Goal: Task Accomplishment & Management: Manage account settings

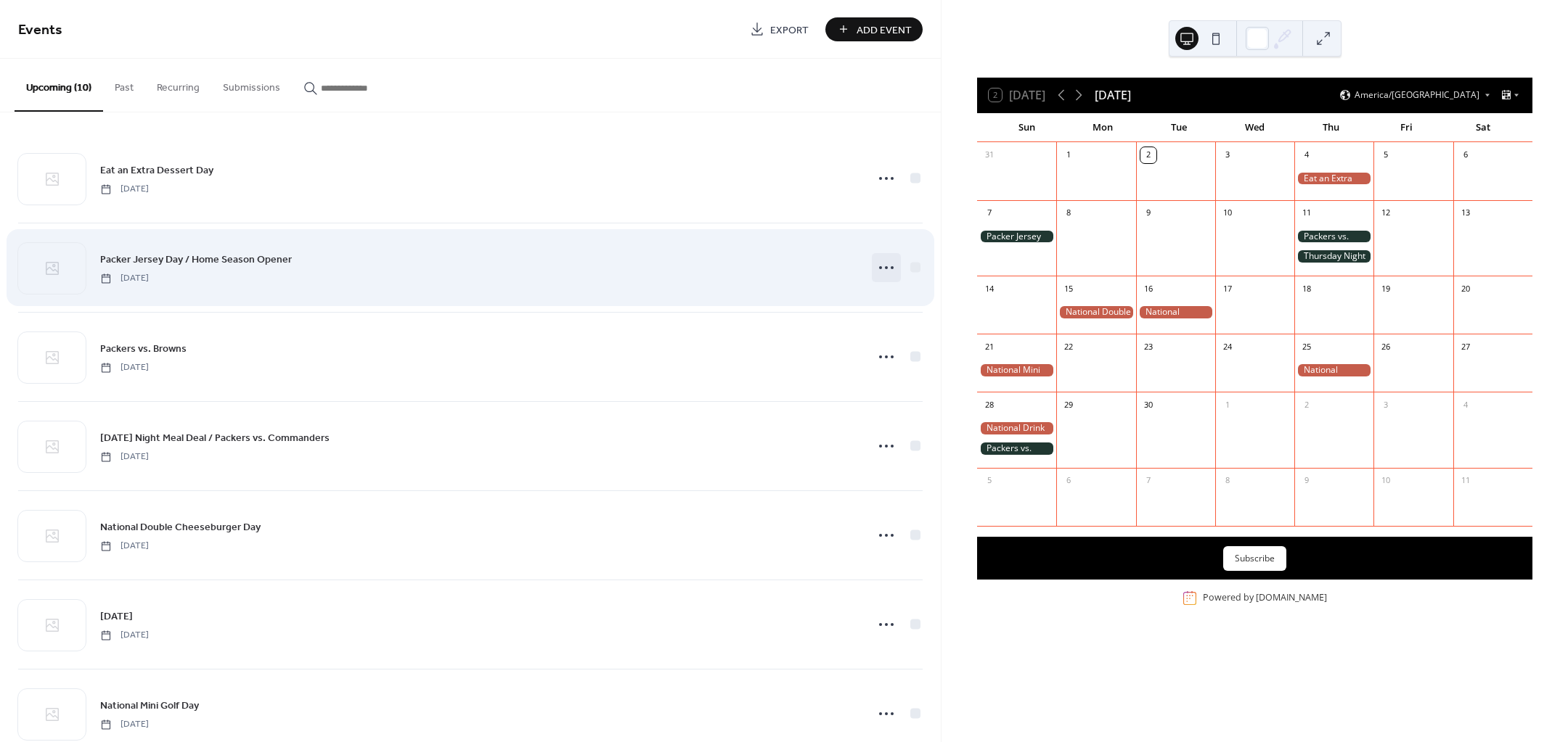
click at [885, 266] on circle at bounding box center [887, 268] width 3 height 3
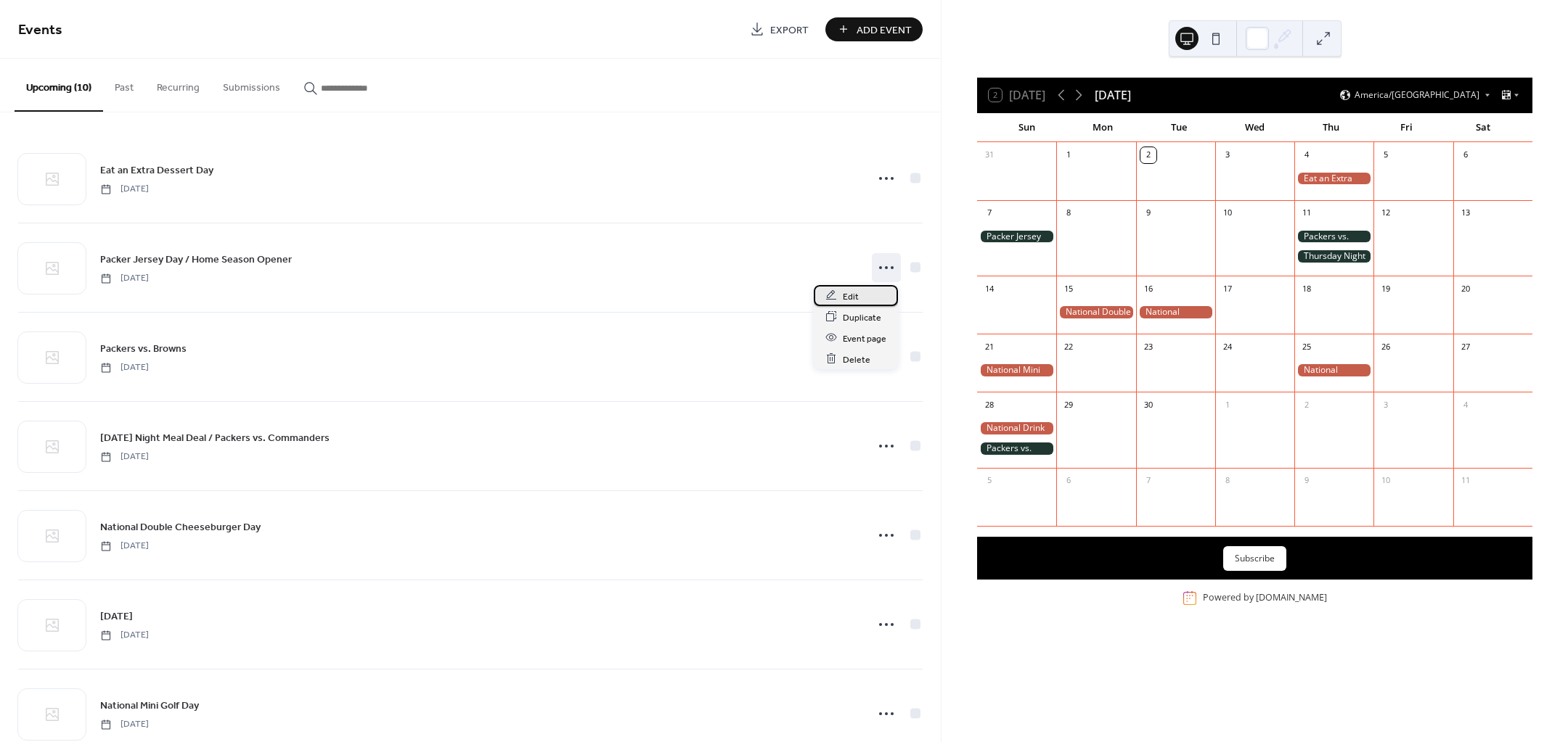
click at [865, 302] on div "Edit" at bounding box center [856, 295] width 84 height 21
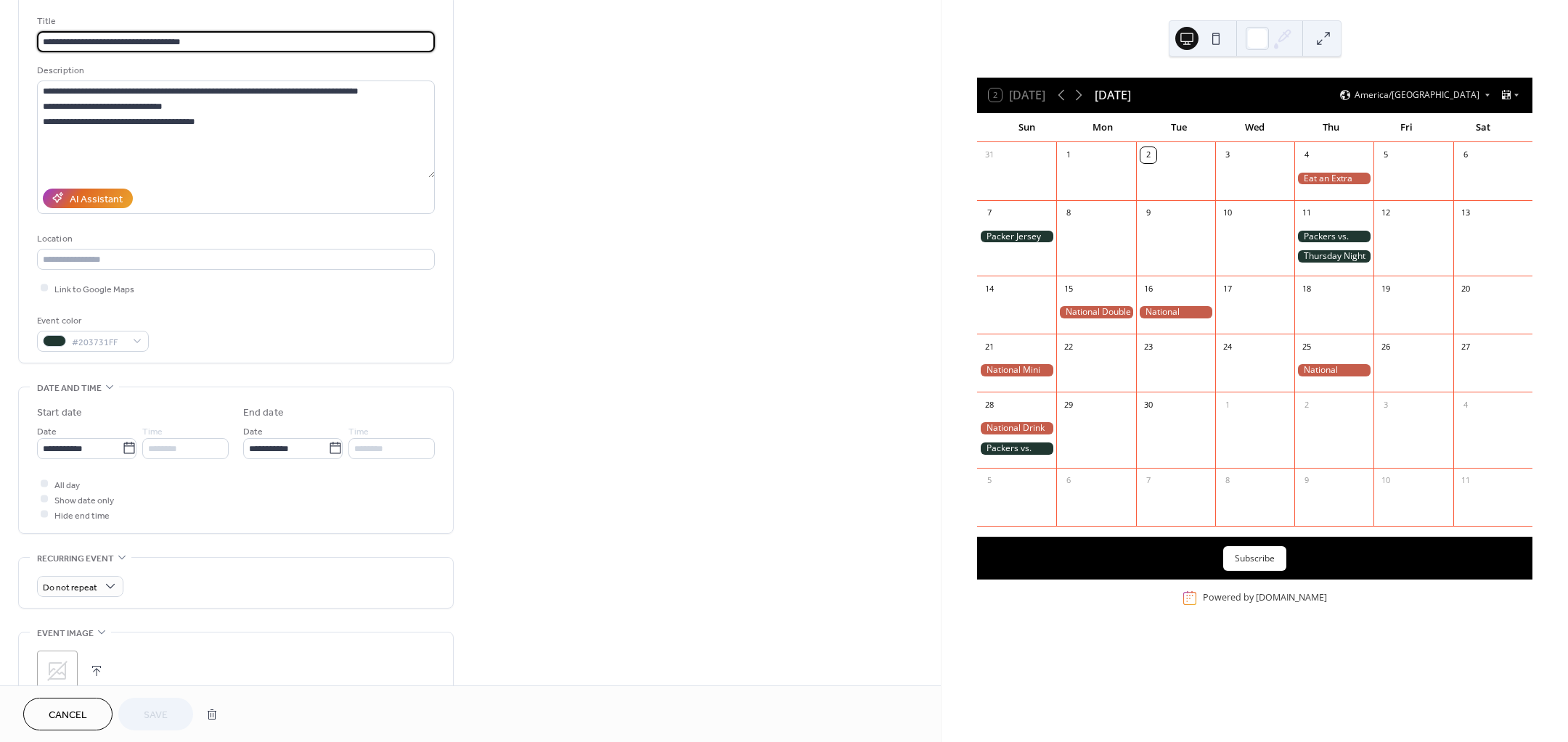
scroll to position [91, 0]
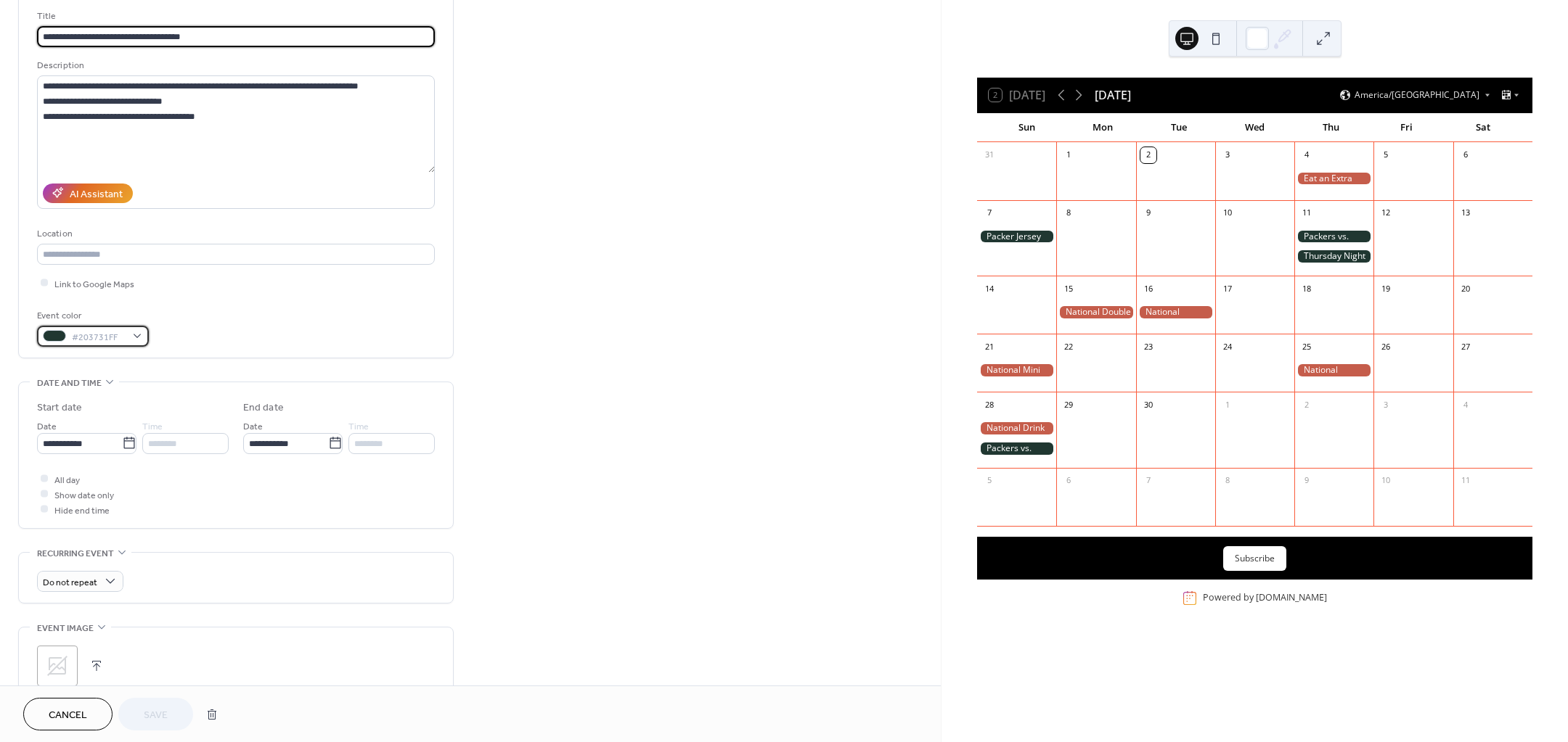
click at [140, 342] on div "#203731FF" at bounding box center [93, 336] width 112 height 21
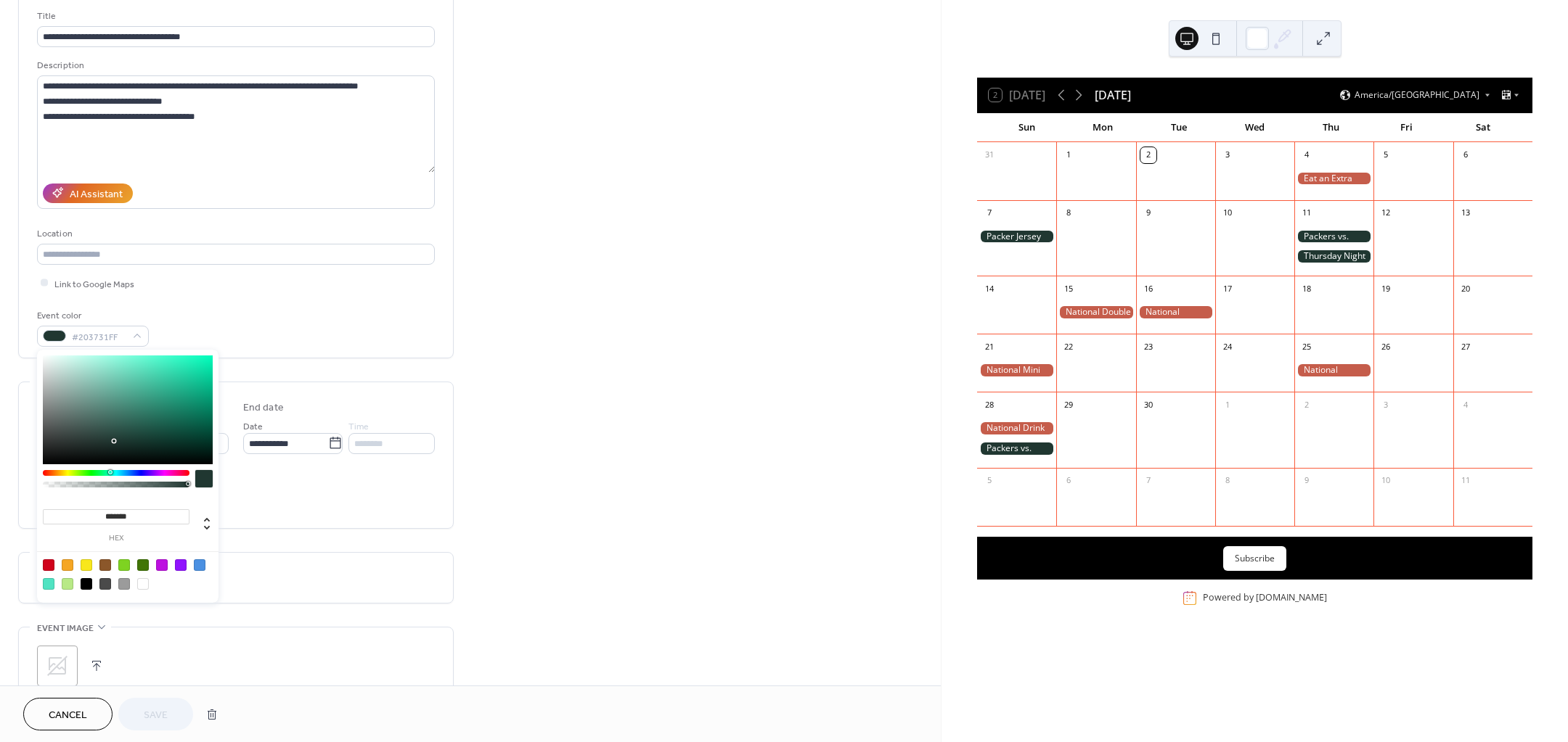
click at [140, 565] on div at bounding box center [143, 565] width 12 height 12
type input "*******"
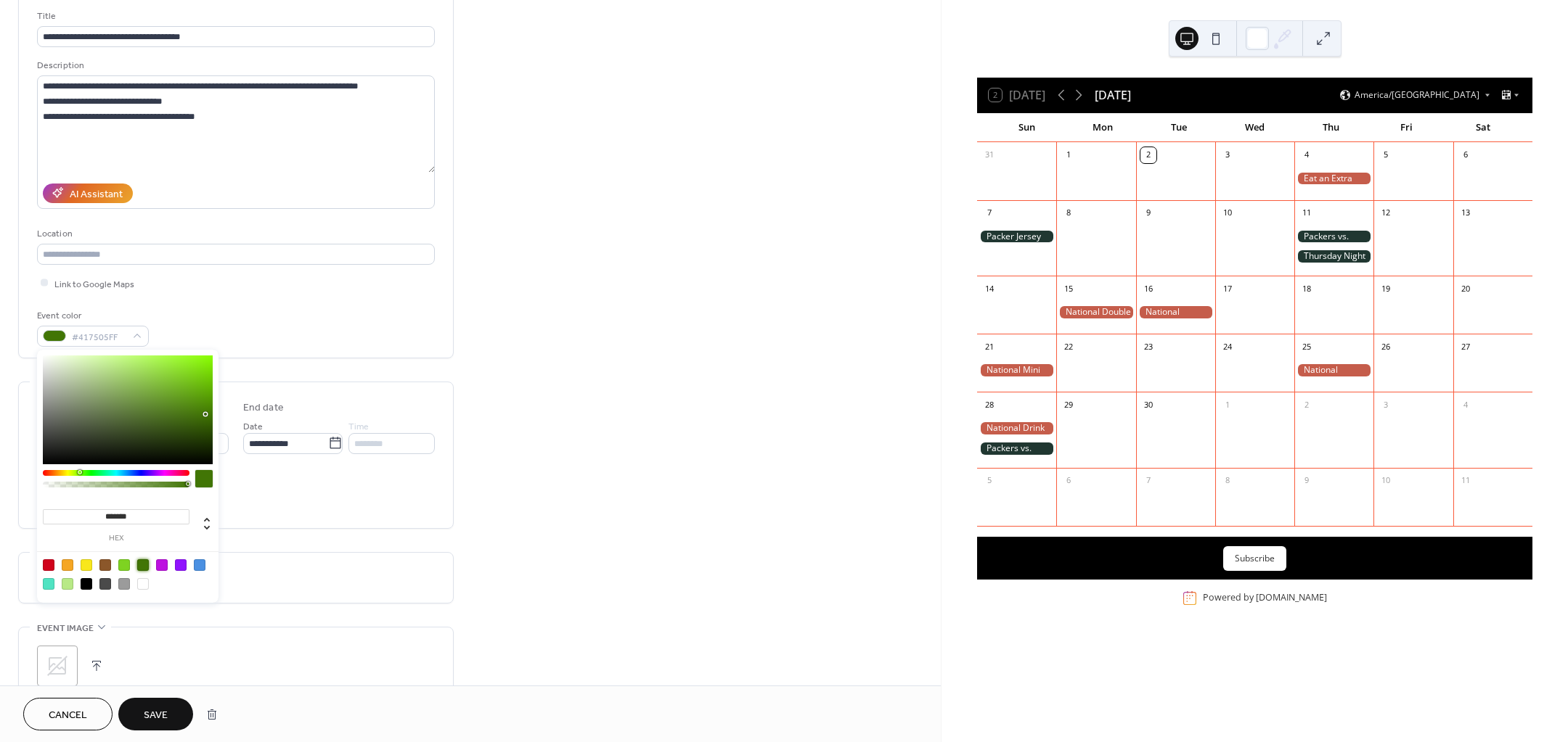
click at [167, 708] on span "Save" at bounding box center [155, 716] width 24 height 15
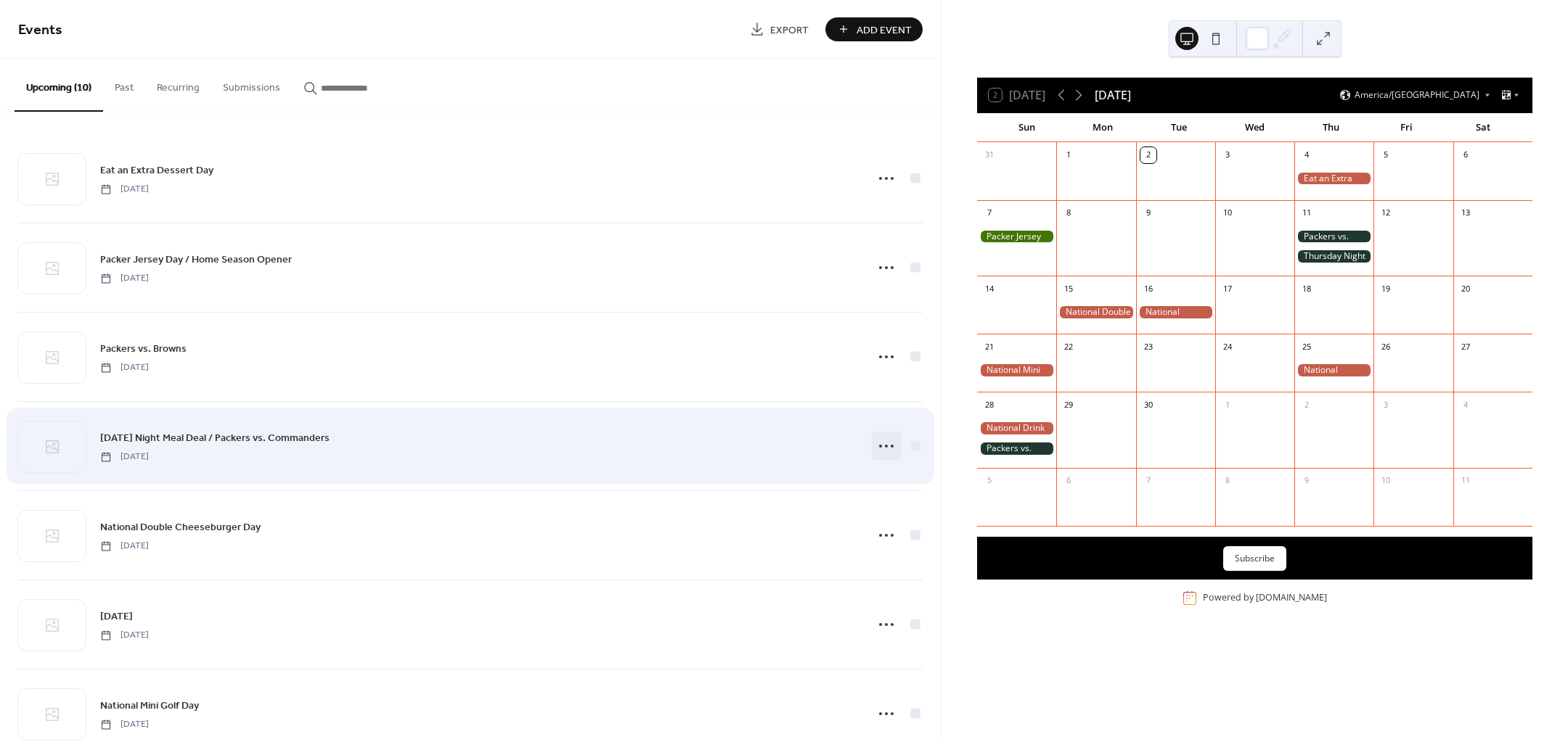
click at [872, 441] on div at bounding box center [887, 447] width 29 height 29
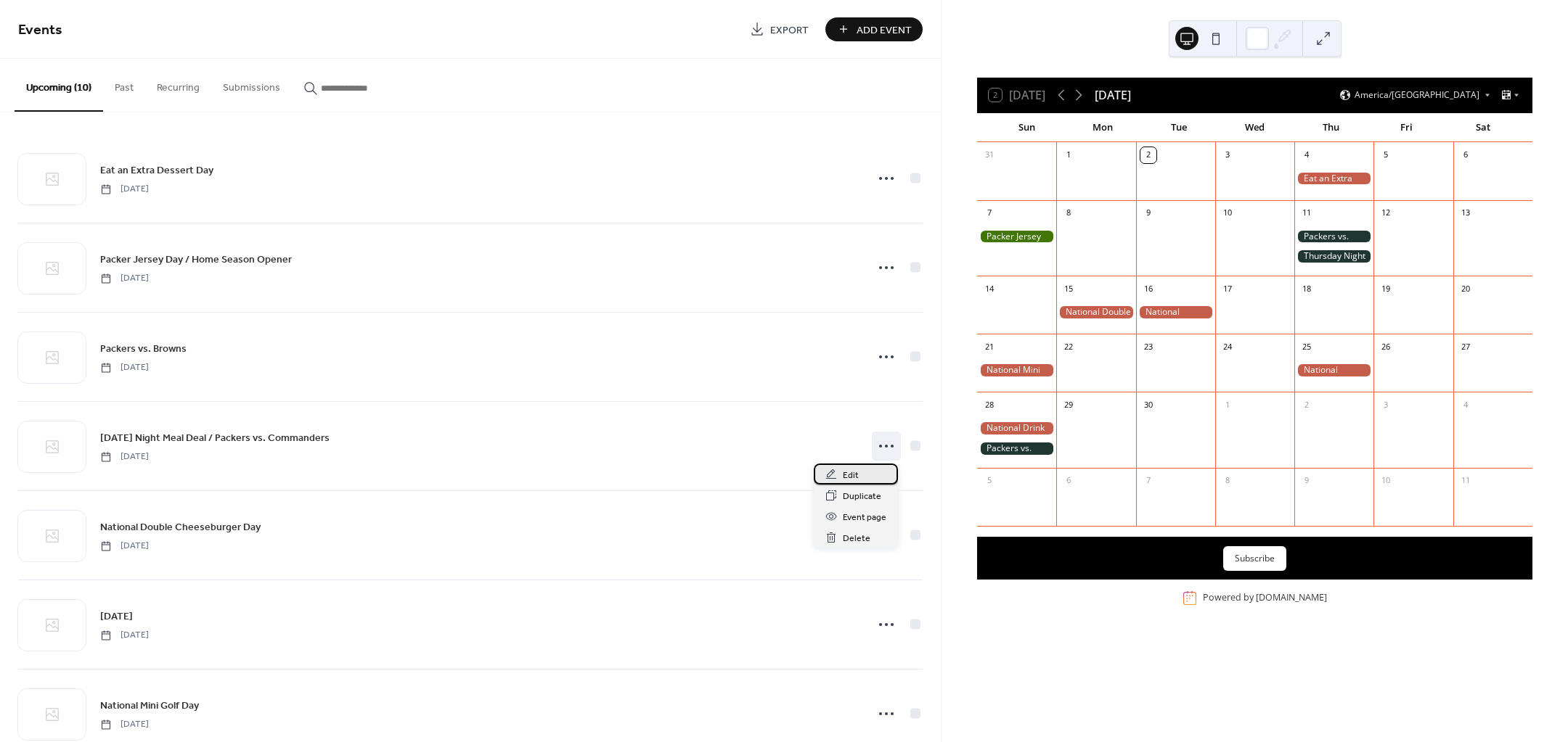
click at [861, 472] on div "Edit" at bounding box center [856, 474] width 84 height 21
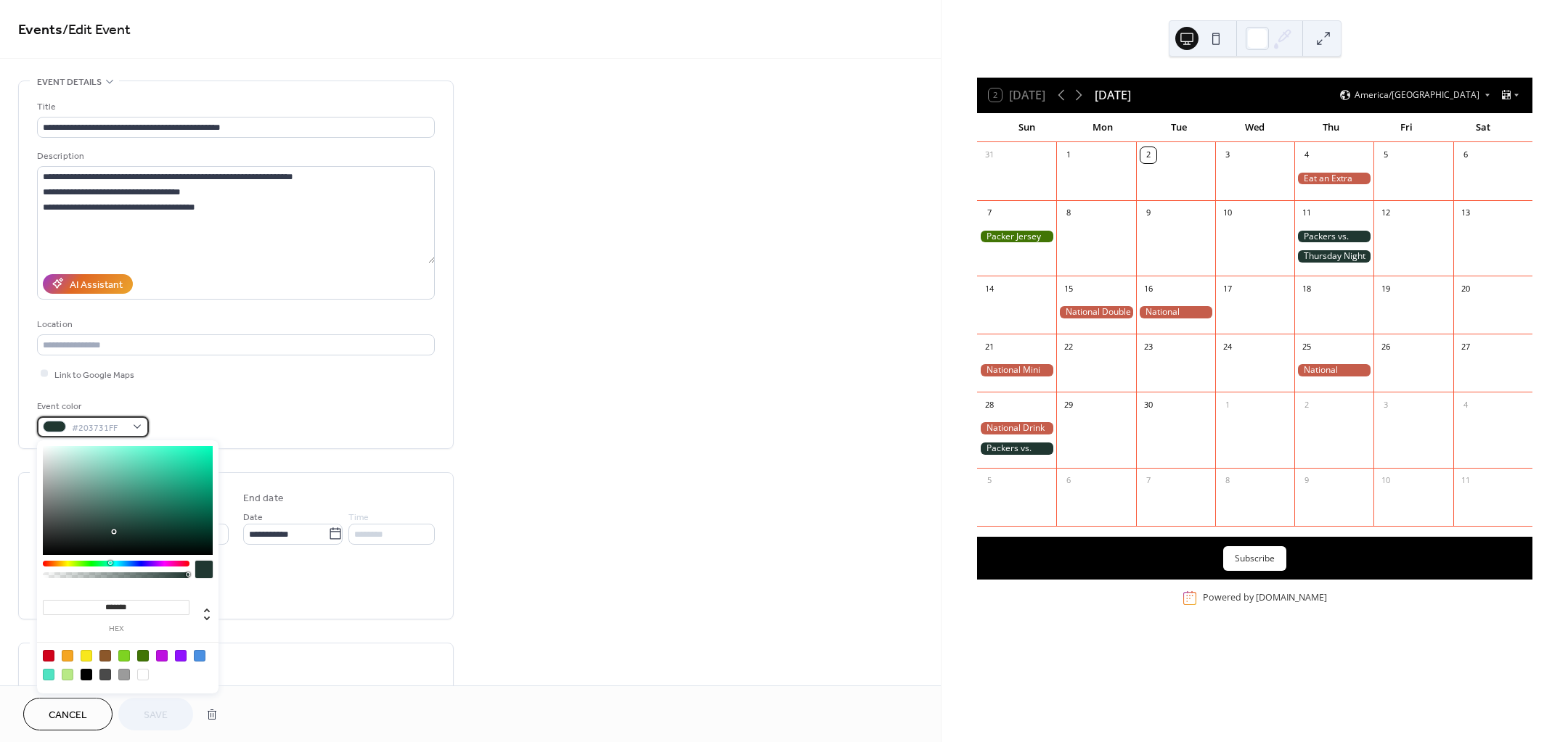
click at [117, 420] on span "#203731FF" at bounding box center [99, 428] width 54 height 15
click at [141, 651] on div at bounding box center [143, 656] width 12 height 12
type input "*******"
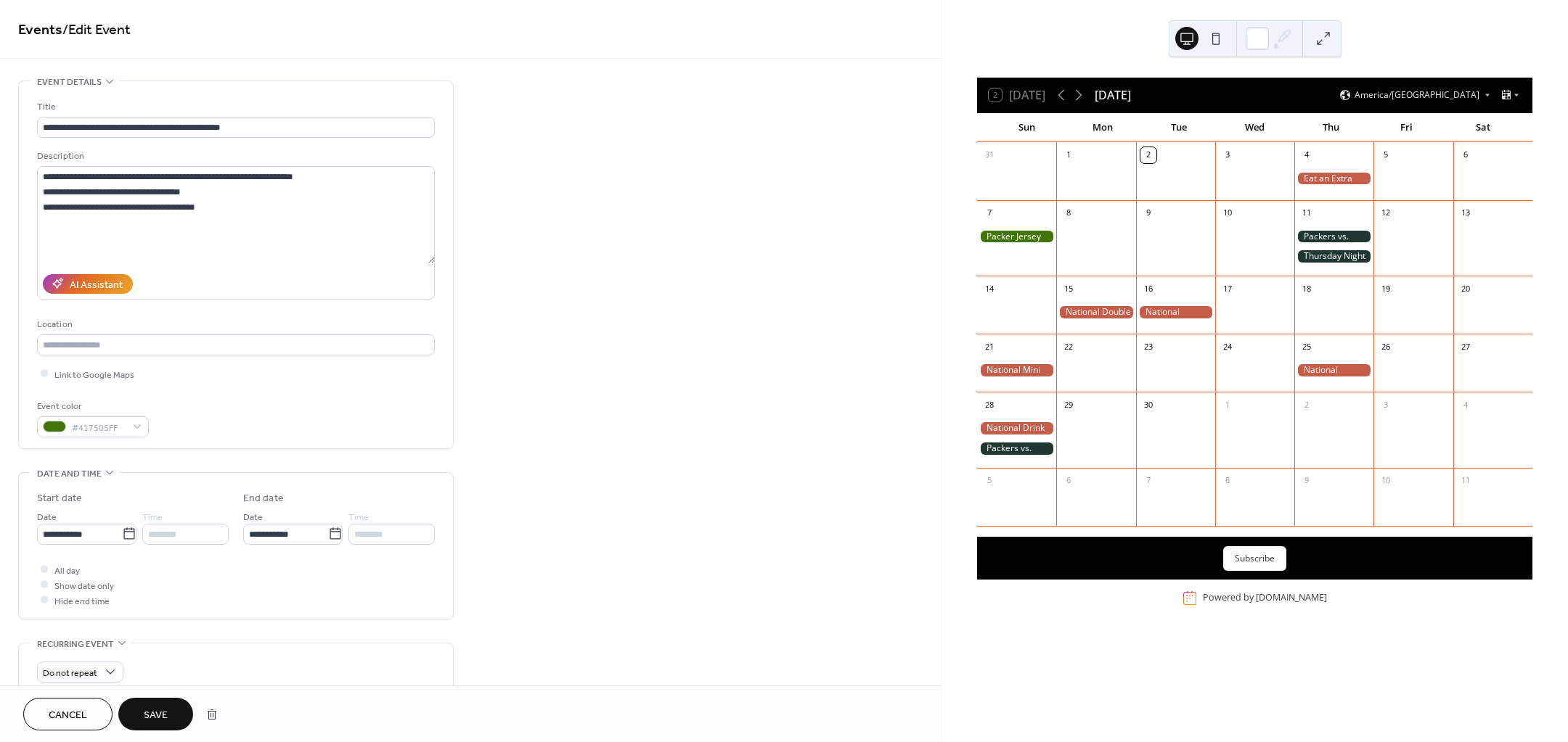
click at [154, 712] on span "Save" at bounding box center [155, 716] width 24 height 15
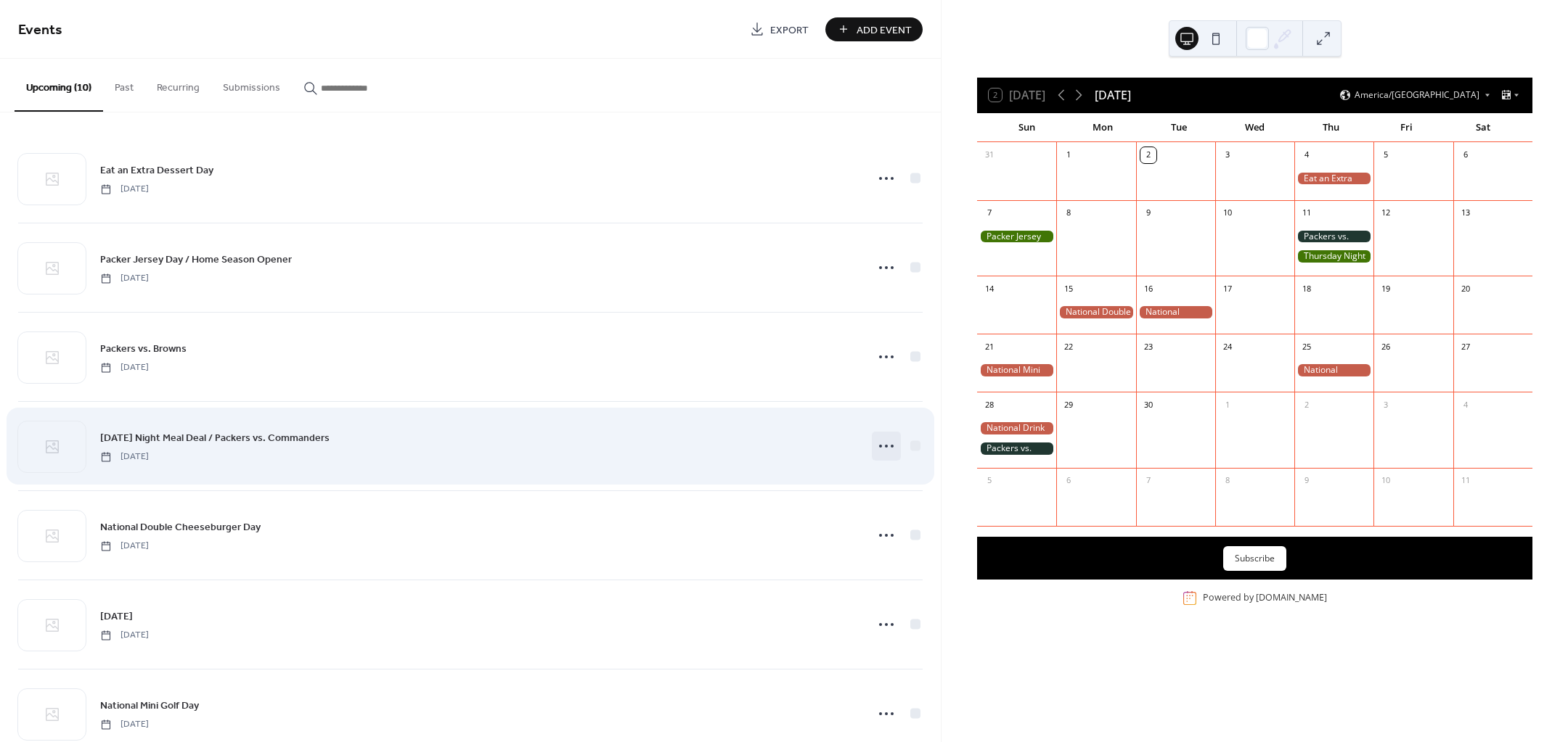
click at [880, 441] on icon at bounding box center [887, 447] width 23 height 23
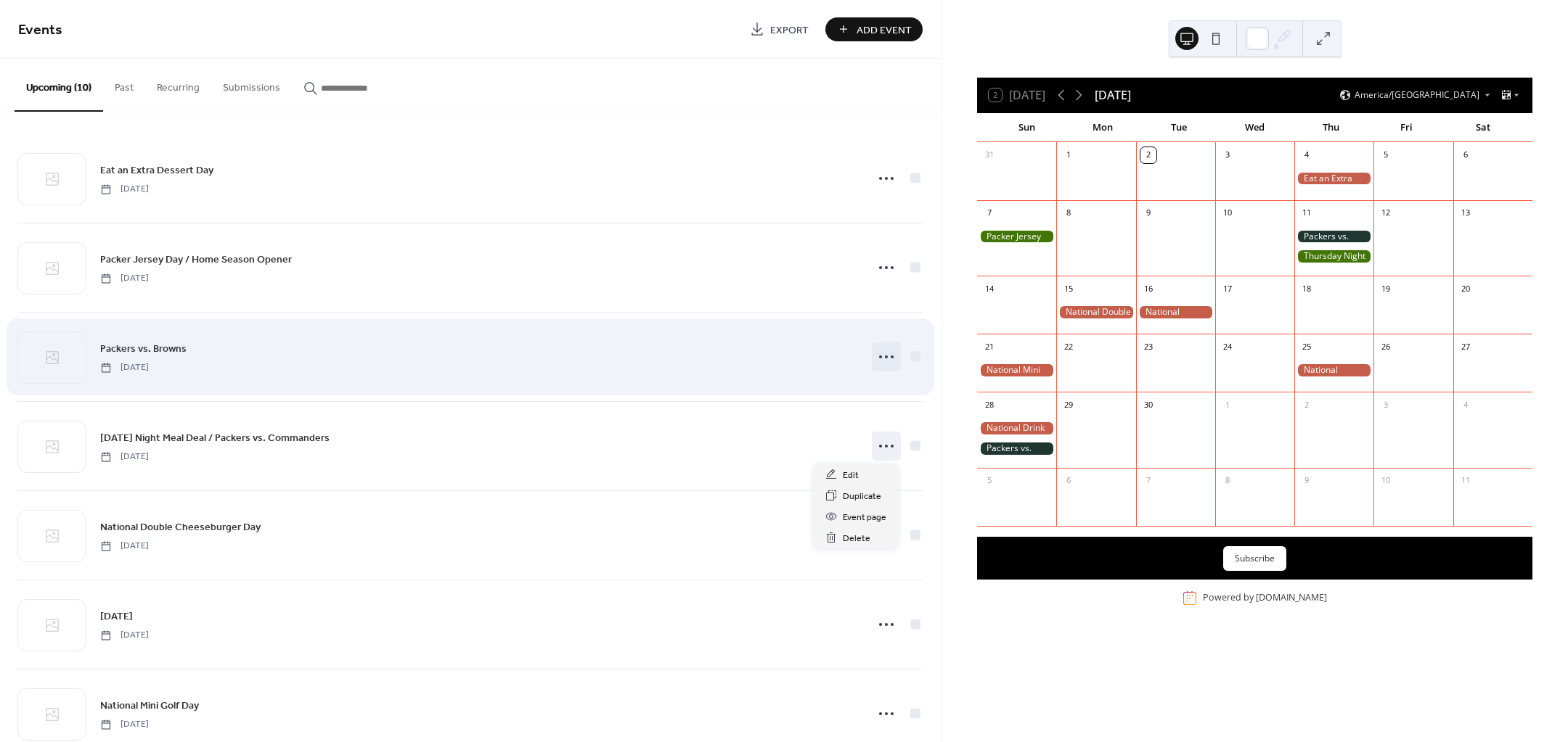
click at [888, 352] on icon at bounding box center [887, 357] width 23 height 23
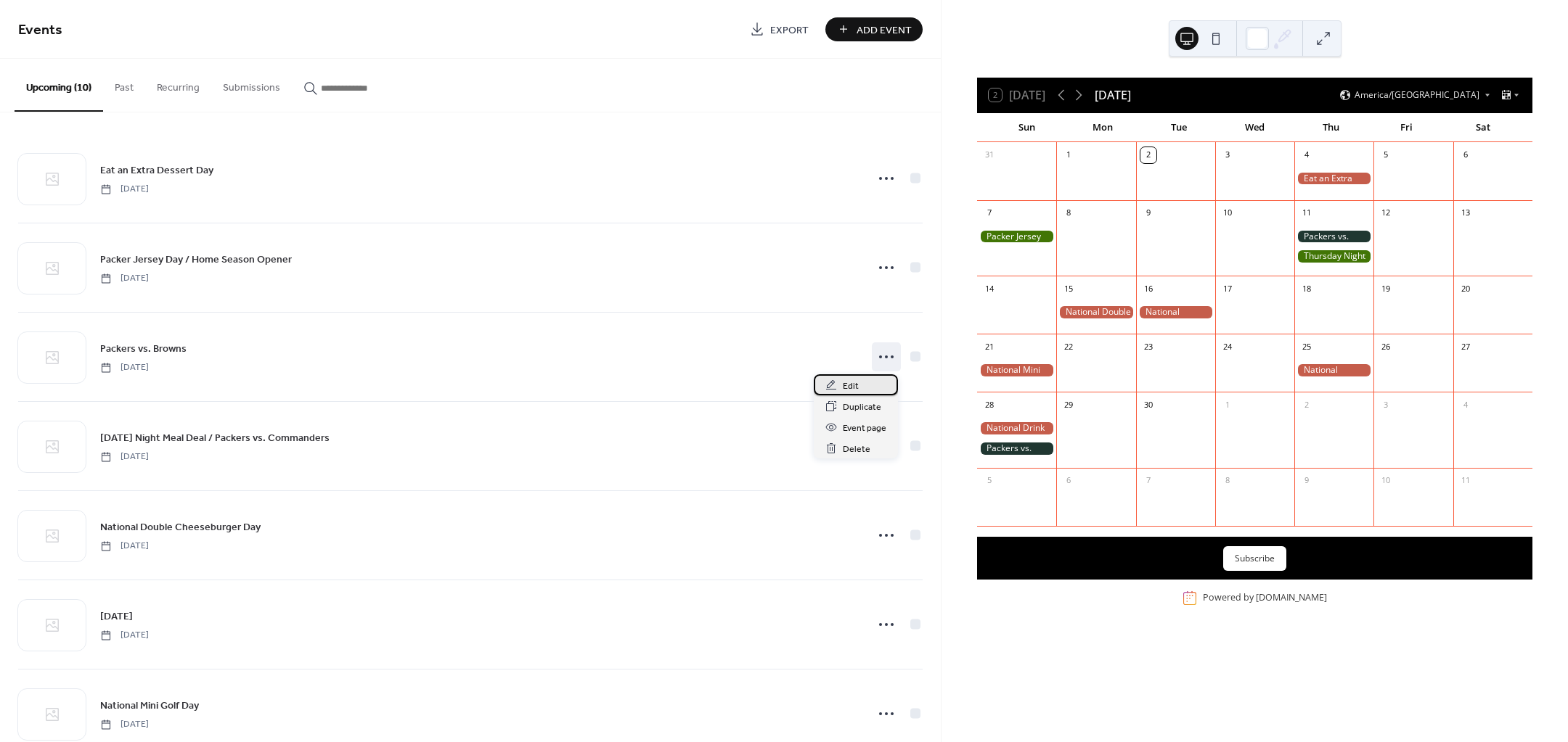
click at [864, 376] on div "Edit" at bounding box center [856, 384] width 84 height 21
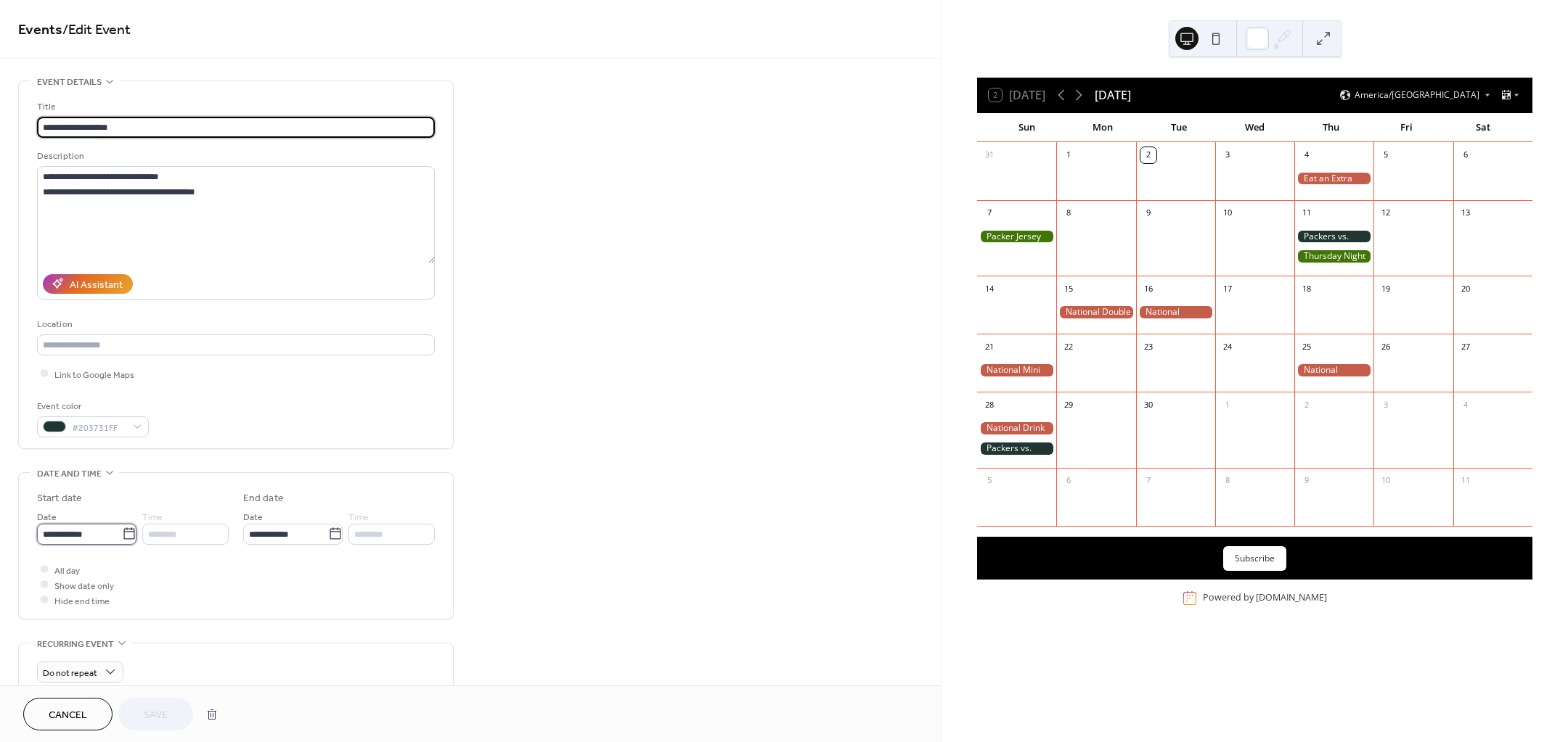
click at [113, 539] on input "**********" at bounding box center [79, 534] width 85 height 21
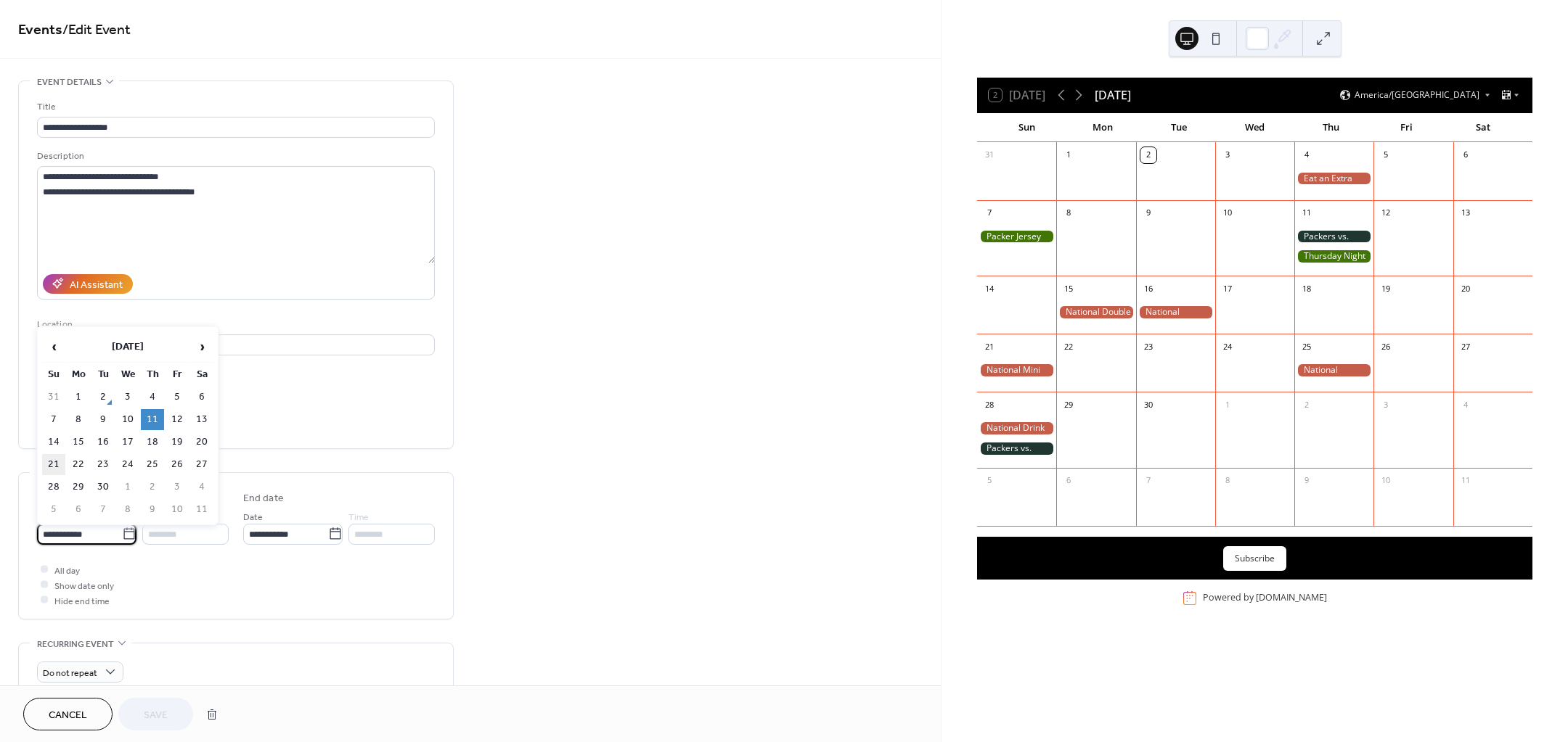
click at [56, 471] on td "21" at bounding box center [54, 464] width 23 height 21
type input "**********"
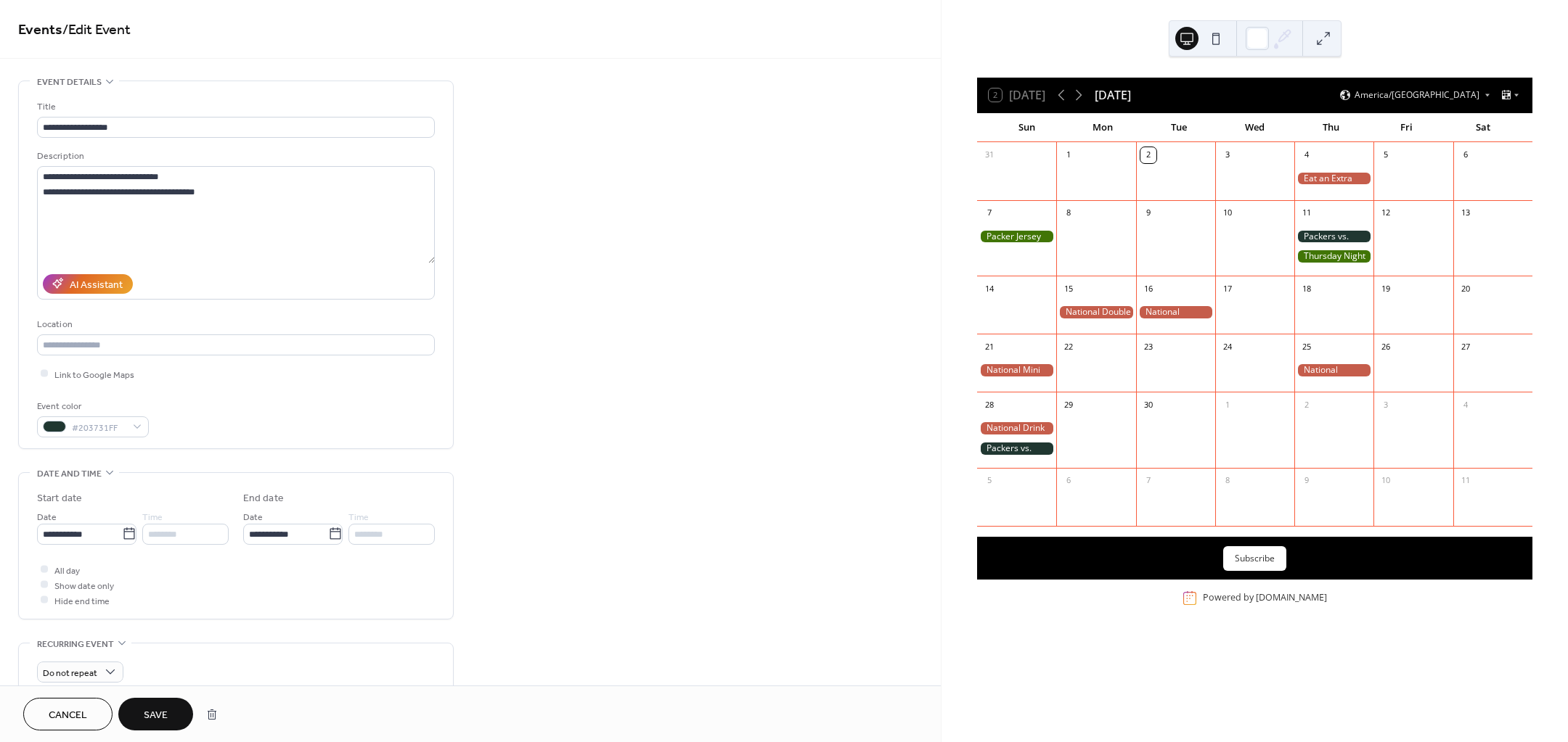
click at [161, 713] on span "Save" at bounding box center [155, 716] width 24 height 15
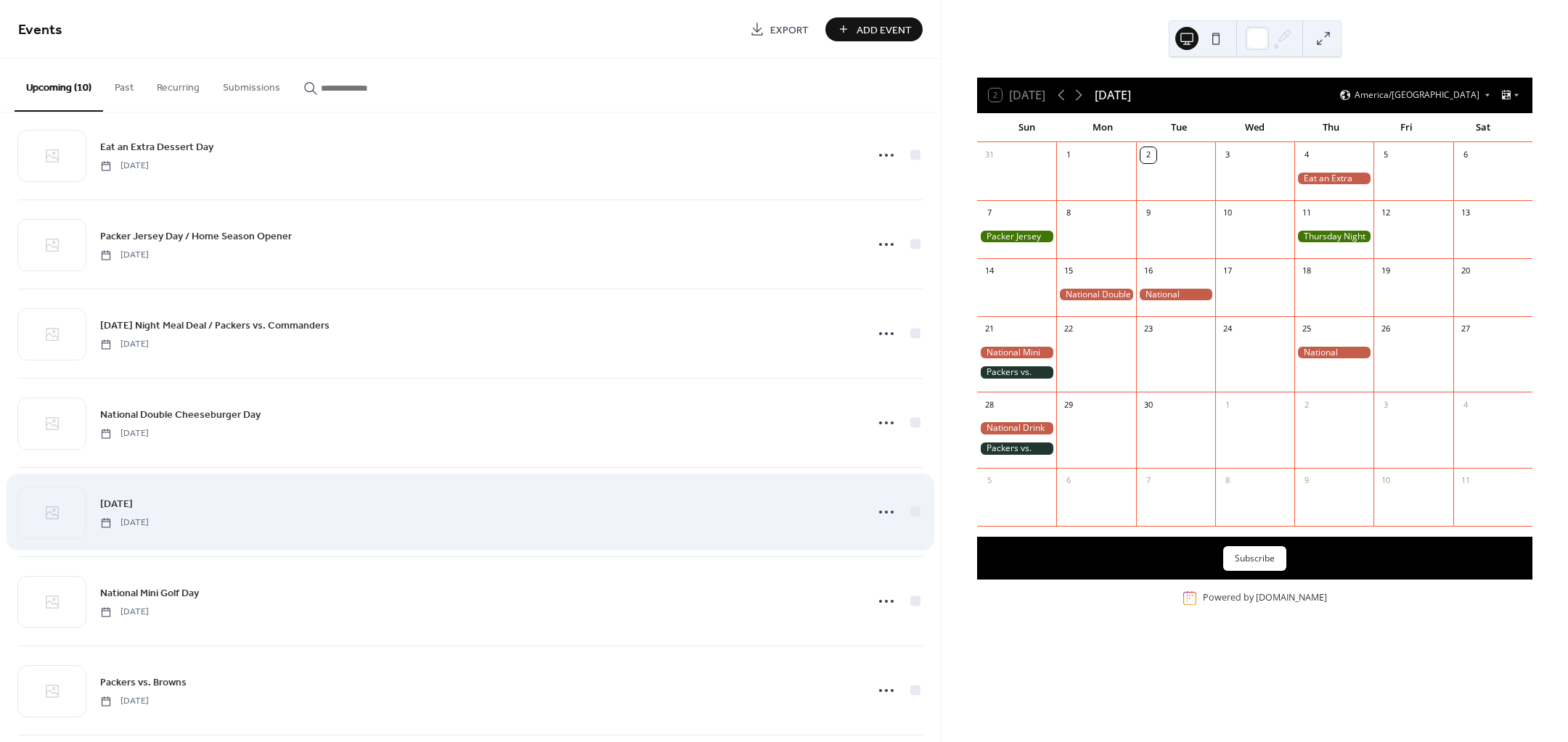
scroll to position [91, 0]
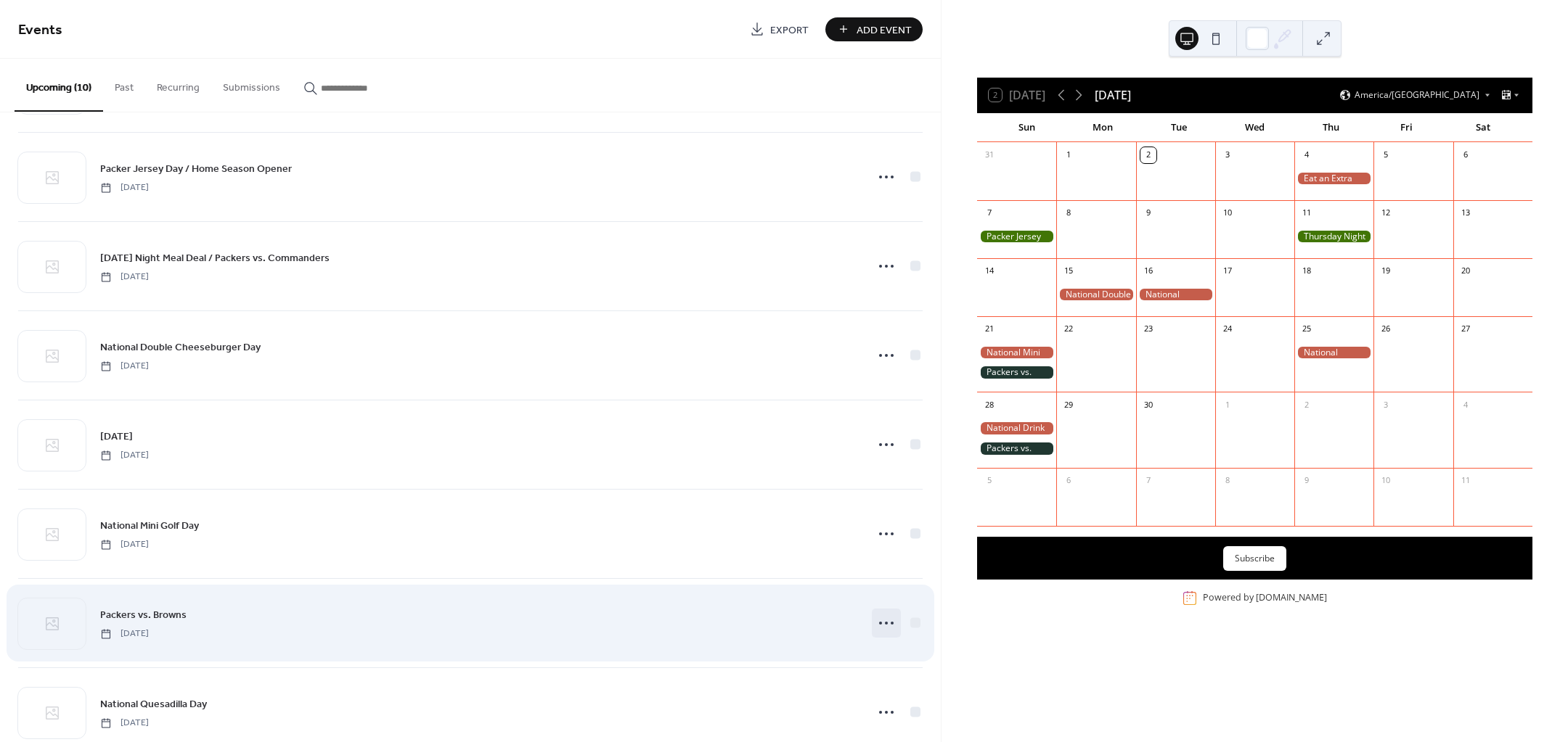
click at [885, 622] on circle at bounding box center [887, 623] width 3 height 3
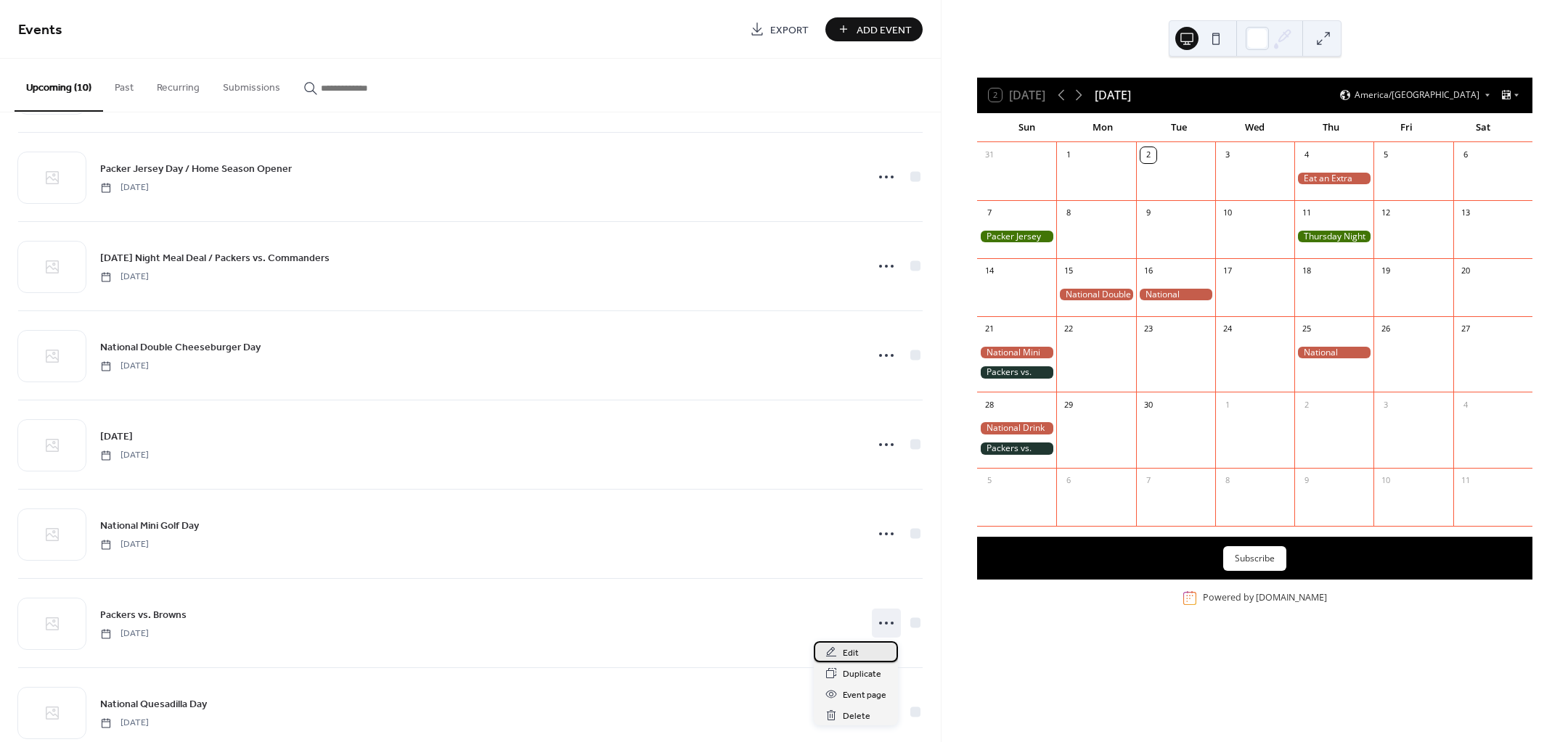
click at [868, 649] on div "Edit" at bounding box center [856, 652] width 84 height 21
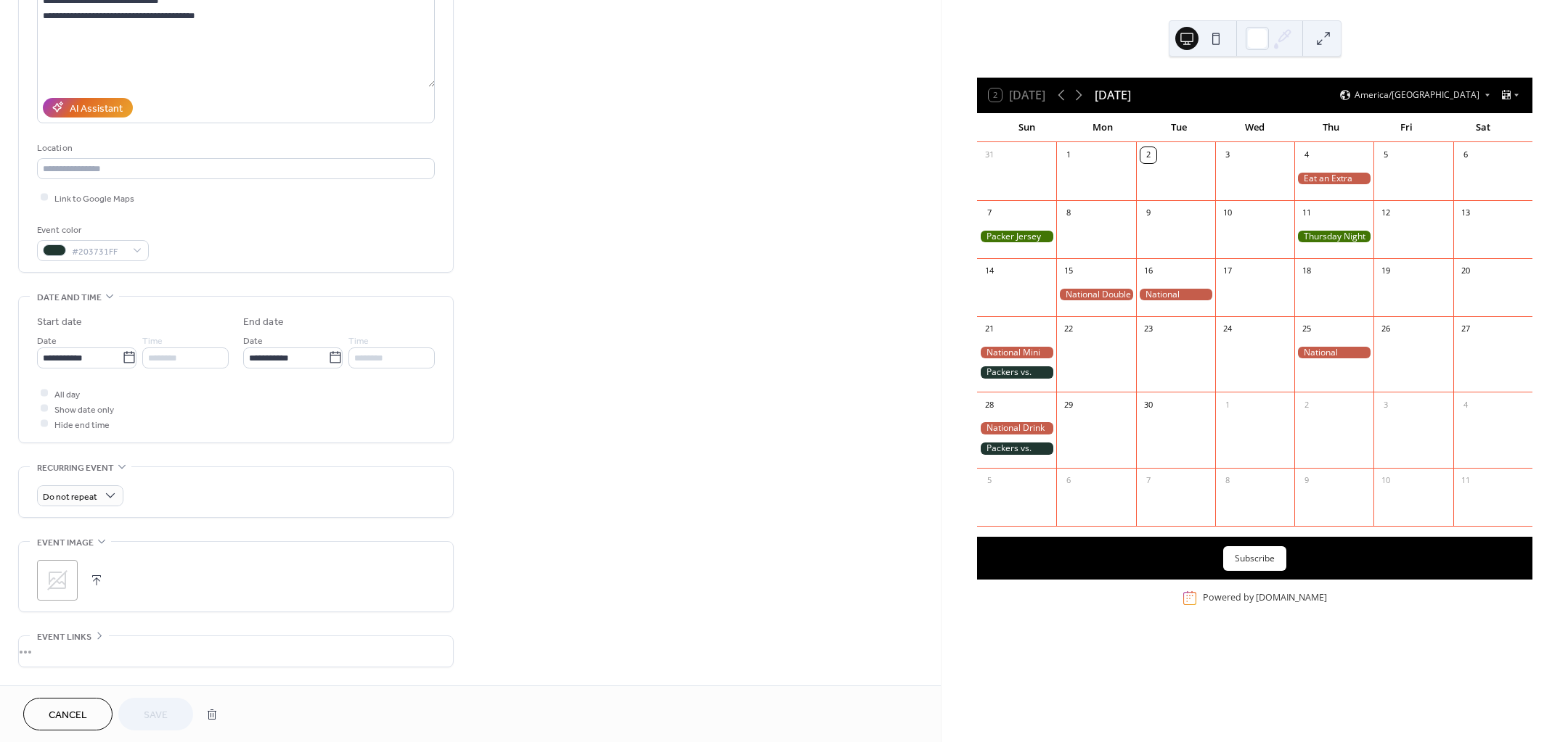
scroll to position [181, 0]
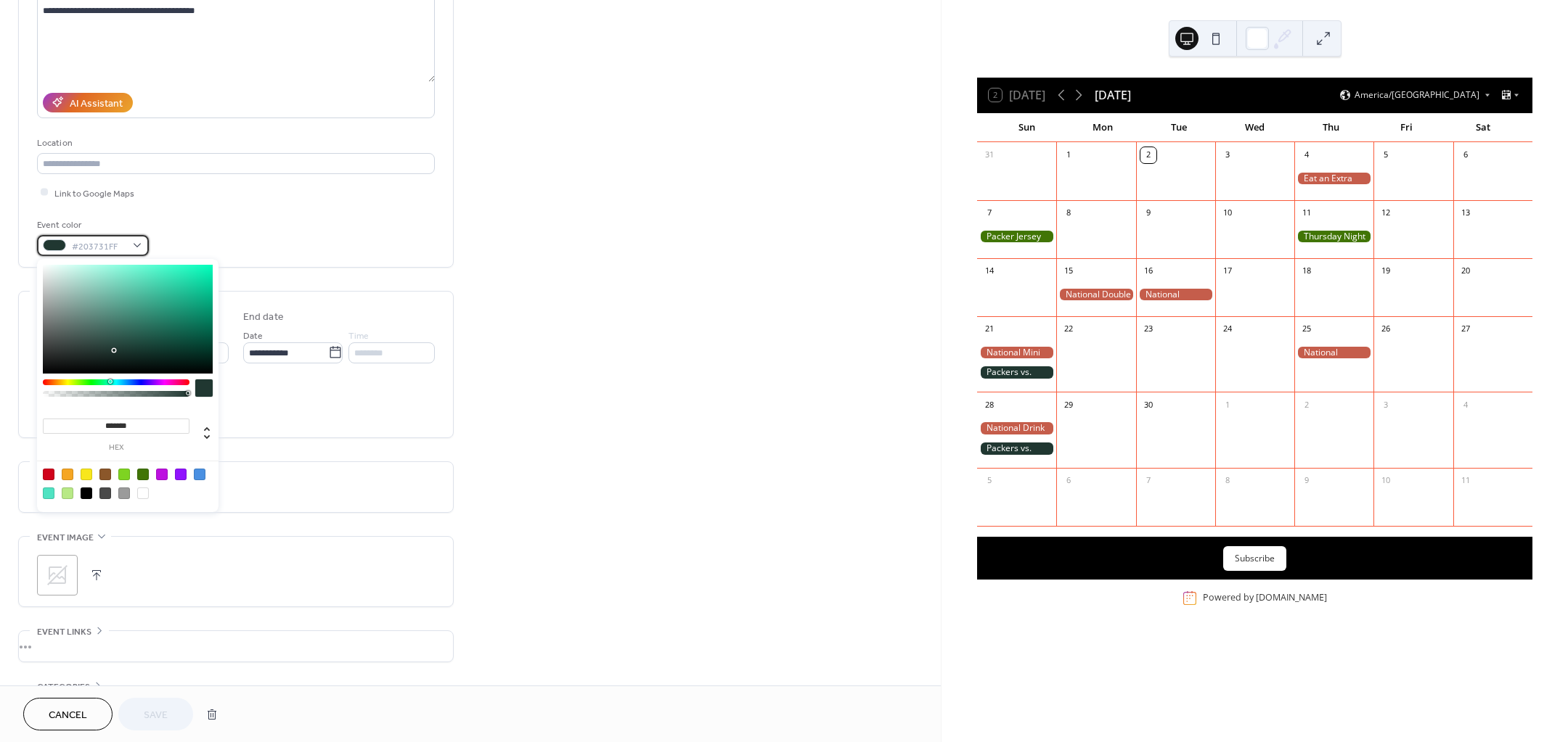
click at [140, 239] on div "#203731FF" at bounding box center [93, 245] width 112 height 21
click at [149, 474] on div at bounding box center [143, 474] width 12 height 12
type input "*******"
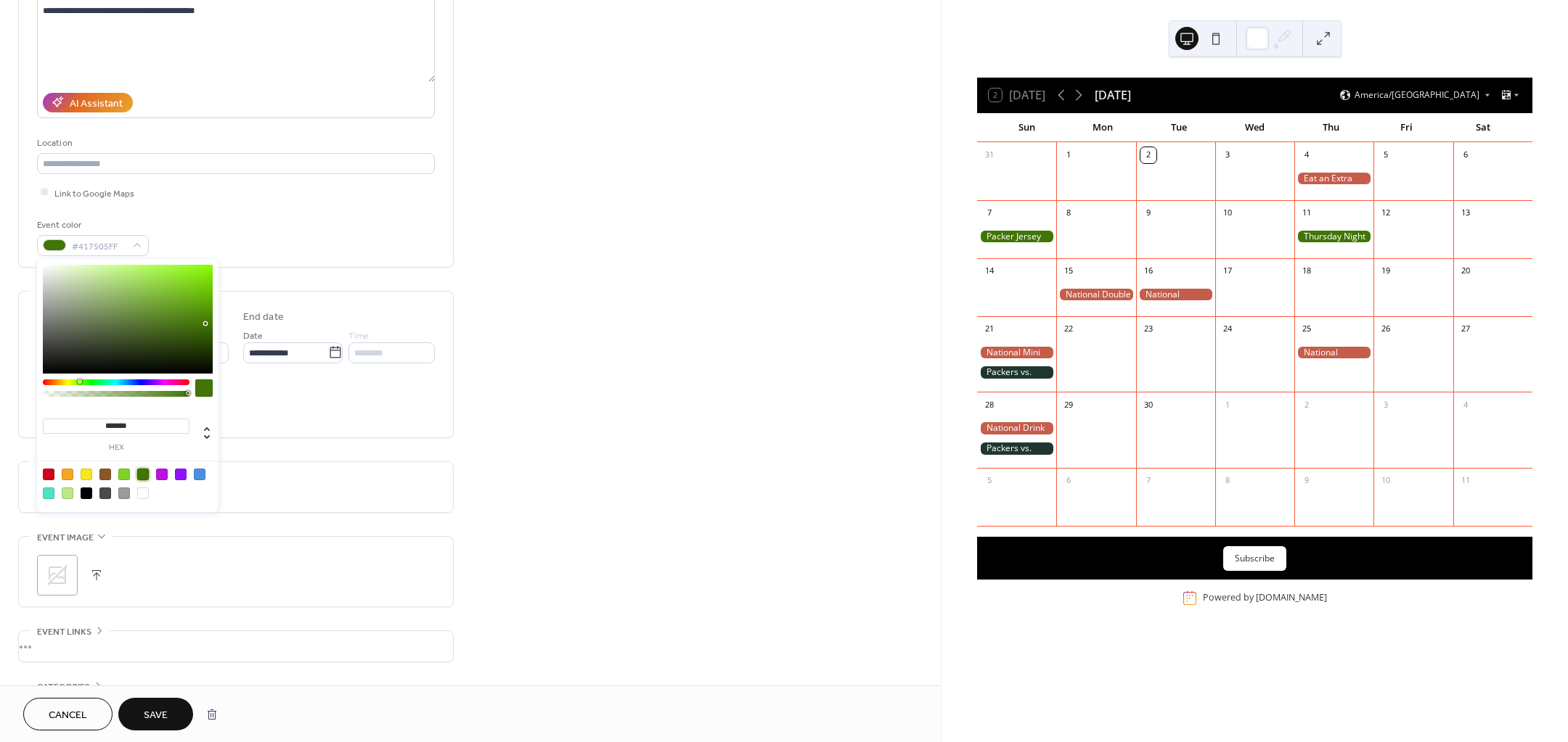
click at [167, 715] on span "Save" at bounding box center [155, 716] width 24 height 15
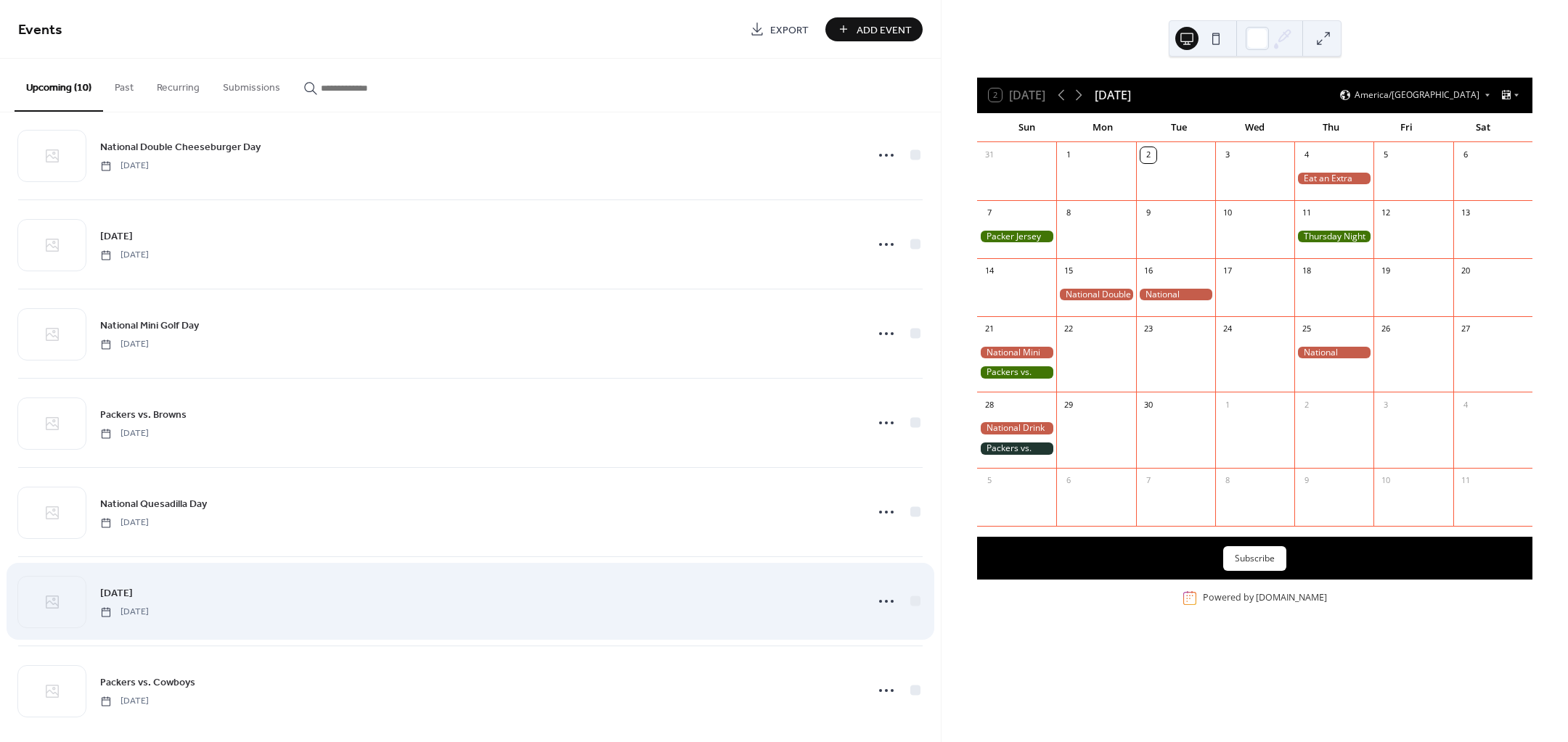
scroll to position [306, 0]
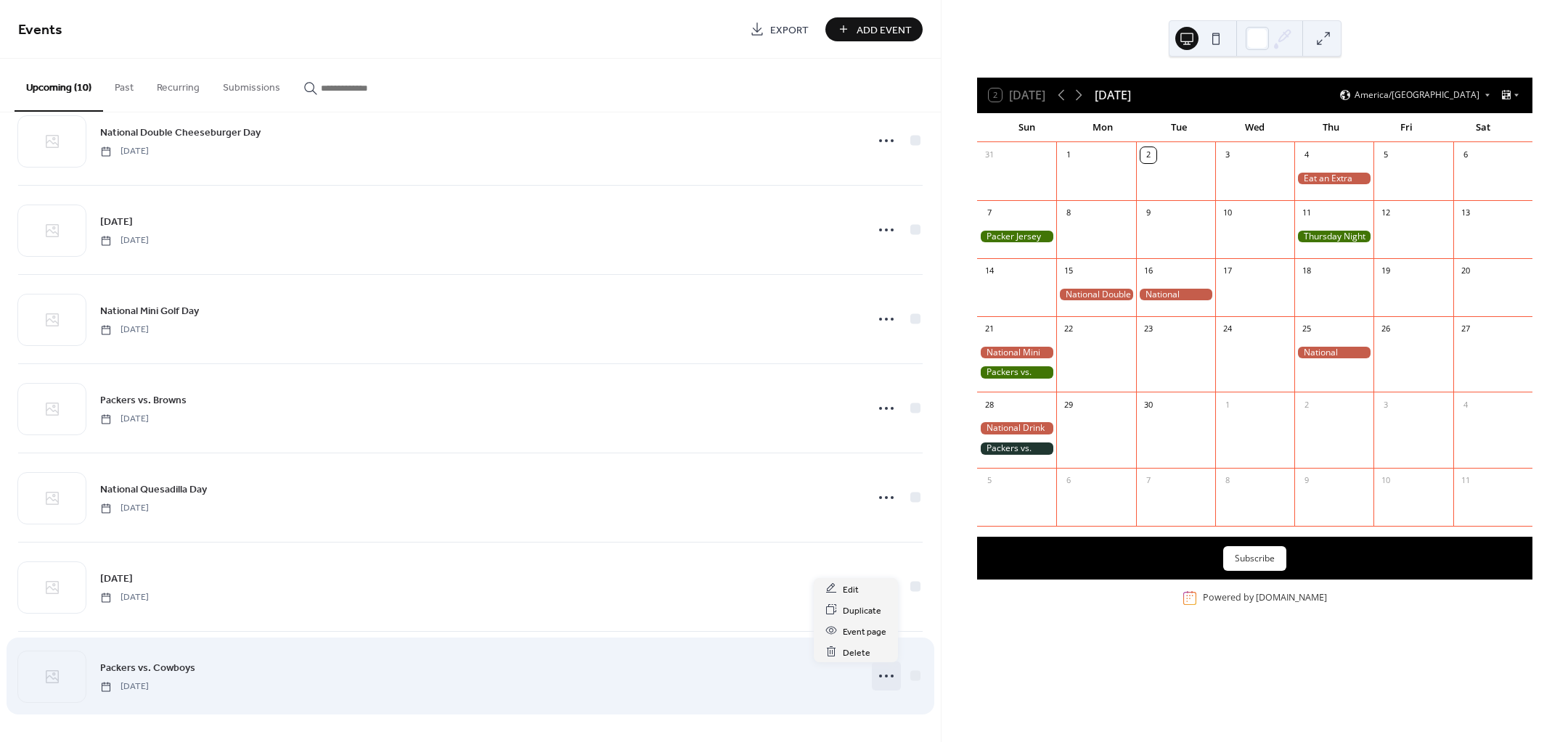
click at [882, 672] on icon at bounding box center [887, 676] width 23 height 23
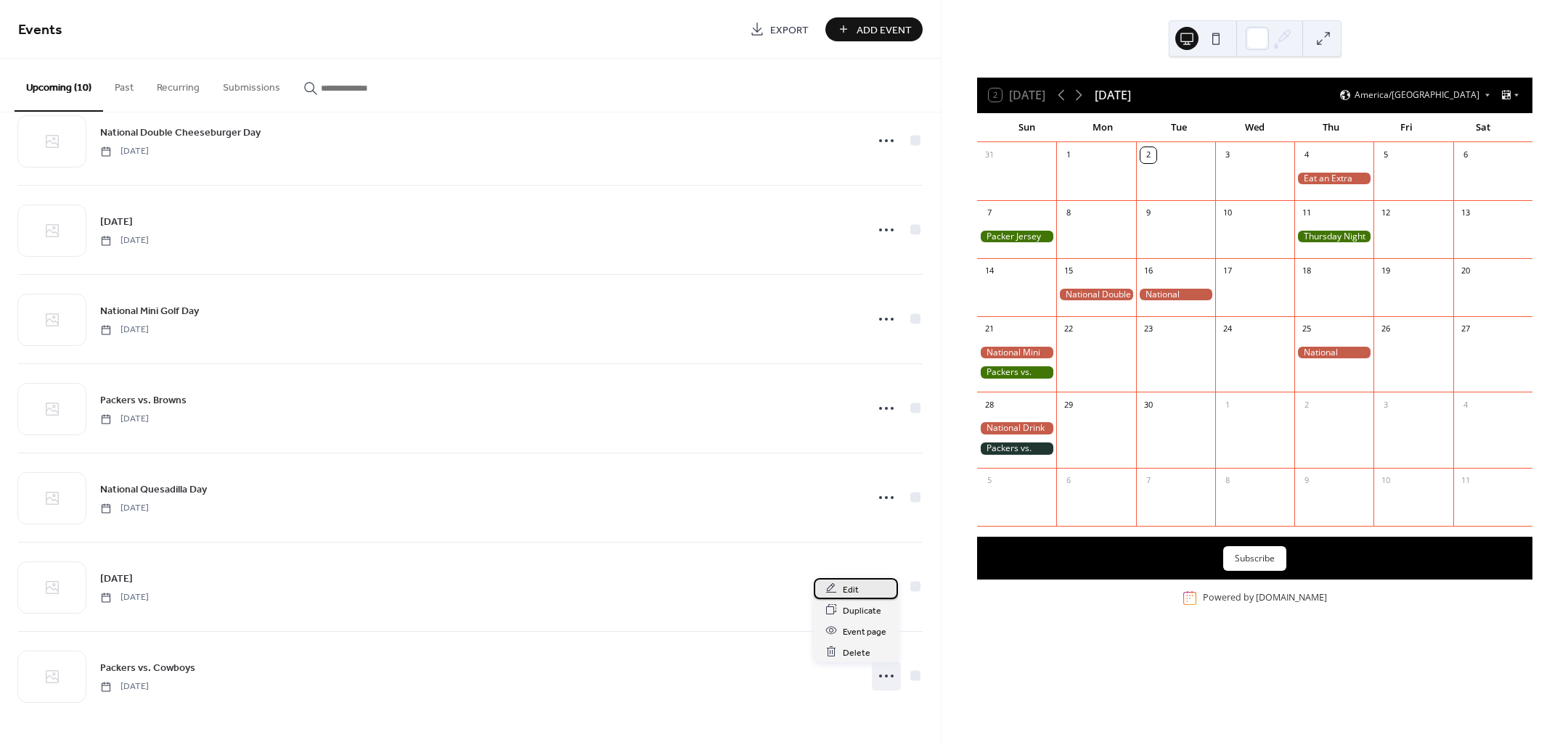
click at [846, 589] on span "Edit" at bounding box center [850, 590] width 16 height 15
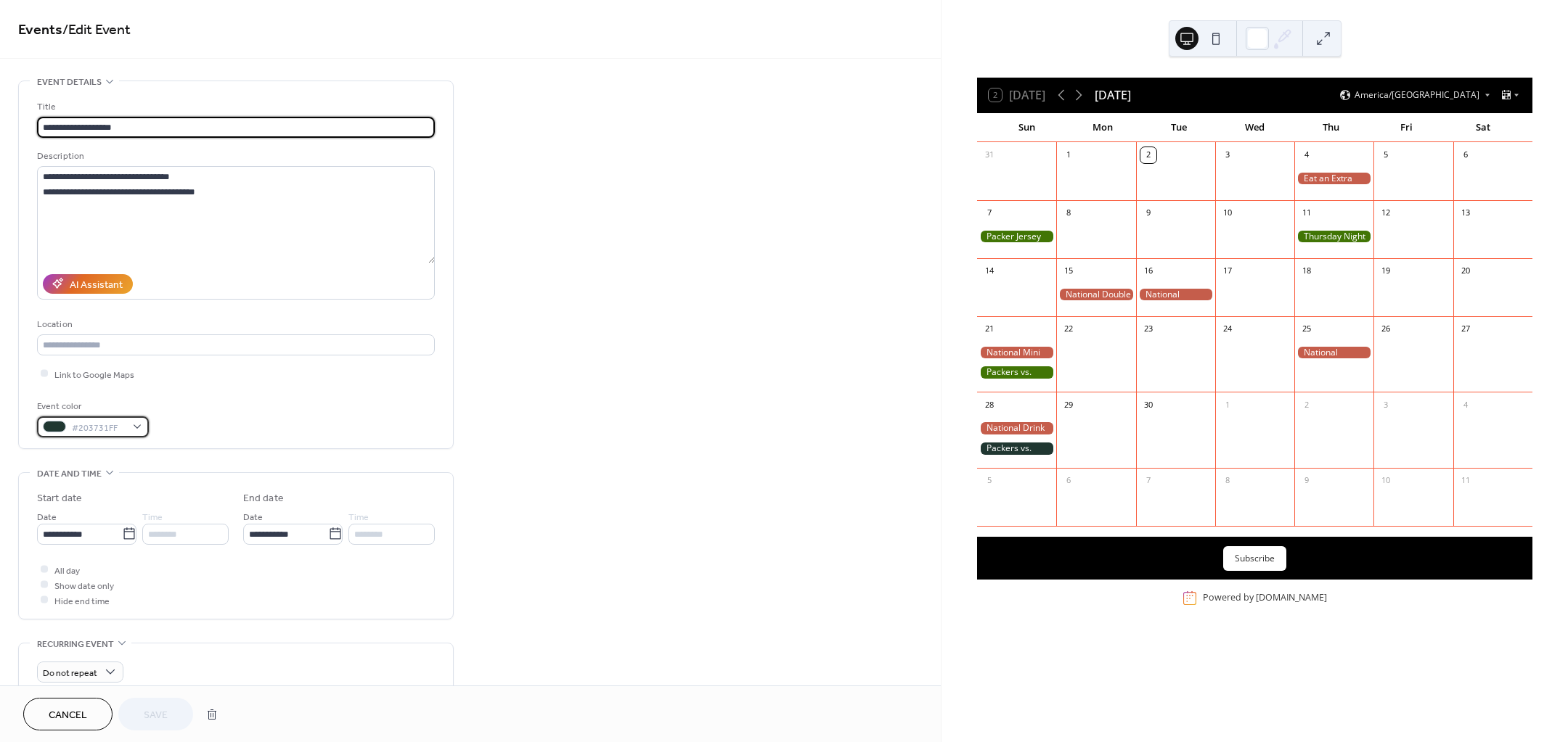
click at [140, 427] on div "#203731FF" at bounding box center [93, 427] width 112 height 21
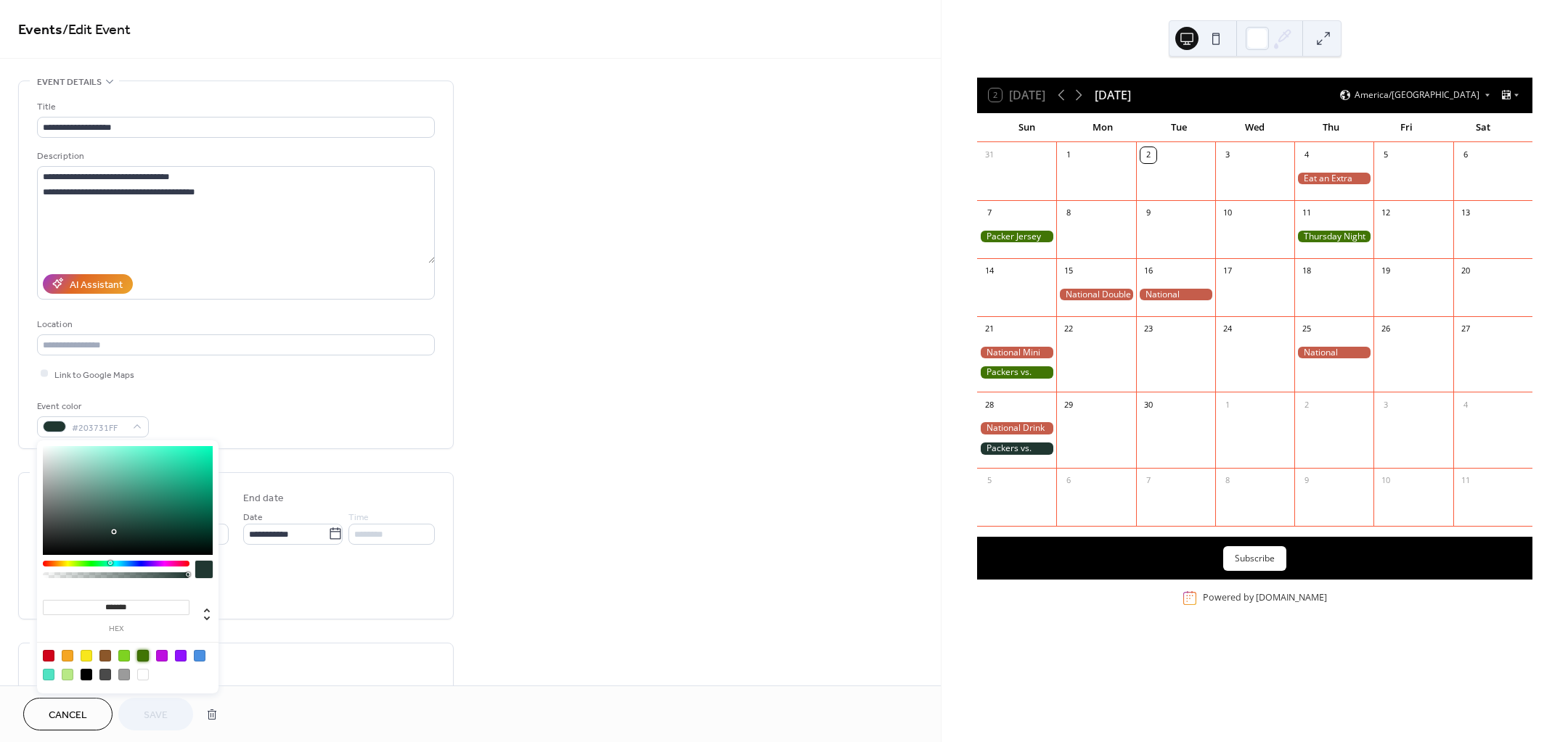
click at [144, 653] on div at bounding box center [143, 656] width 12 height 12
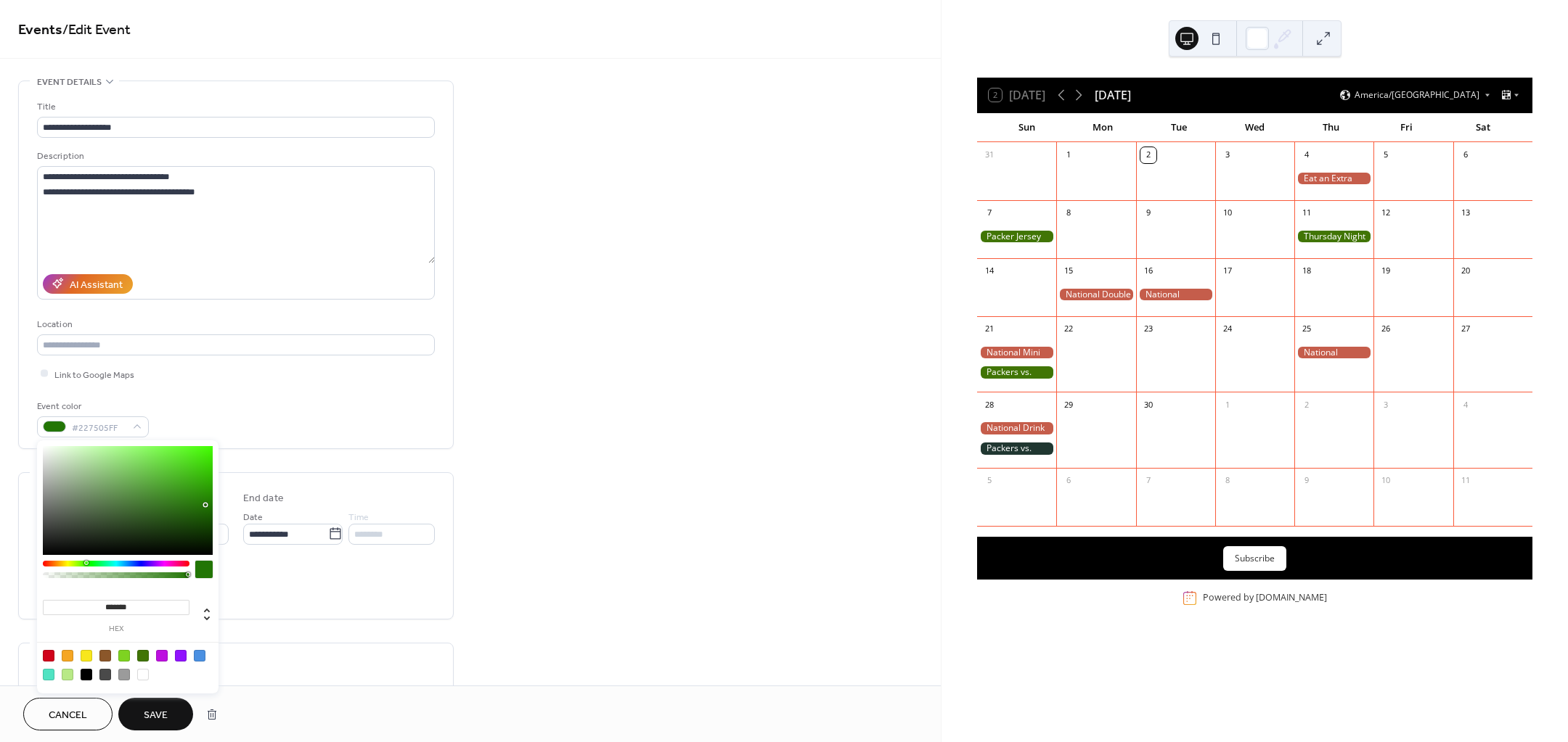
click at [86, 562] on div at bounding box center [86, 563] width 5 height 5
click at [92, 564] on div at bounding box center [94, 563] width 5 height 5
click at [86, 564] on div at bounding box center [86, 563] width 5 height 5
click at [92, 563] on div at bounding box center [117, 564] width 147 height 6
type input "*******"
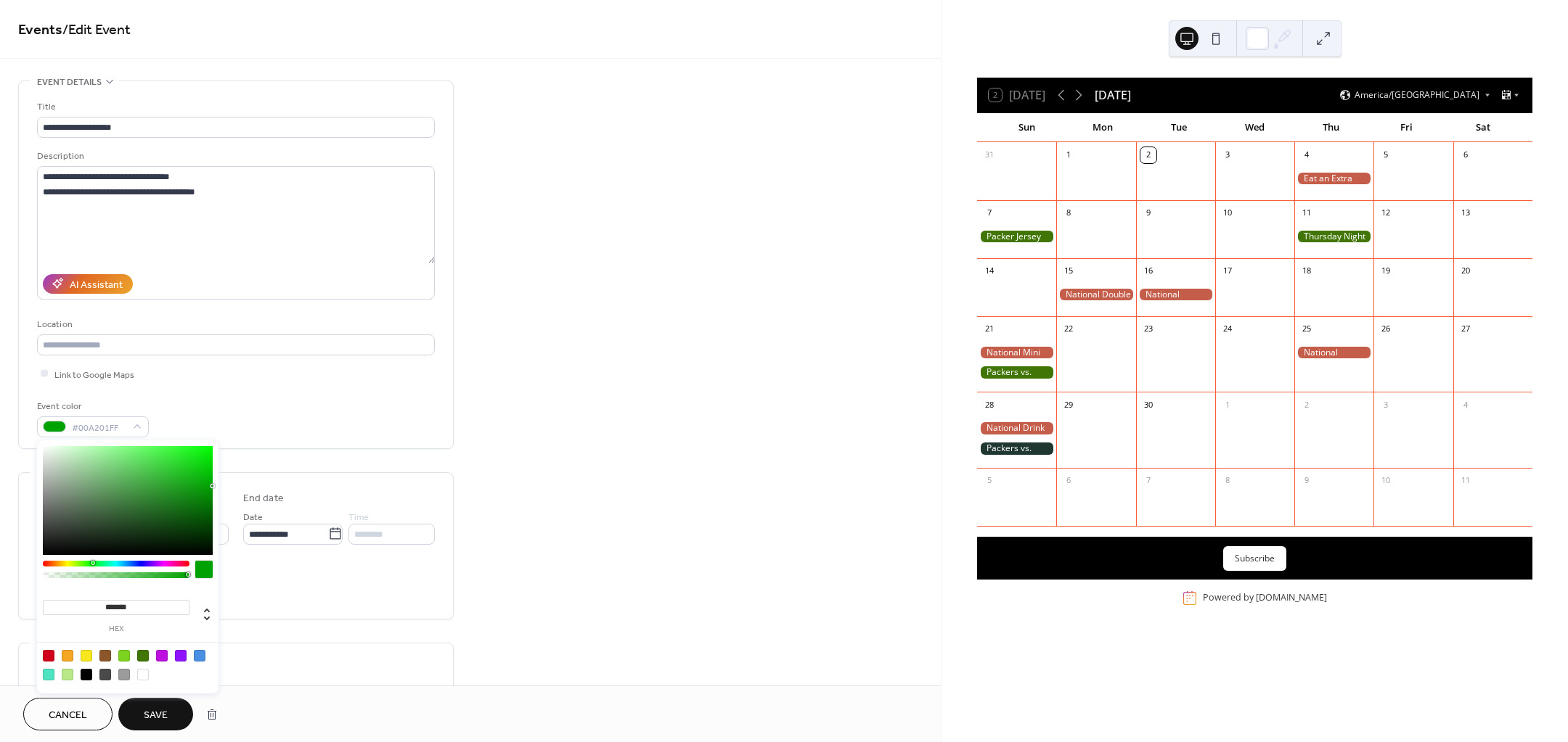
drag, startPoint x: 194, startPoint y: 484, endPoint x: 240, endPoint y: 486, distance: 46.0
click at [240, 486] on body "**********" at bounding box center [784, 371] width 1568 height 742
click at [140, 605] on input "*******" at bounding box center [117, 608] width 147 height 15
drag, startPoint x: 141, startPoint y: 606, endPoint x: 113, endPoint y: 612, distance: 28.6
click at [113, 612] on input "*******" at bounding box center [117, 608] width 147 height 15
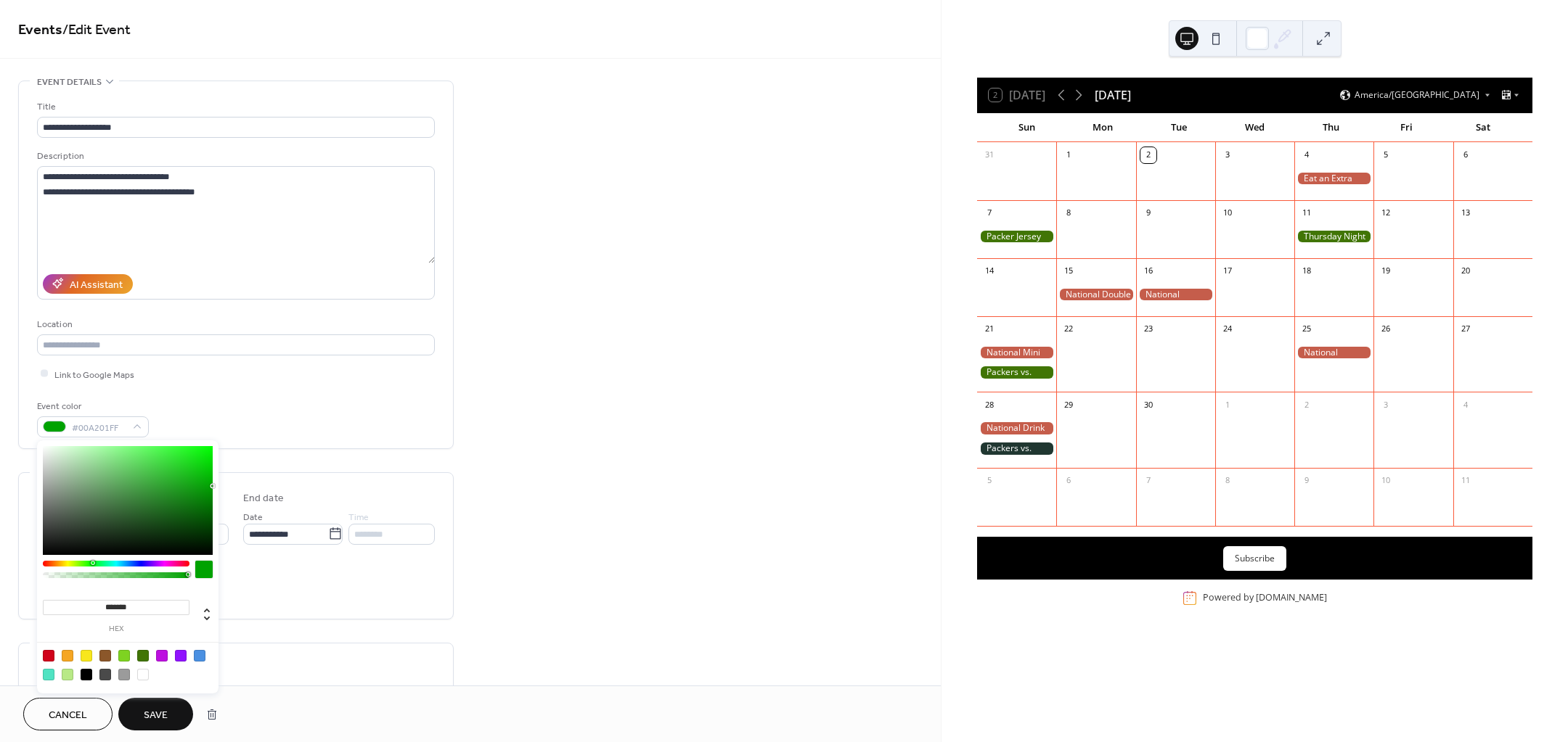
click at [150, 696] on div "Cancel Save" at bounding box center [470, 713] width 941 height 56
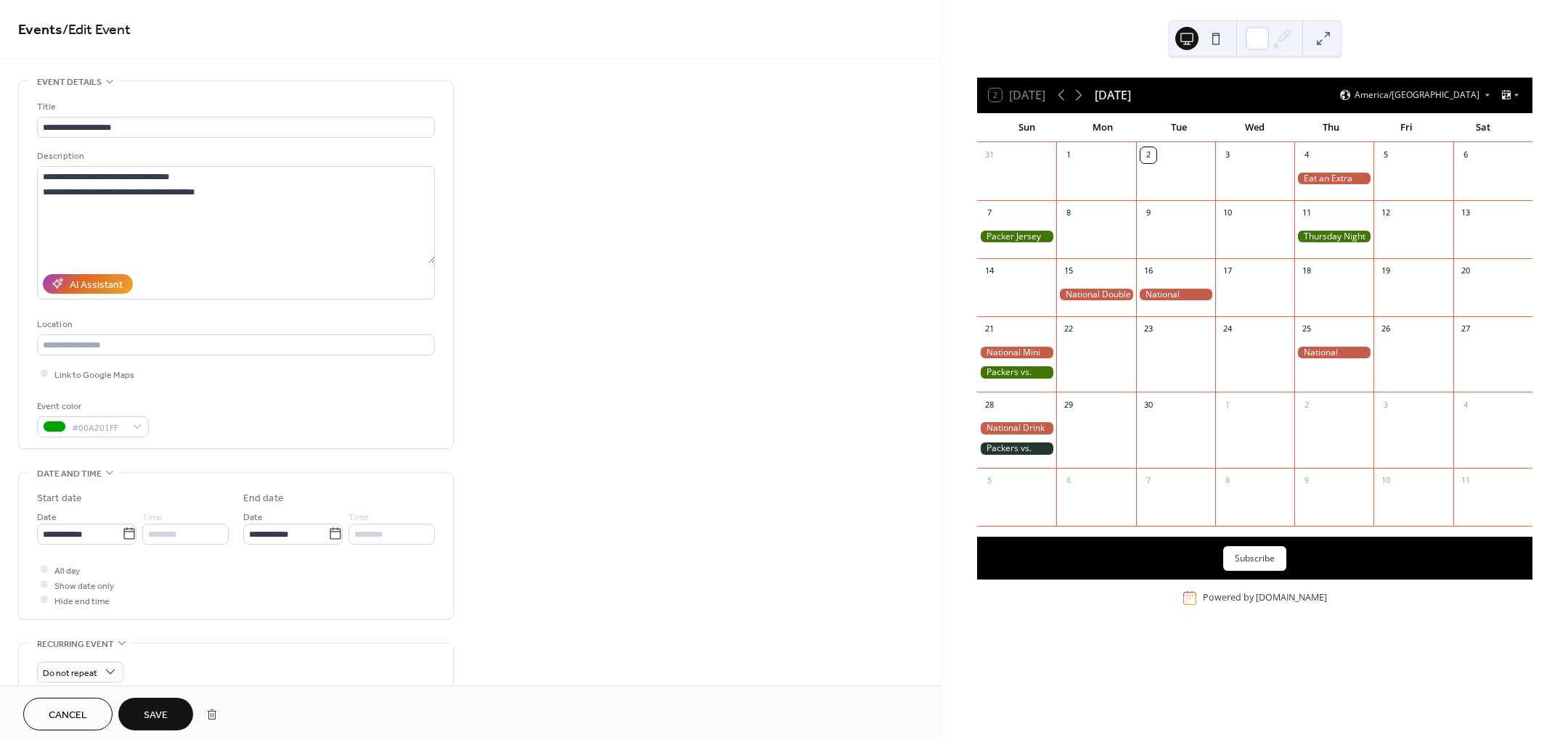
click at [154, 704] on button "Save" at bounding box center [155, 714] width 75 height 32
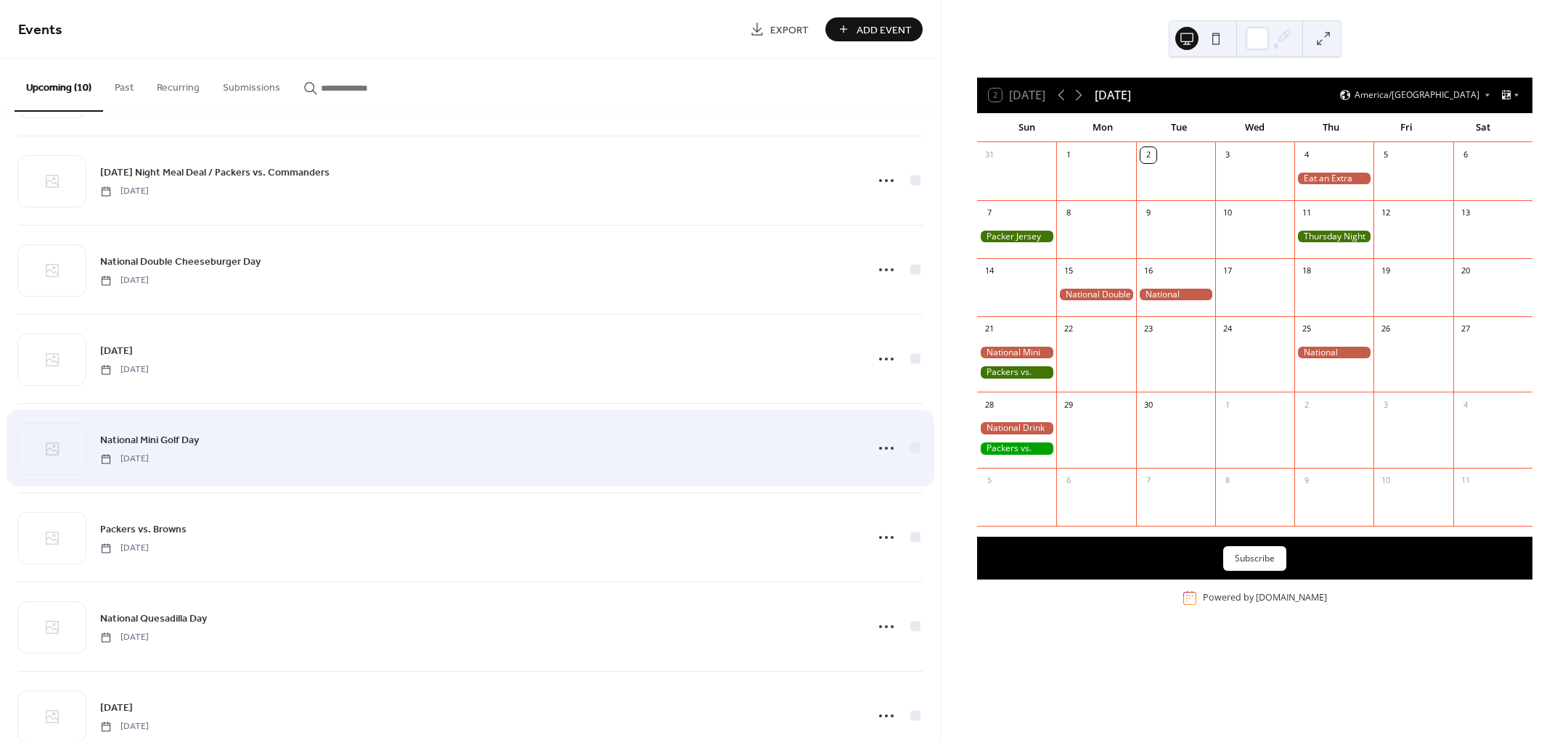
scroll to position [181, 0]
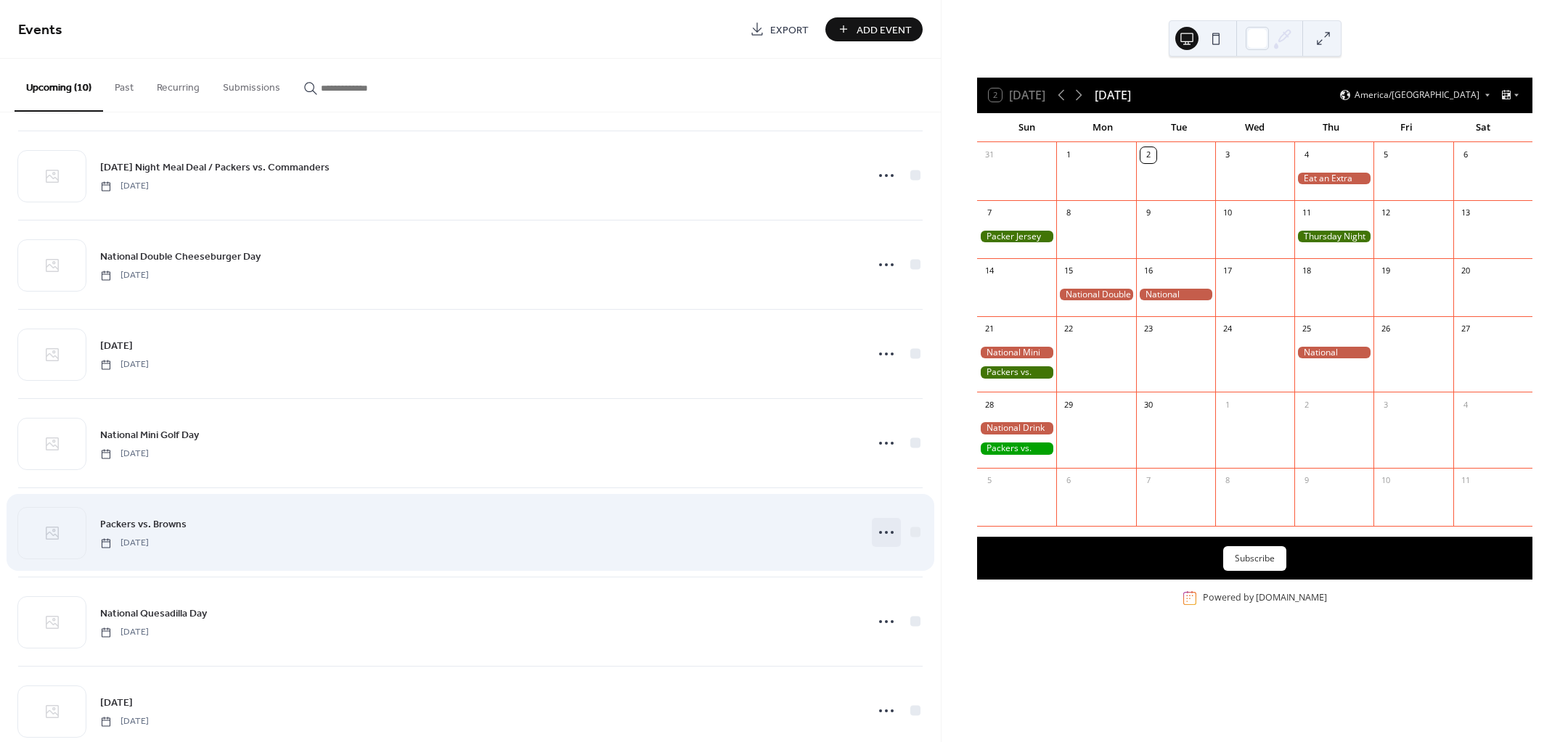
click at [883, 531] on icon at bounding box center [887, 533] width 23 height 23
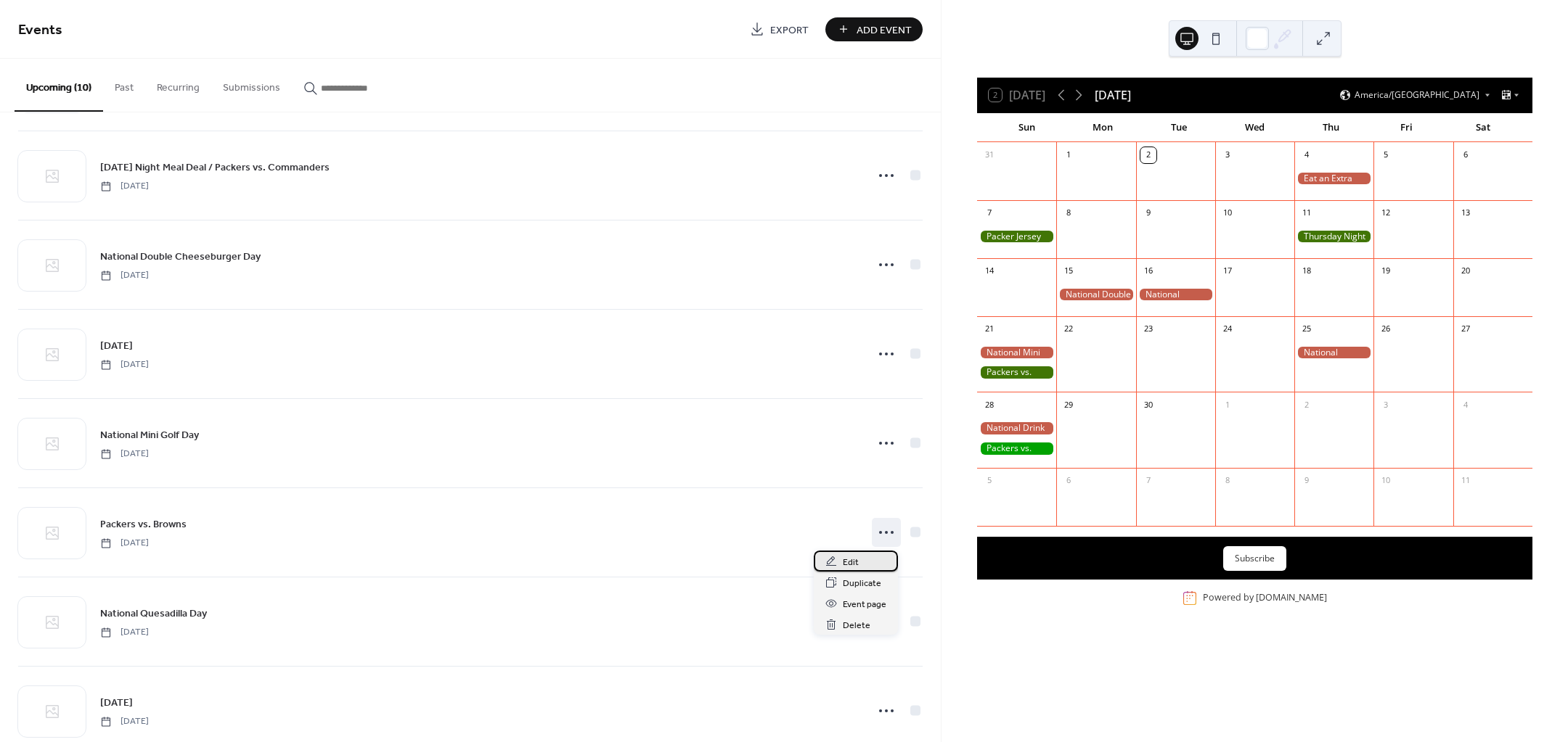
click at [859, 568] on div "Edit" at bounding box center [856, 561] width 84 height 21
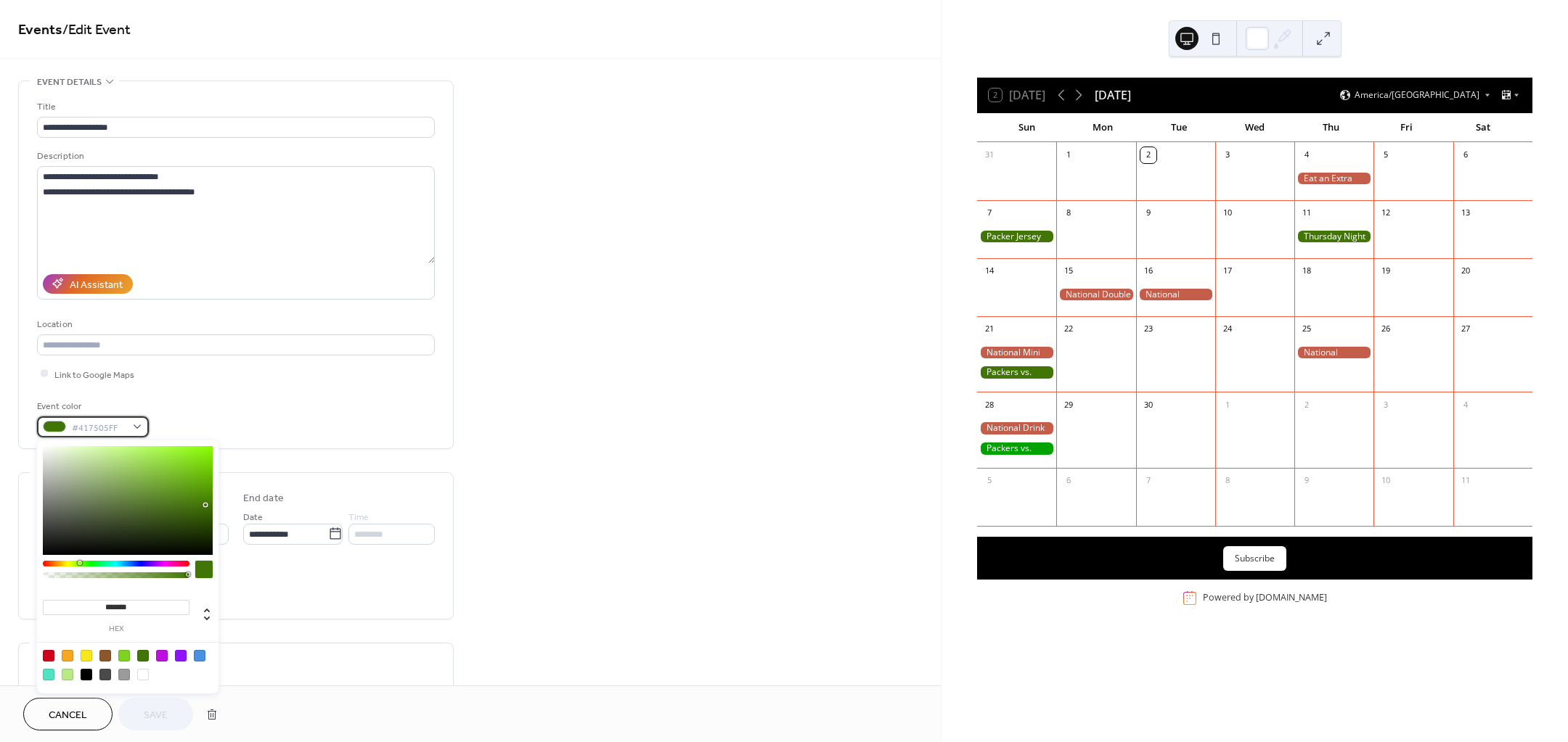
click at [110, 430] on span "#417505FF" at bounding box center [99, 428] width 54 height 15
click at [135, 608] on input "*******" at bounding box center [117, 608] width 147 height 15
drag, startPoint x: 129, startPoint y: 607, endPoint x: 105, endPoint y: 609, distance: 24.1
click at [105, 609] on input "*******" at bounding box center [117, 608] width 147 height 15
paste input
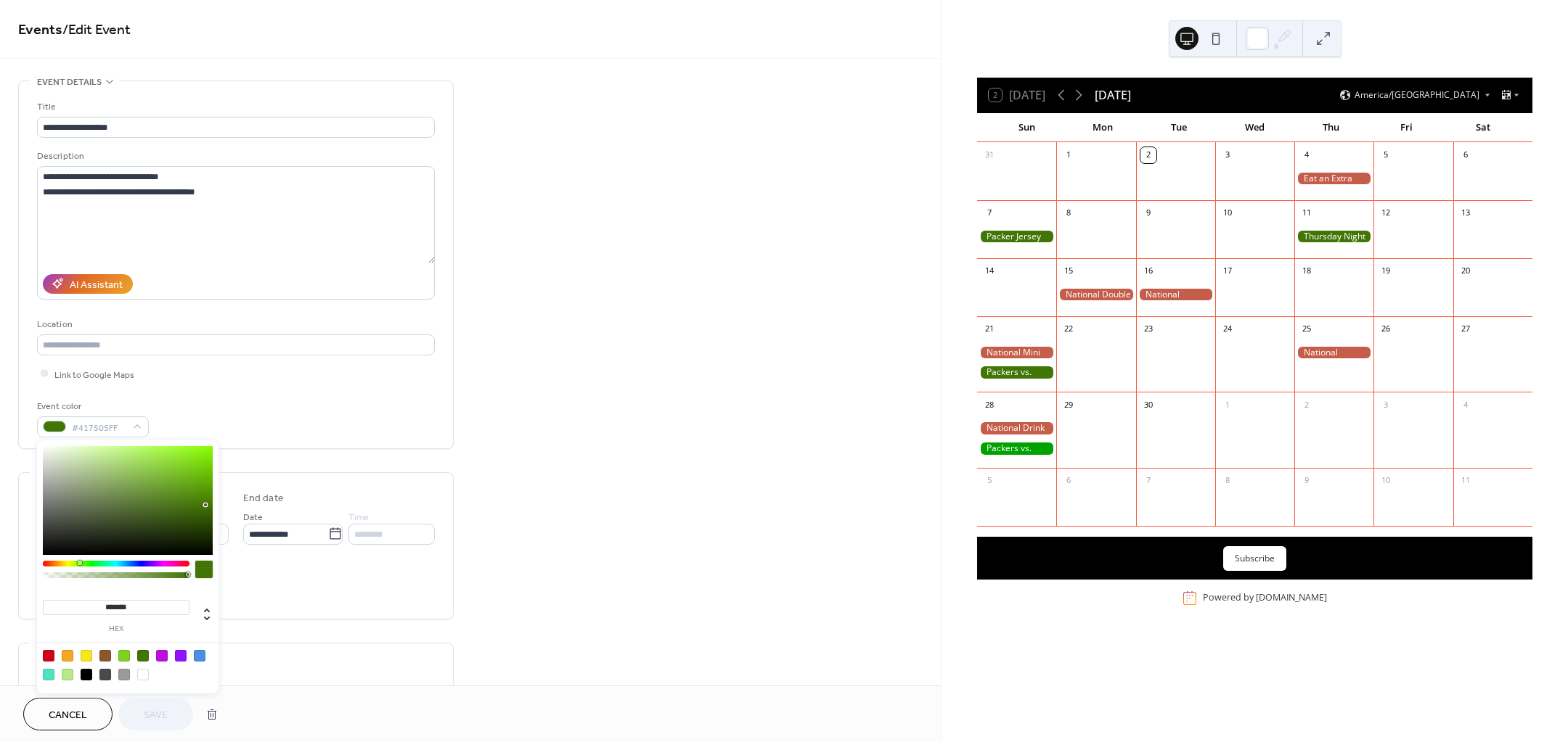
type input "*******"
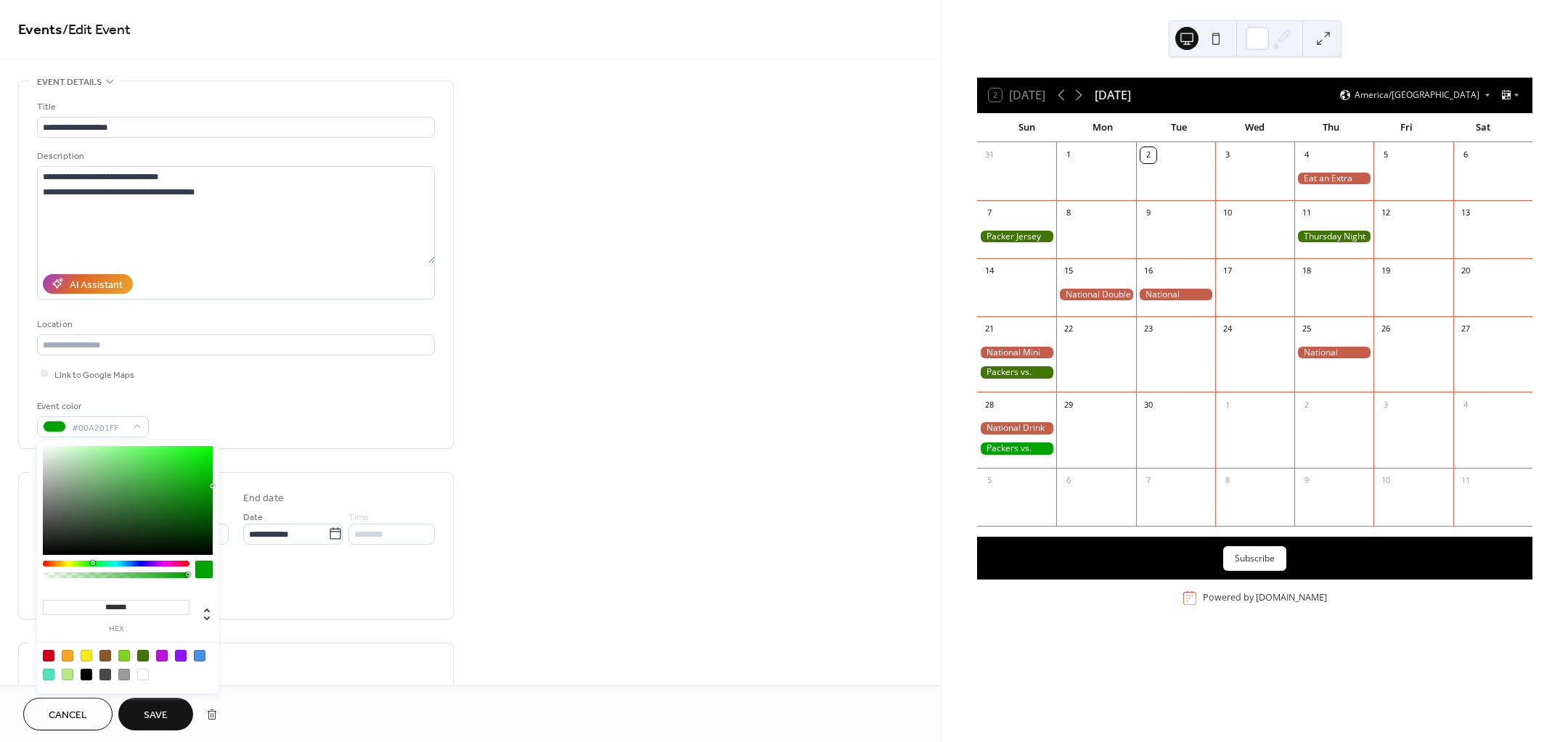
click at [151, 700] on button "Save" at bounding box center [155, 714] width 75 height 32
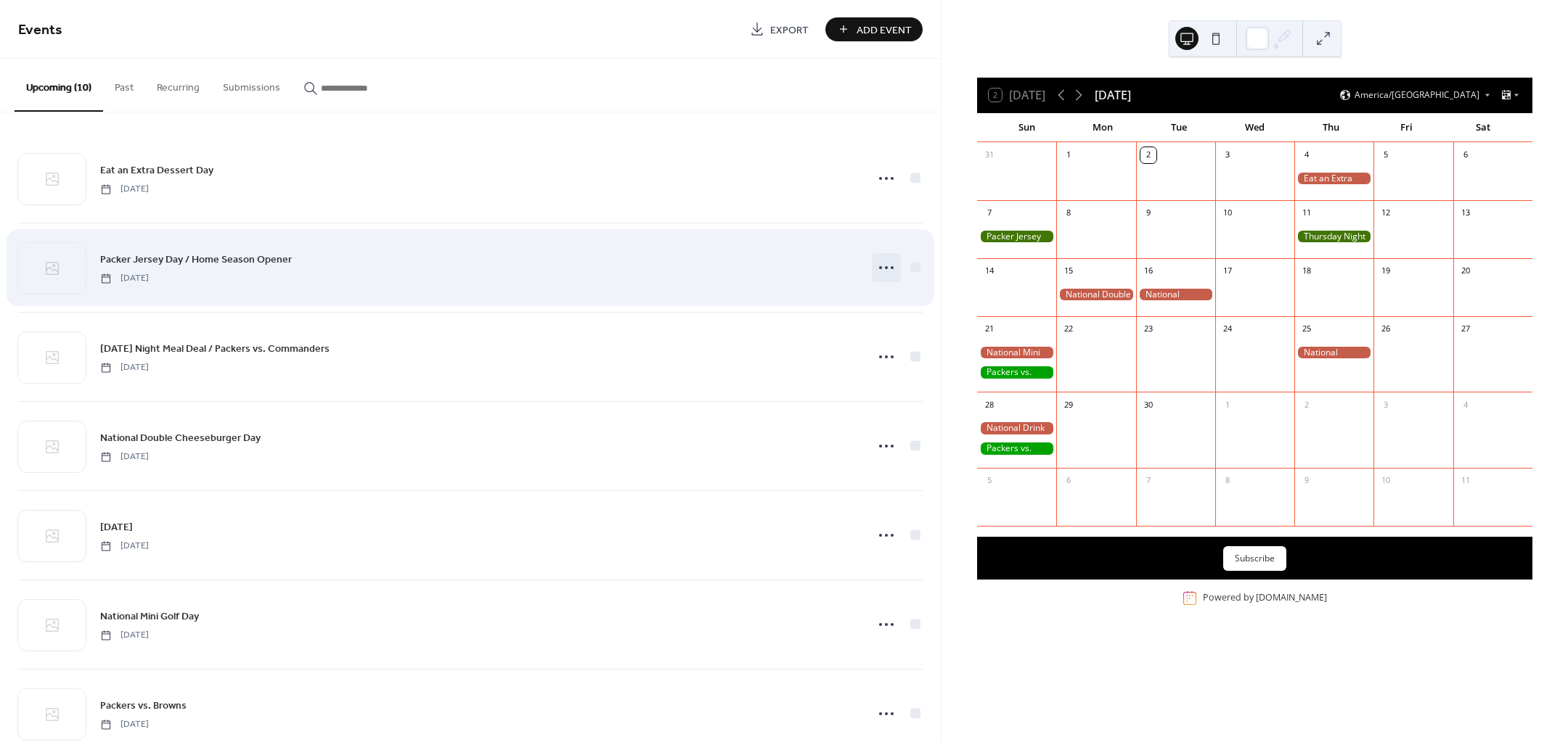
click at [890, 264] on icon at bounding box center [887, 268] width 23 height 23
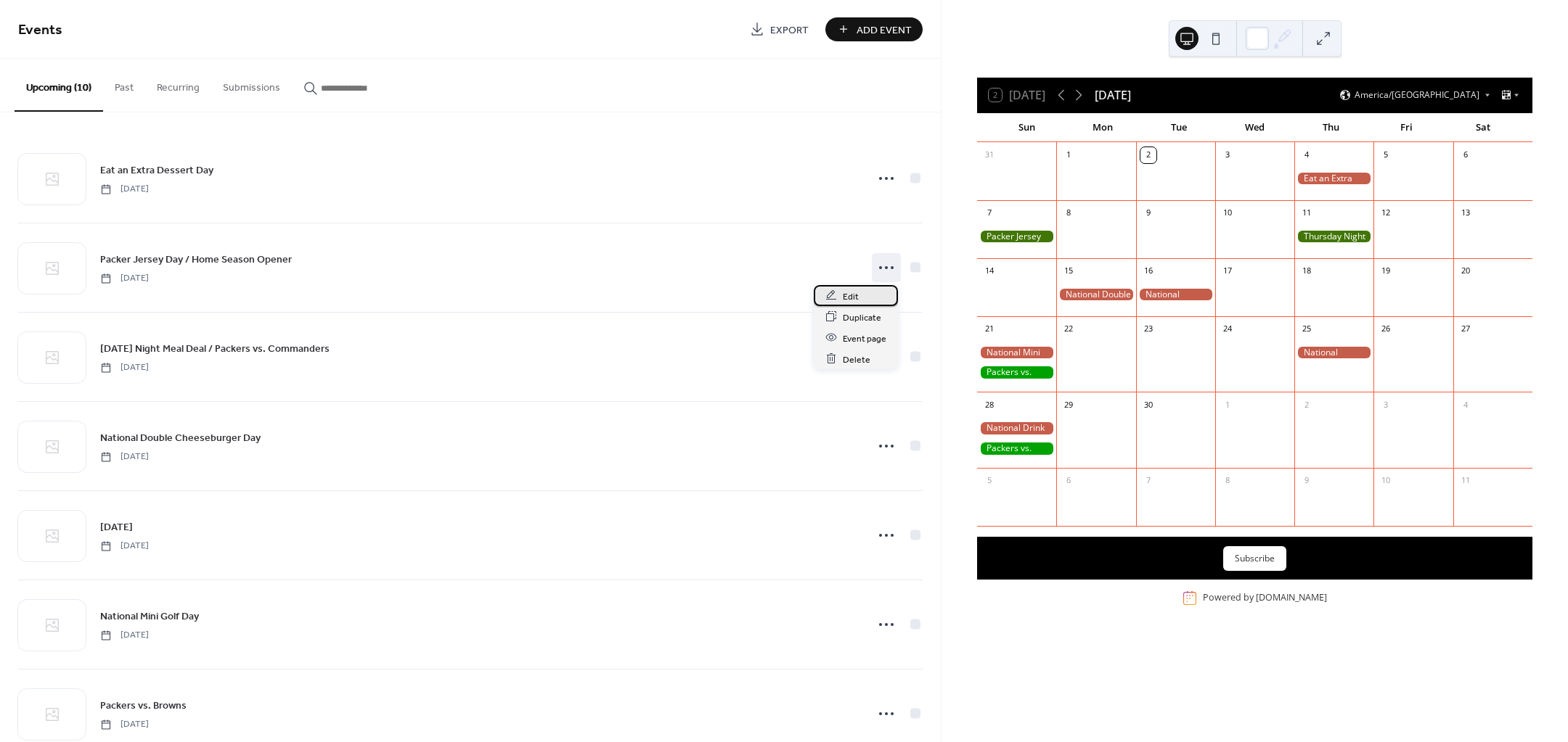
click at [858, 295] on div "Edit" at bounding box center [856, 295] width 84 height 21
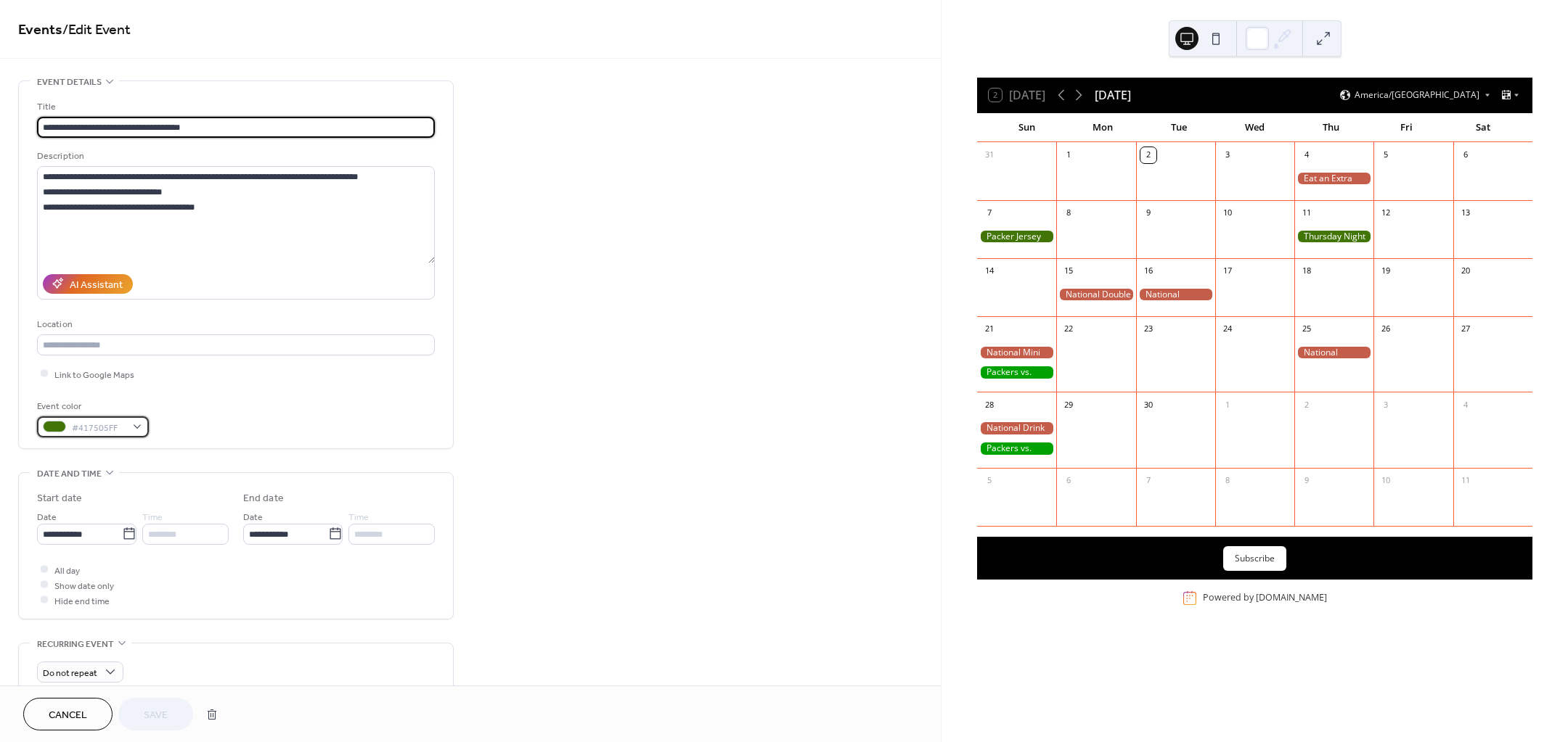
click at [131, 424] on div "#417505FF" at bounding box center [93, 427] width 112 height 21
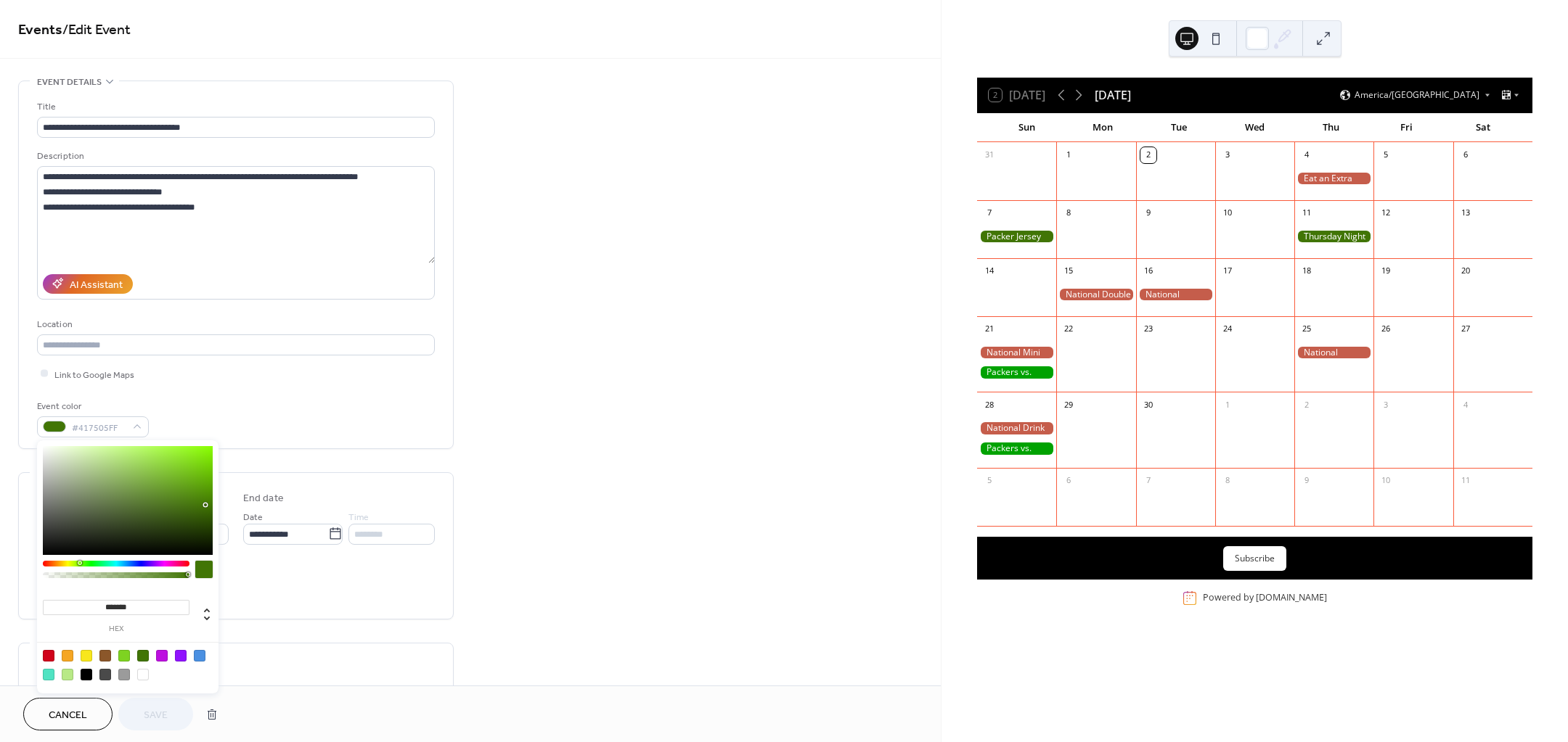
click at [136, 606] on input "*******" at bounding box center [117, 608] width 147 height 15
drag, startPoint x: 143, startPoint y: 609, endPoint x: 103, endPoint y: 616, distance: 40.6
click at [103, 616] on div "******* hex" at bounding box center [117, 615] width 147 height 36
paste input
type input "******"
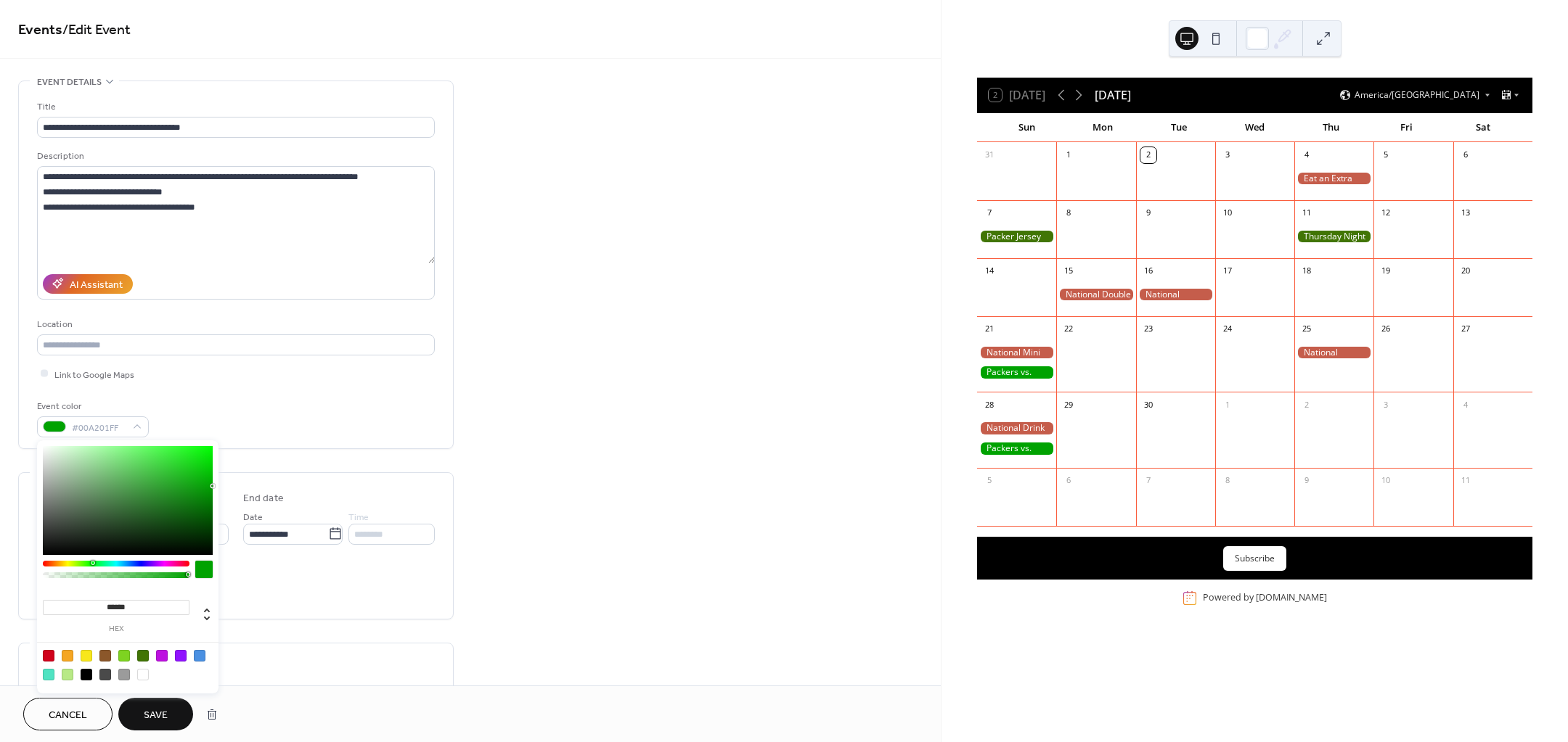
click at [145, 699] on button "Save" at bounding box center [155, 714] width 75 height 32
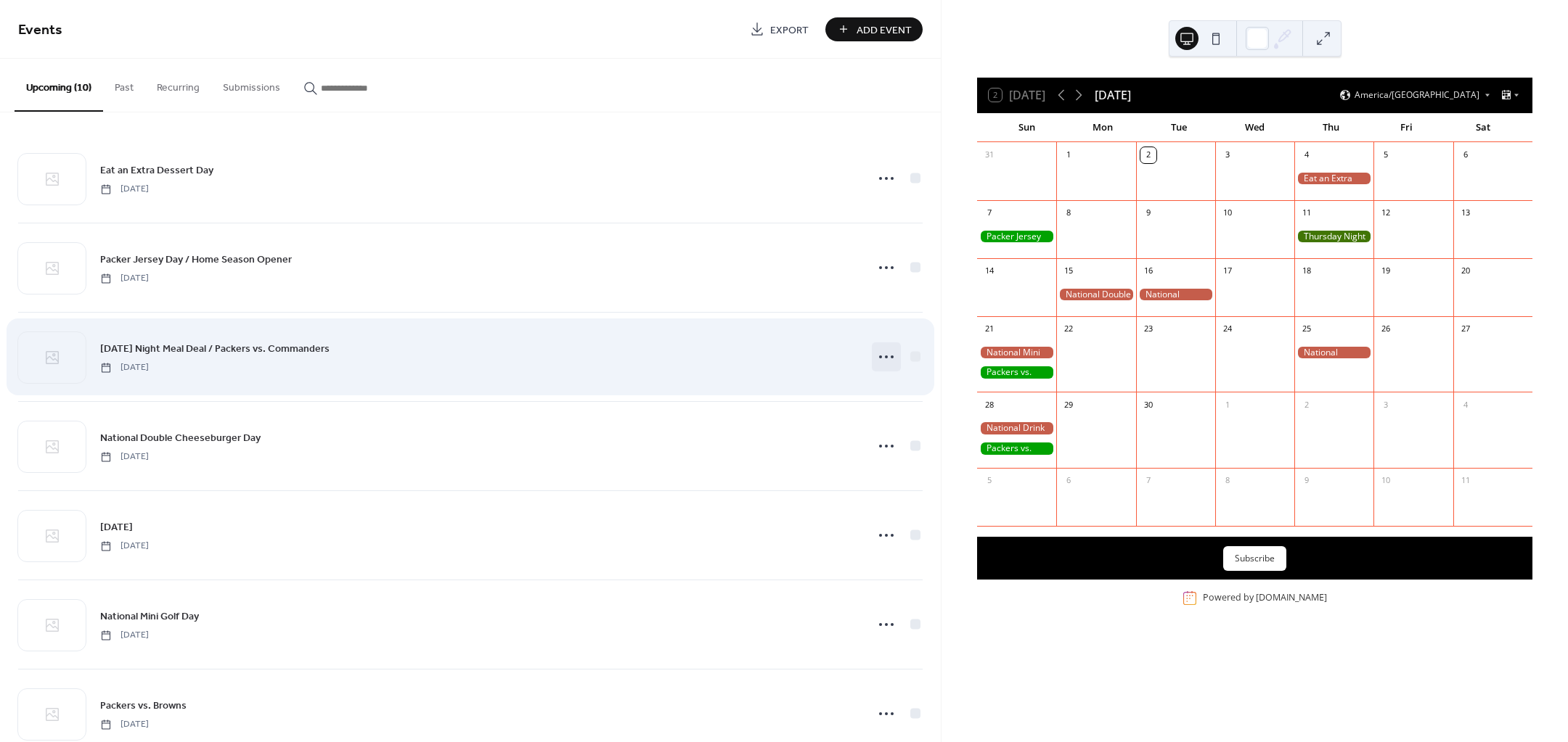
click at [880, 356] on icon at bounding box center [887, 357] width 23 height 23
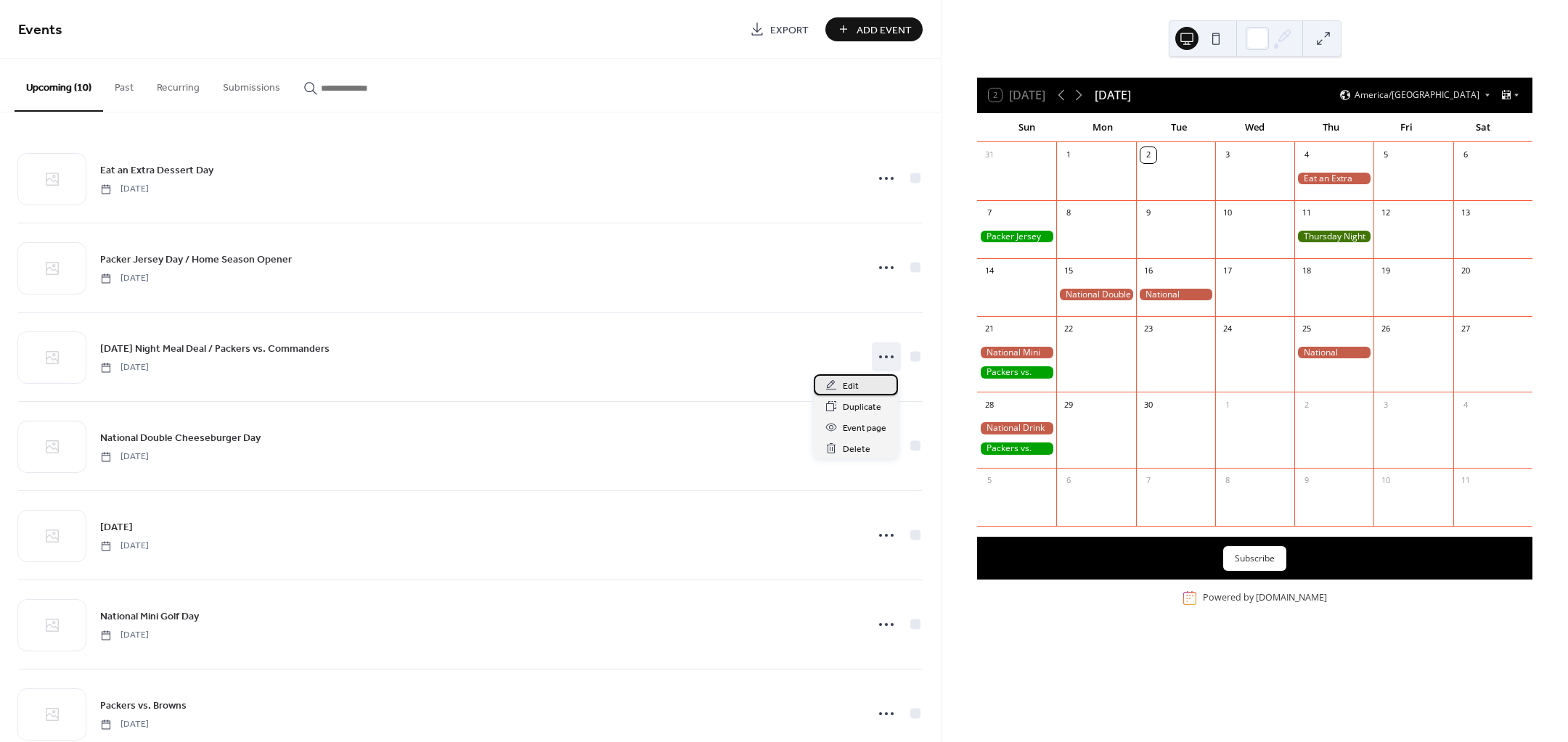
click at [857, 384] on span "Edit" at bounding box center [850, 386] width 16 height 15
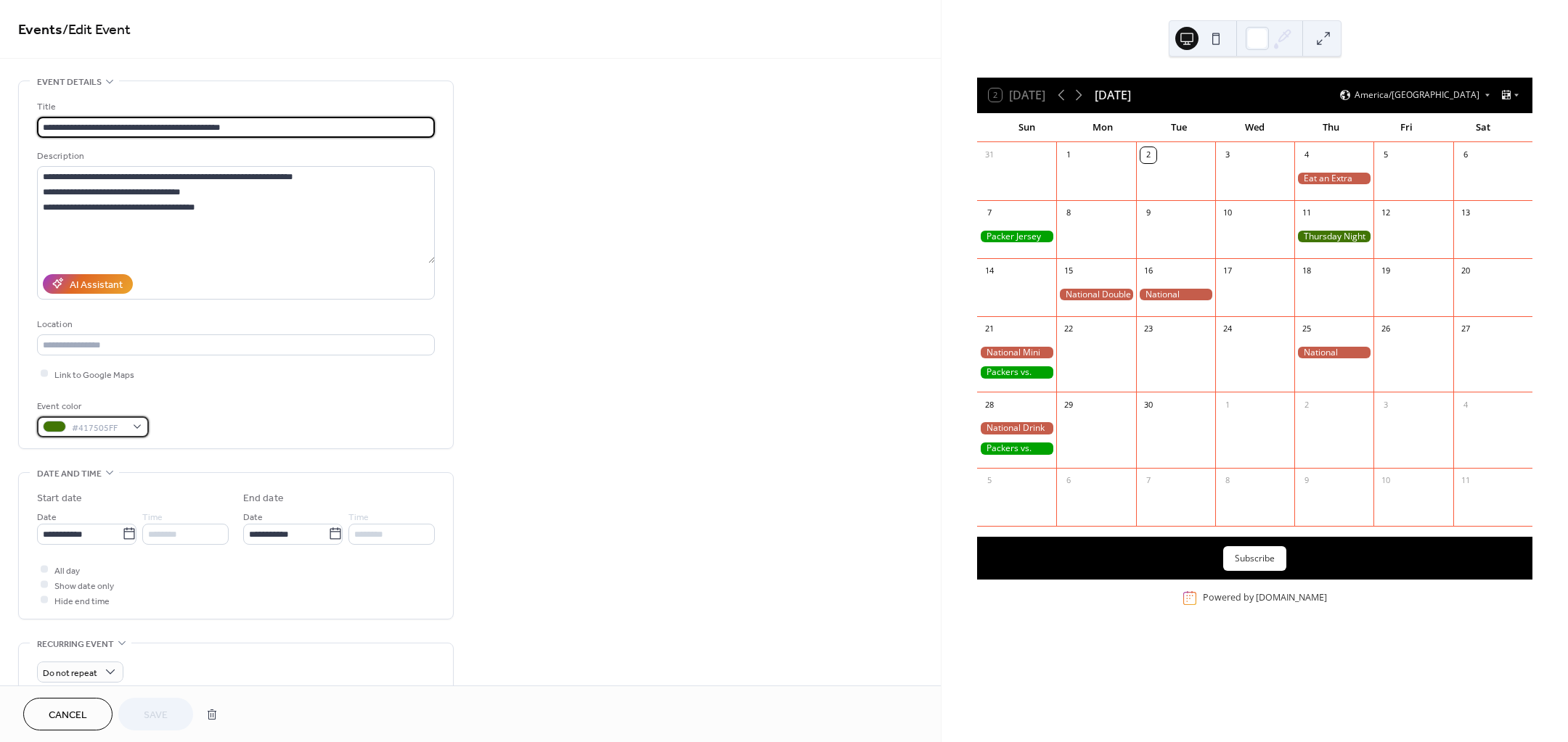
click at [117, 417] on div "#417505FF" at bounding box center [93, 427] width 112 height 21
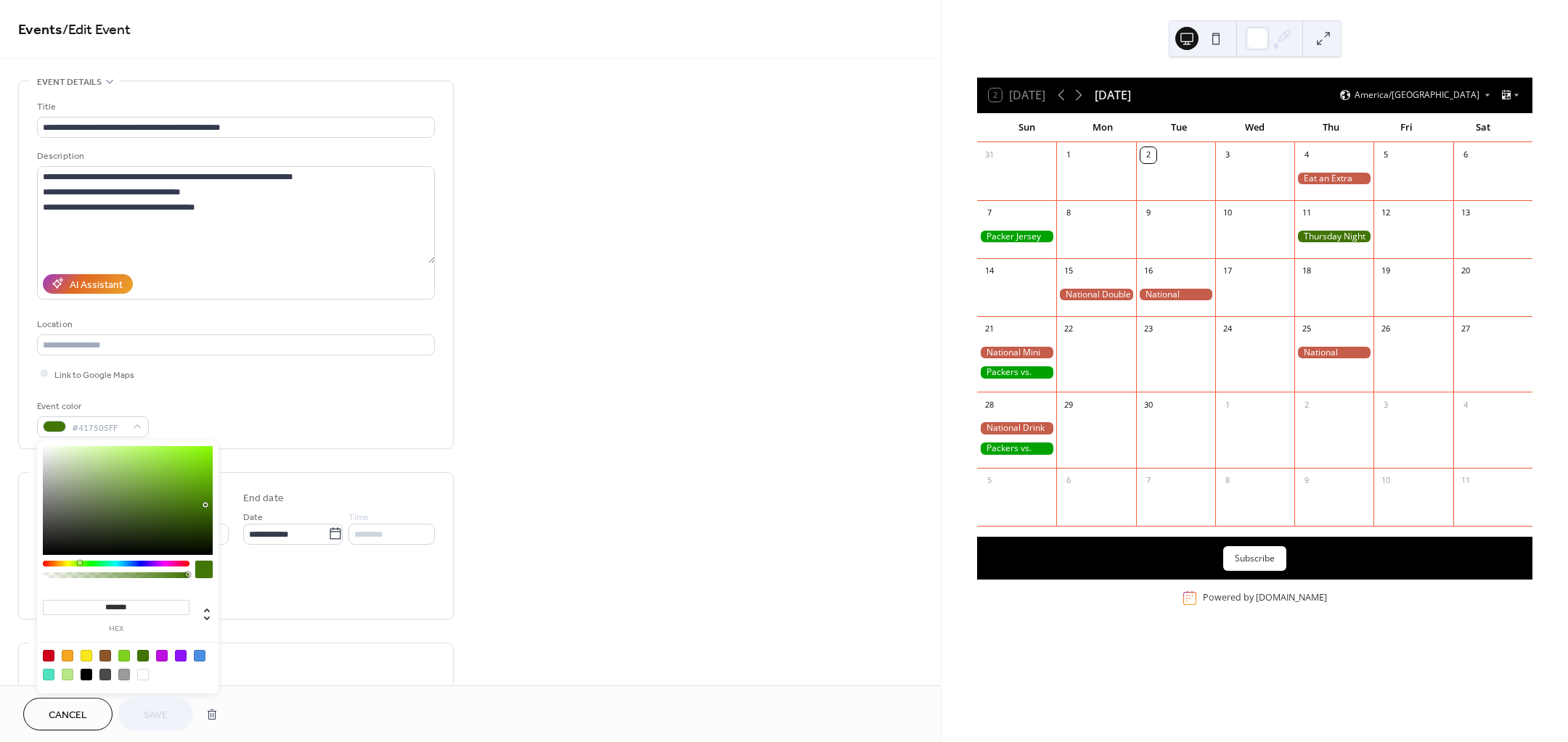
drag, startPoint x: 139, startPoint y: 603, endPoint x: 106, endPoint y: 610, distance: 33.7
click at [106, 610] on input "*******" at bounding box center [117, 608] width 147 height 15
paste input
type input "*******"
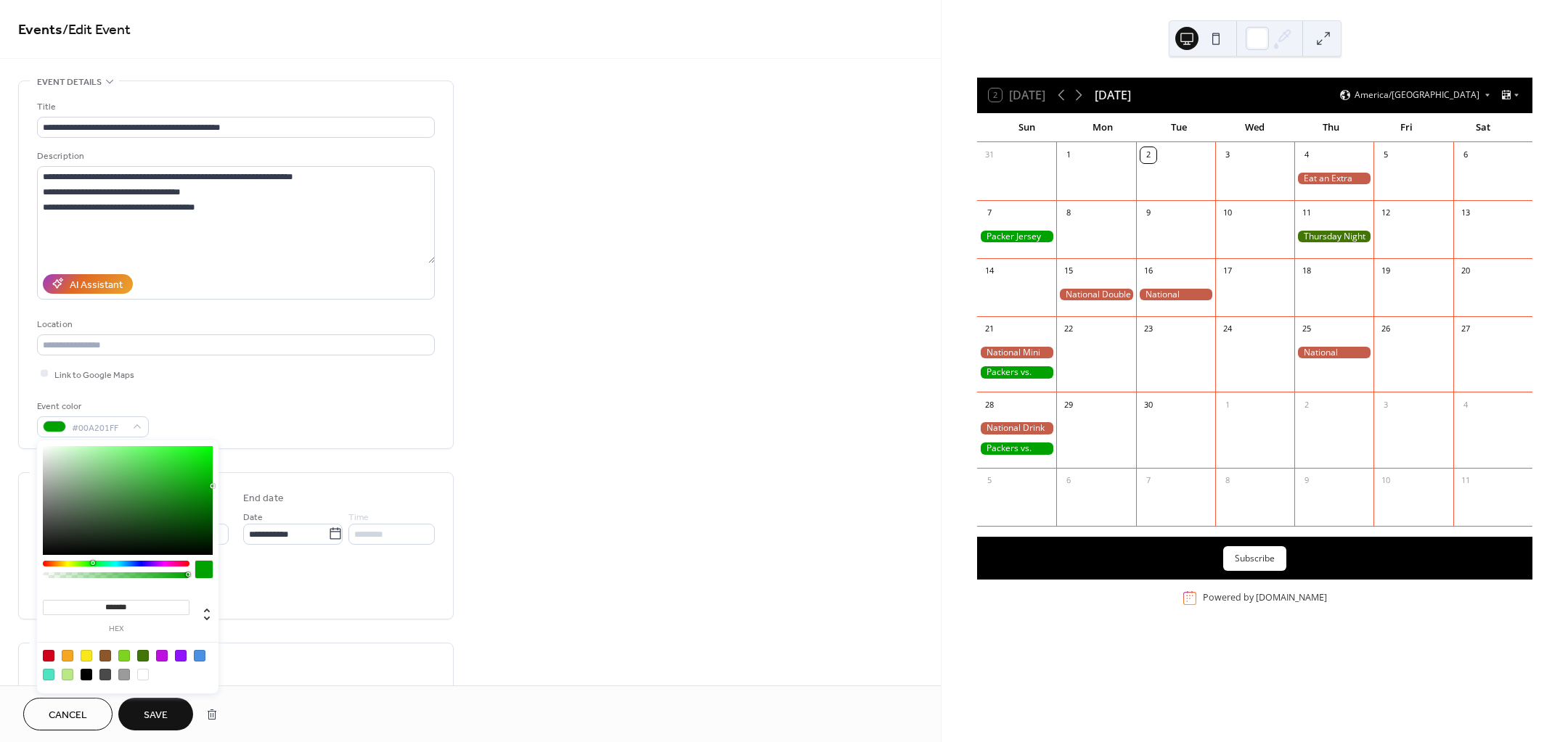
click at [165, 717] on span "Save" at bounding box center [155, 716] width 24 height 15
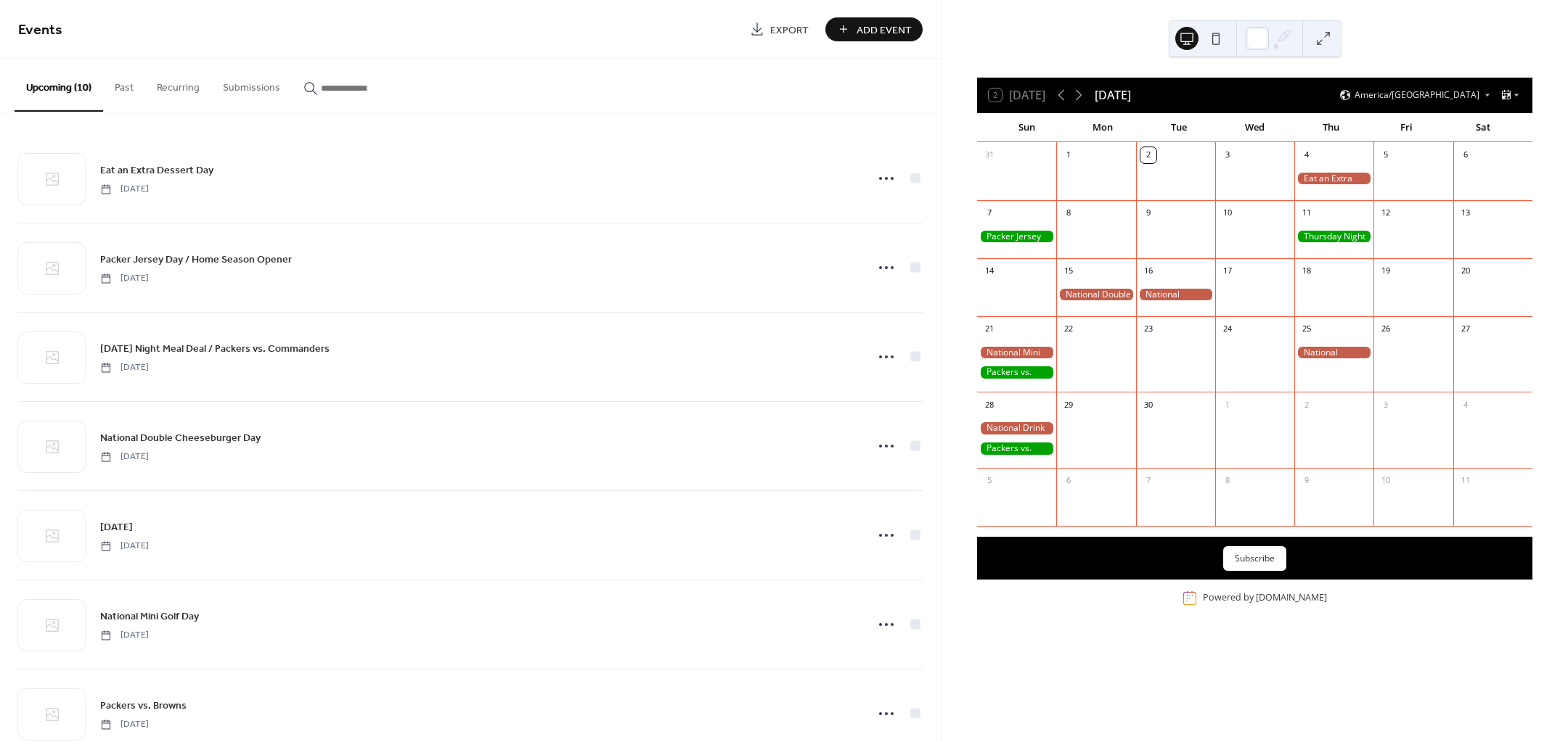
click at [986, 651] on div "2 Today September 2025 America/Chicago Sun Mon Tue Wed Thu Fri Sat 31 1 2 3 4 5…" at bounding box center [1255, 371] width 627 height 742
click at [1209, 41] on button at bounding box center [1216, 39] width 23 height 23
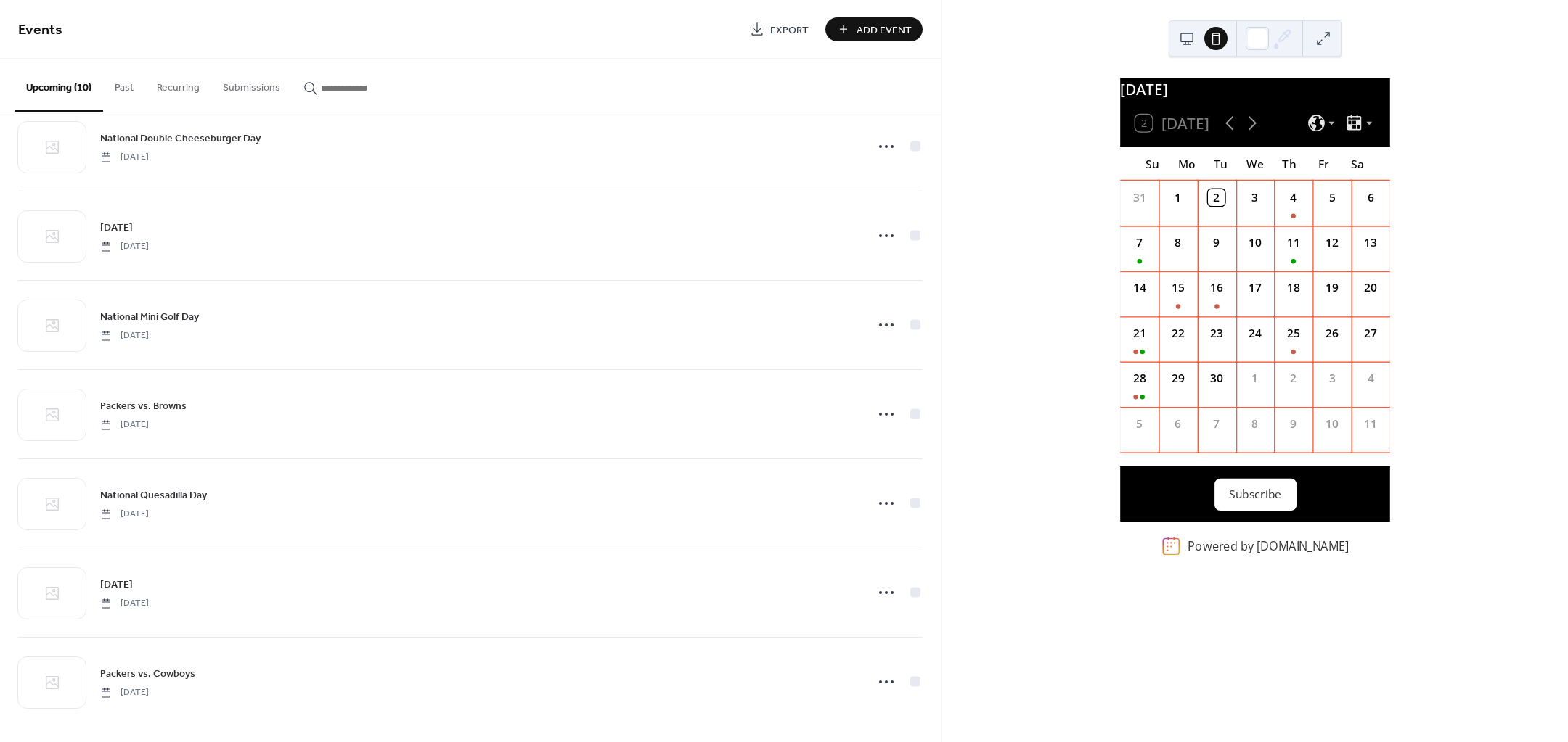
scroll to position [306, 0]
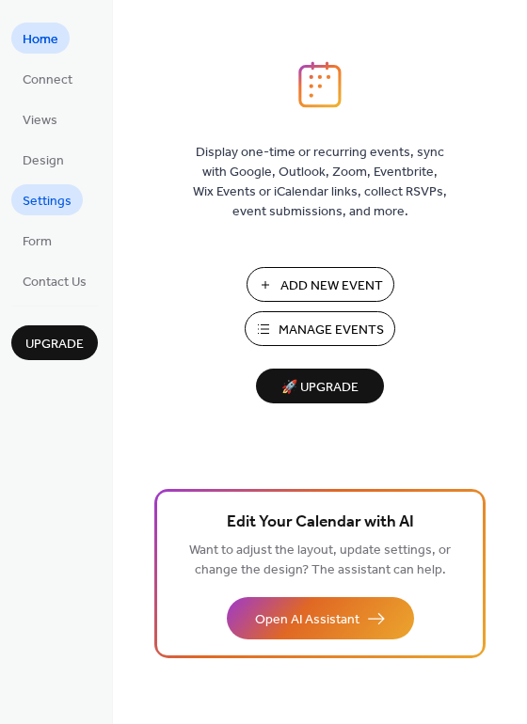
click at [48, 209] on span "Settings" at bounding box center [47, 202] width 49 height 20
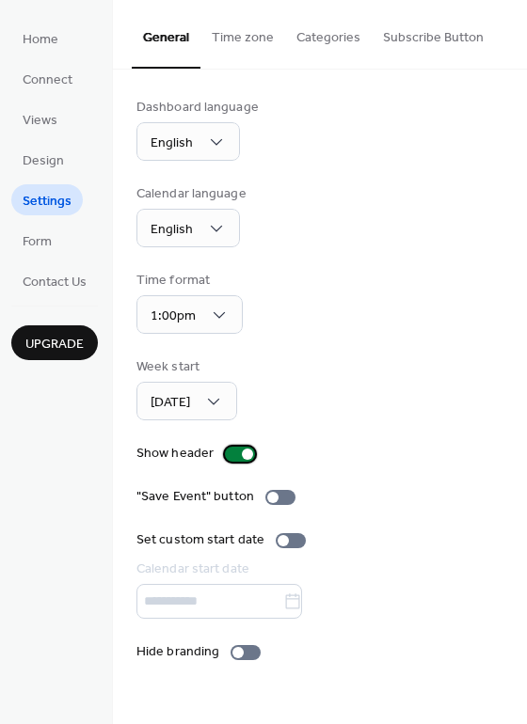
click at [242, 457] on div at bounding box center [247, 454] width 11 height 11
click at [242, 457] on div at bounding box center [240, 454] width 30 height 15
click at [242, 457] on div at bounding box center [247, 454] width 11 height 11
click at [242, 457] on div at bounding box center [240, 454] width 30 height 15
click at [231, 25] on button "Time zone" at bounding box center [242, 33] width 85 height 67
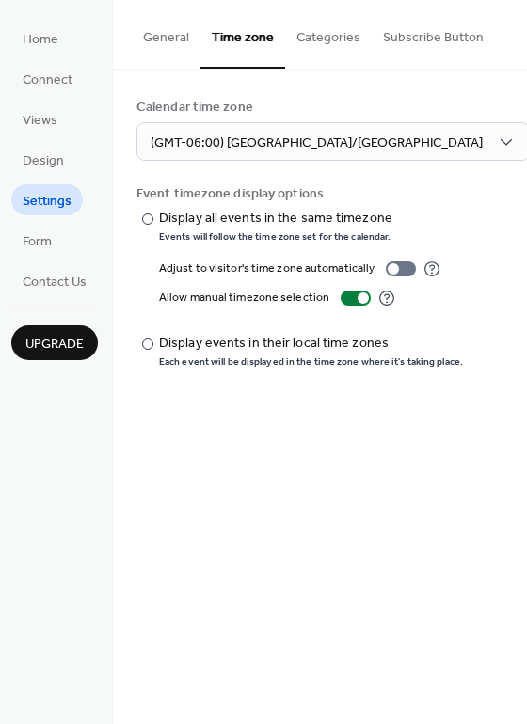
click at [349, 43] on button "Categories" at bounding box center [328, 33] width 87 height 67
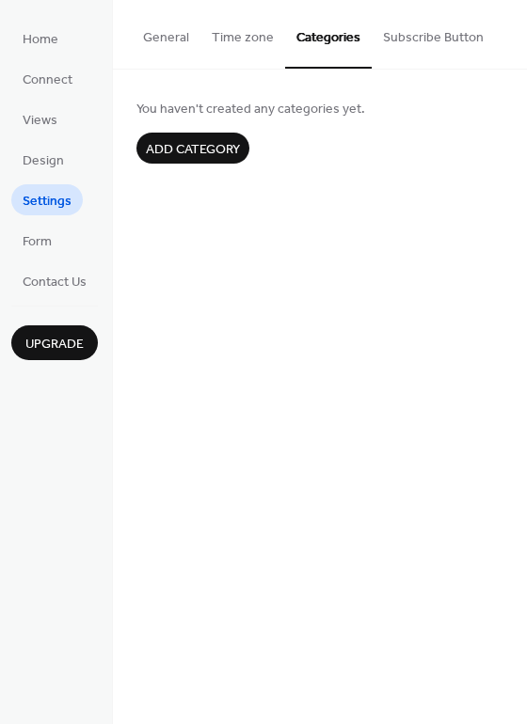
click at [401, 47] on button "Subscribe Button" at bounding box center [433, 33] width 123 height 67
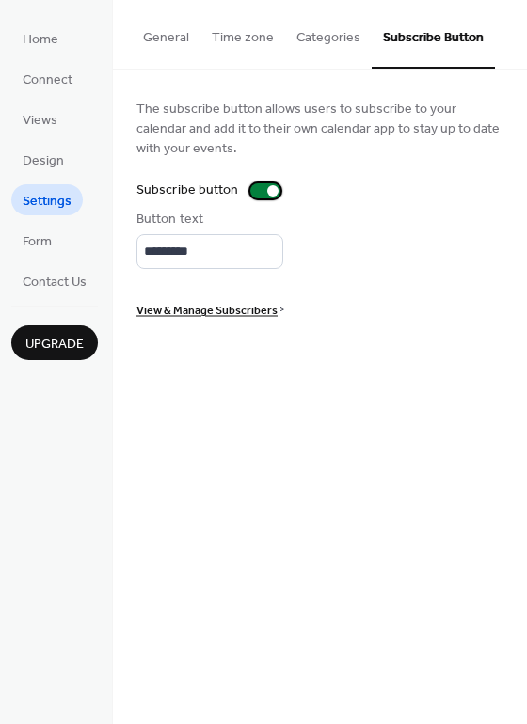
click at [259, 185] on div at bounding box center [265, 190] width 30 height 15
click at [42, 111] on span "Views" at bounding box center [40, 121] width 35 height 20
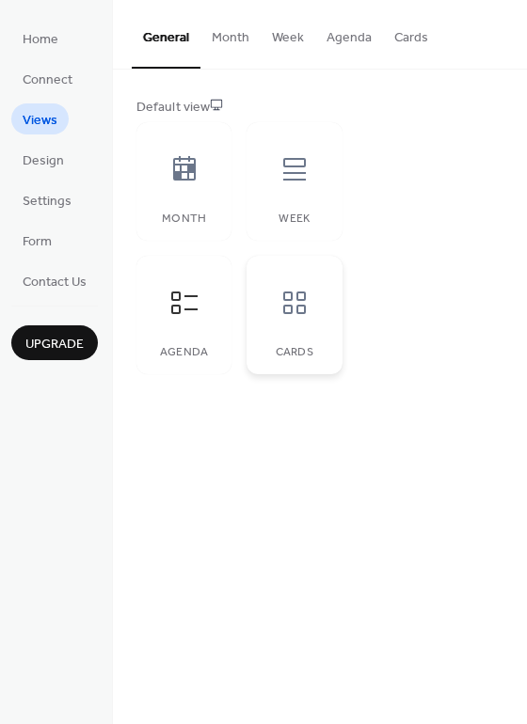
click at [281, 320] on div at bounding box center [294, 303] width 56 height 56
click at [193, 321] on div at bounding box center [184, 303] width 56 height 56
click at [34, 80] on span "Connect" at bounding box center [48, 81] width 50 height 20
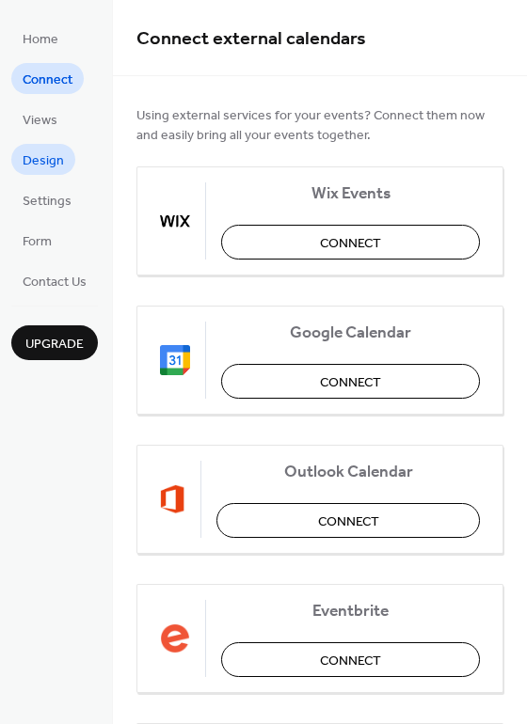
click at [48, 168] on span "Design" at bounding box center [43, 161] width 41 height 20
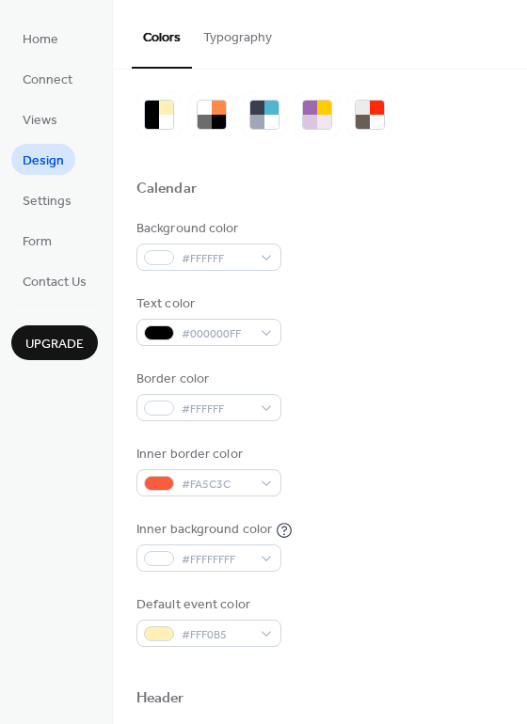
scroll to position [235, 0]
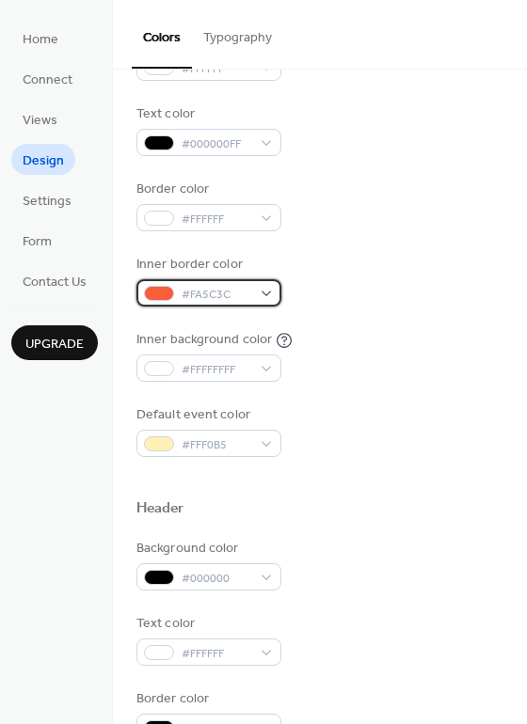
click at [233, 279] on div "#FA5C3C" at bounding box center [208, 292] width 145 height 27
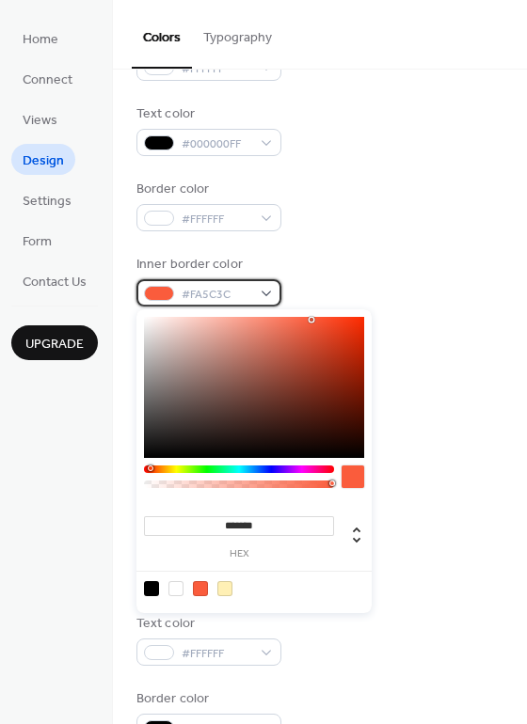
click at [203, 297] on span "#FA5C3C" at bounding box center [217, 295] width 70 height 20
click at [264, 521] on input "*******" at bounding box center [239, 527] width 190 height 20
drag, startPoint x: 273, startPoint y: 527, endPoint x: 221, endPoint y: 529, distance: 51.8
click at [221, 529] on input "*******" at bounding box center [239, 527] width 190 height 20
paste input
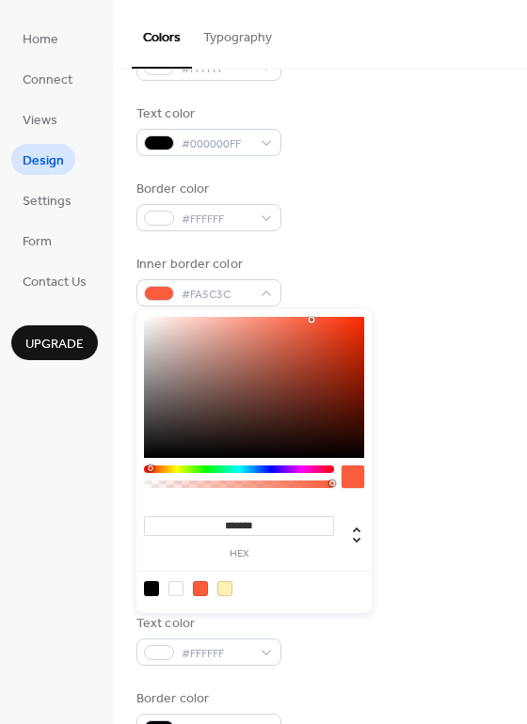
type input "*******"
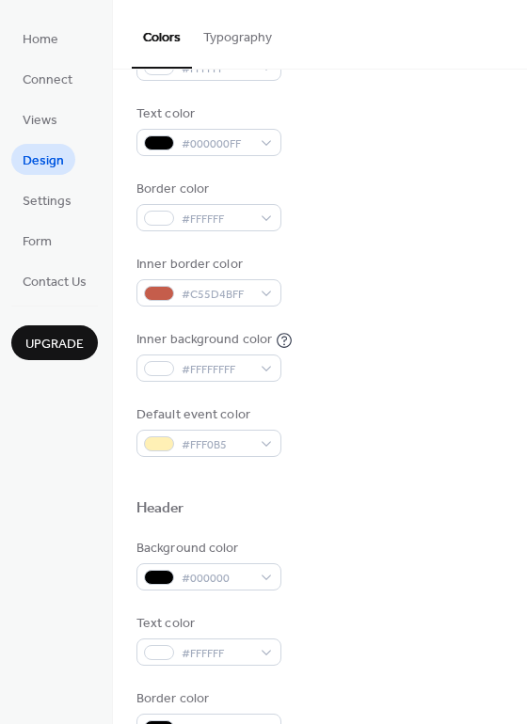
click at [422, 457] on div at bounding box center [319, 478] width 367 height 42
click at [226, 452] on span "#FFF0B5" at bounding box center [217, 446] width 70 height 20
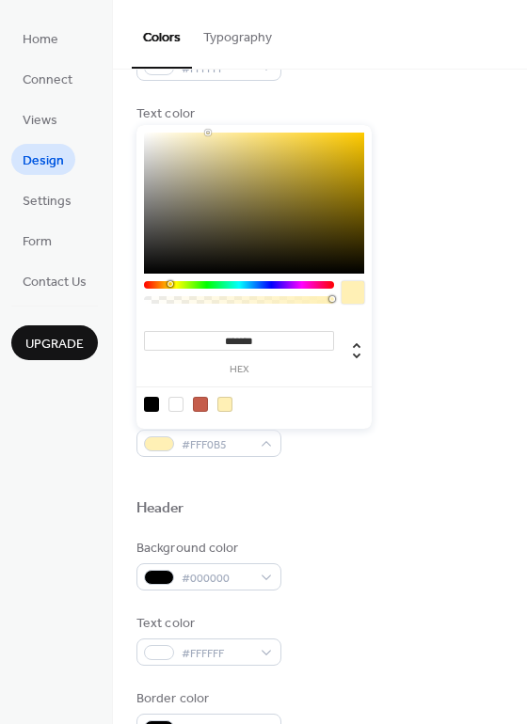
click at [142, 402] on div at bounding box center [254, 404] width 239 height 35
click at [154, 404] on div at bounding box center [151, 404] width 15 height 15
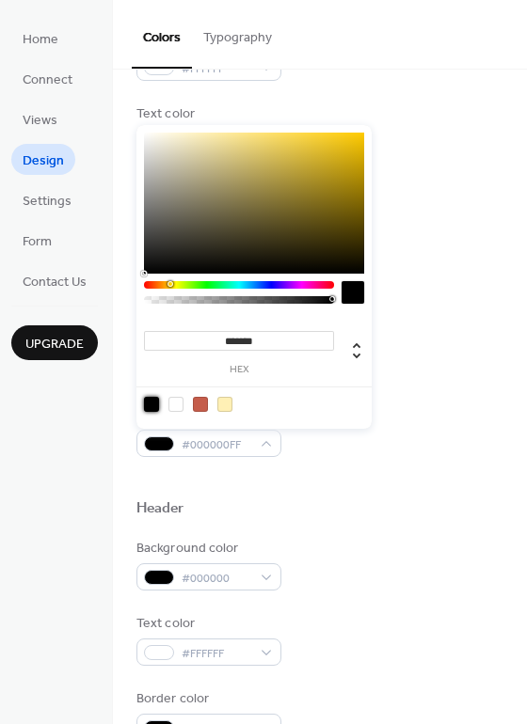
type input "*******"
click at [389, 444] on div "Default event color #000000FF" at bounding box center [319, 431] width 367 height 52
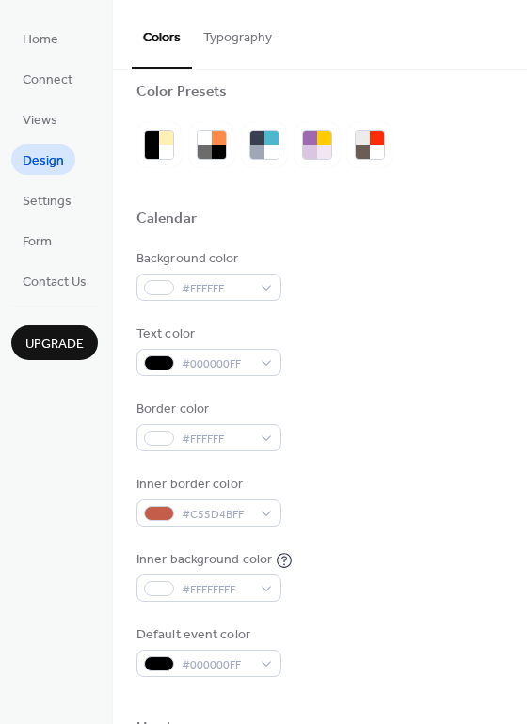
scroll to position [0, 0]
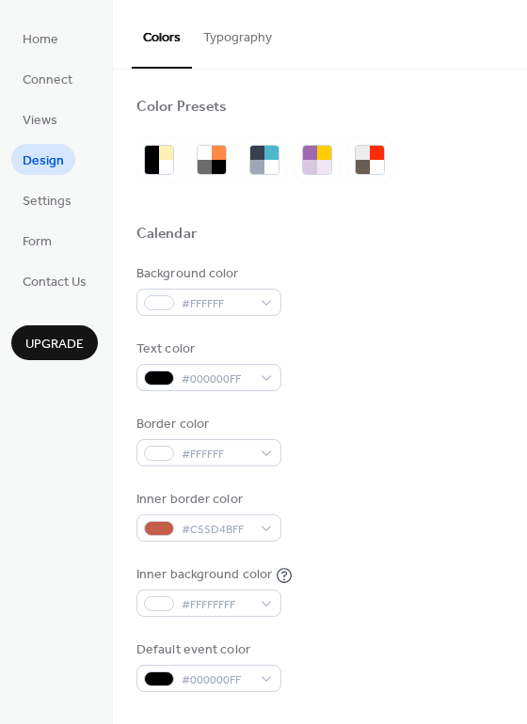
click at [250, 42] on button "Typography" at bounding box center [237, 33] width 91 height 67
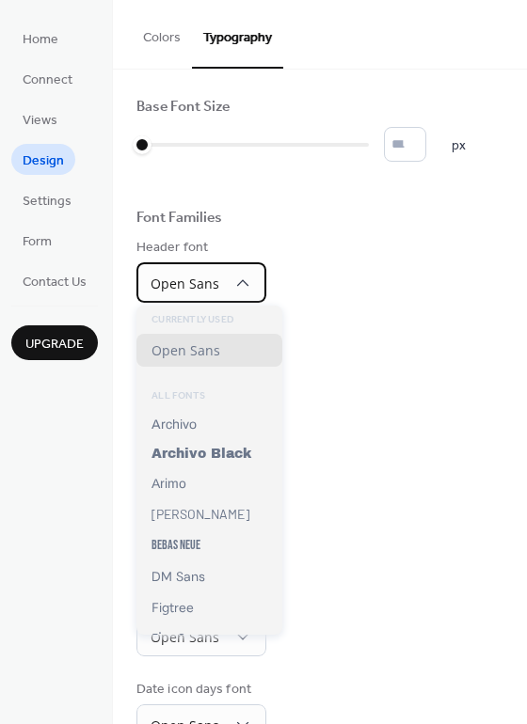
click at [197, 292] on span "Open Sans" at bounding box center [185, 285] width 69 height 25
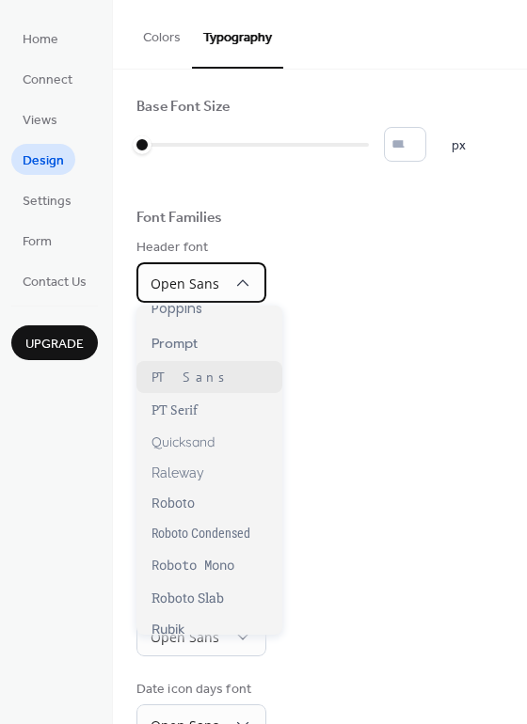
scroll to position [1384, 0]
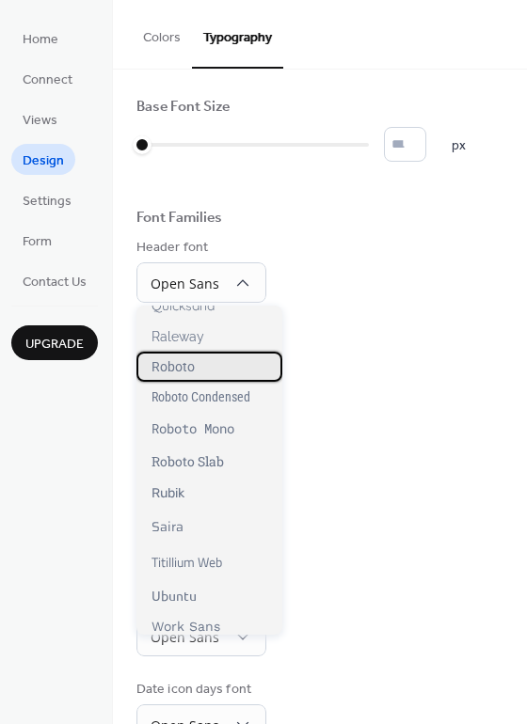
click at [216, 368] on div "Roboto" at bounding box center [209, 367] width 146 height 30
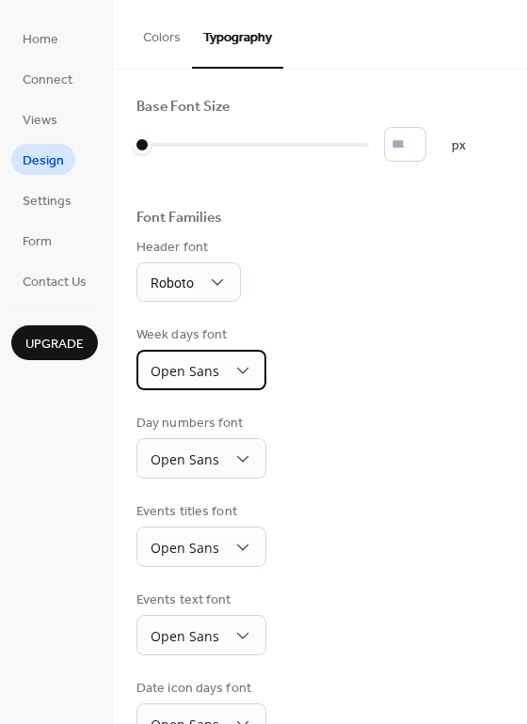
click at [192, 362] on span "Open Sans" at bounding box center [185, 371] width 69 height 18
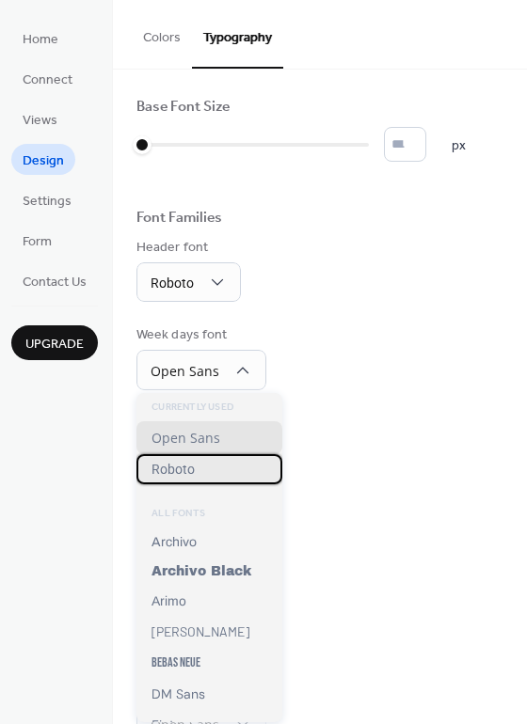
click at [215, 472] on div "Roboto" at bounding box center [209, 469] width 146 height 30
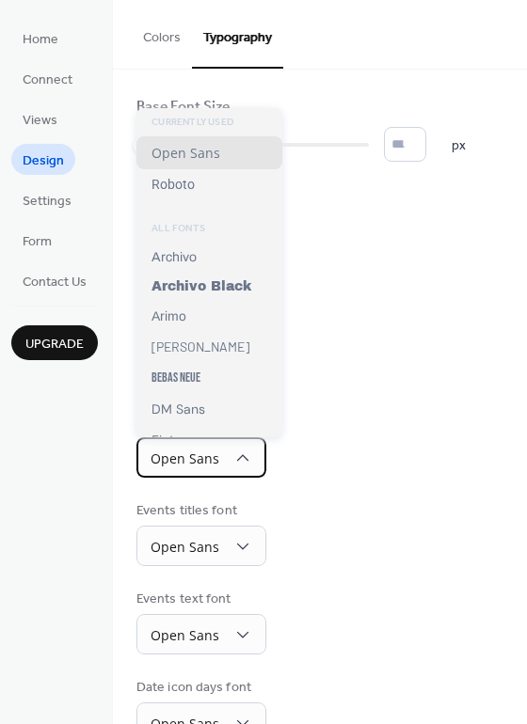
click at [207, 458] on span "Open Sans" at bounding box center [185, 459] width 69 height 18
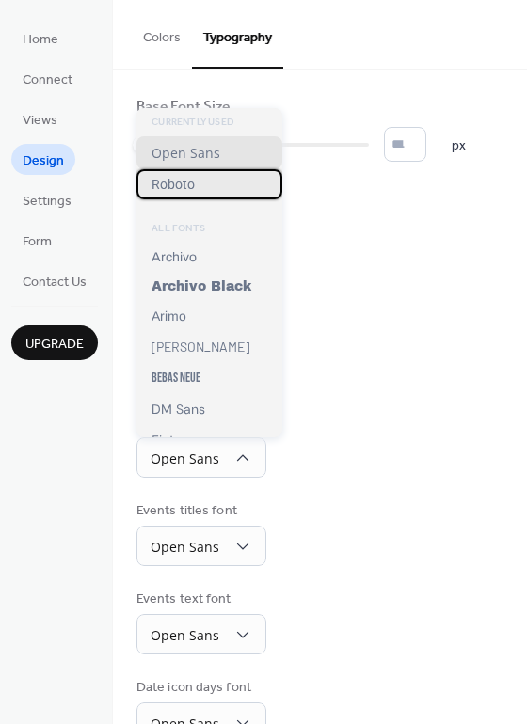
click at [208, 171] on div "Roboto" at bounding box center [209, 184] width 146 height 30
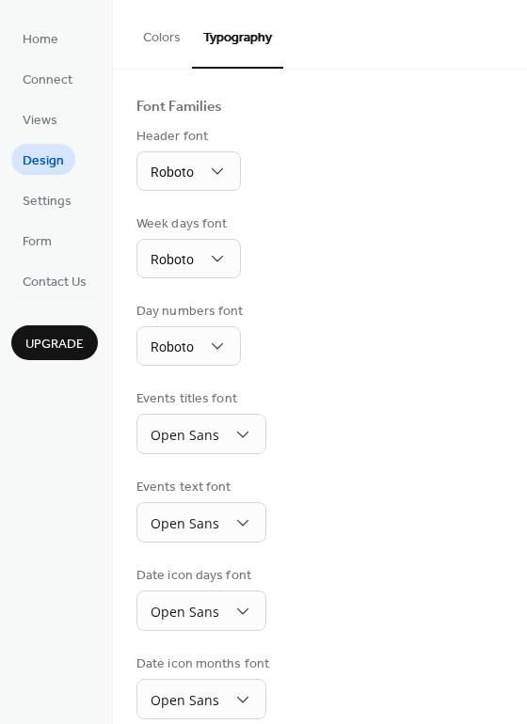
scroll to position [118, 0]
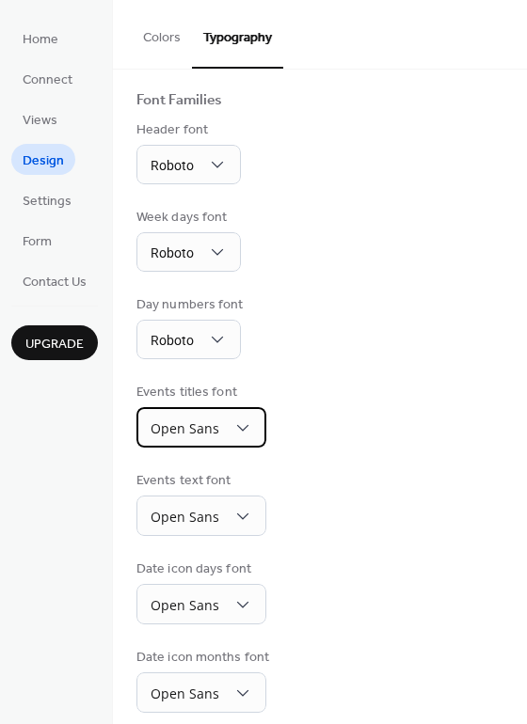
click at [204, 430] on span "Open Sans" at bounding box center [185, 429] width 69 height 18
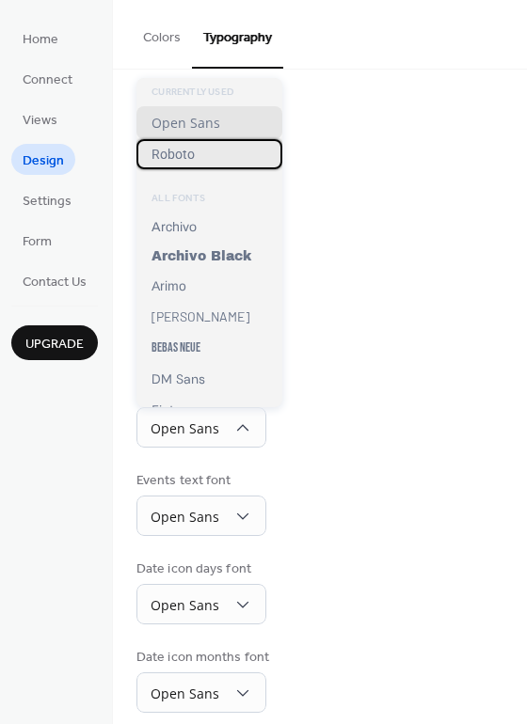
click at [206, 162] on div "Roboto" at bounding box center [209, 154] width 146 height 30
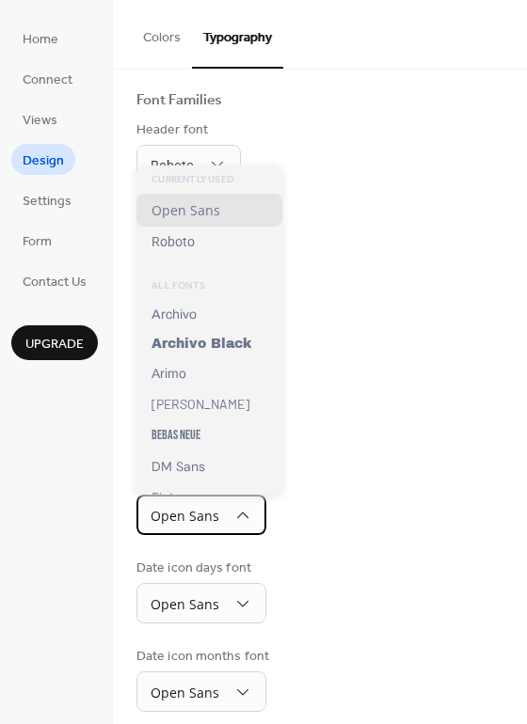
click at [212, 521] on span "Open Sans" at bounding box center [185, 516] width 69 height 18
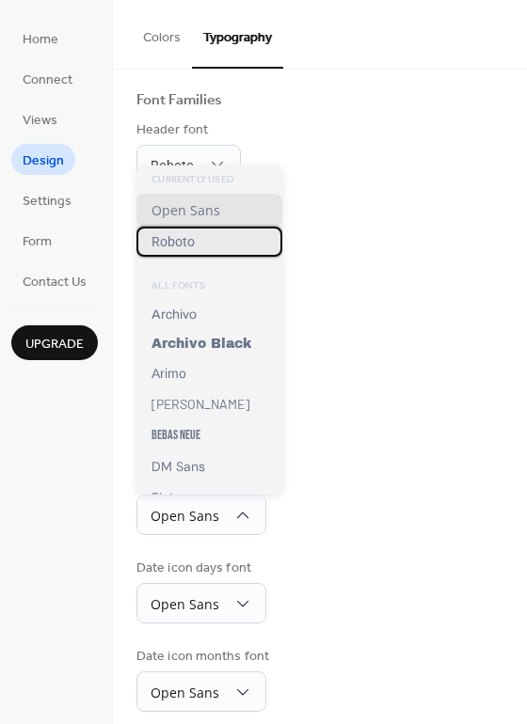
click at [207, 234] on div "Roboto" at bounding box center [209, 242] width 146 height 30
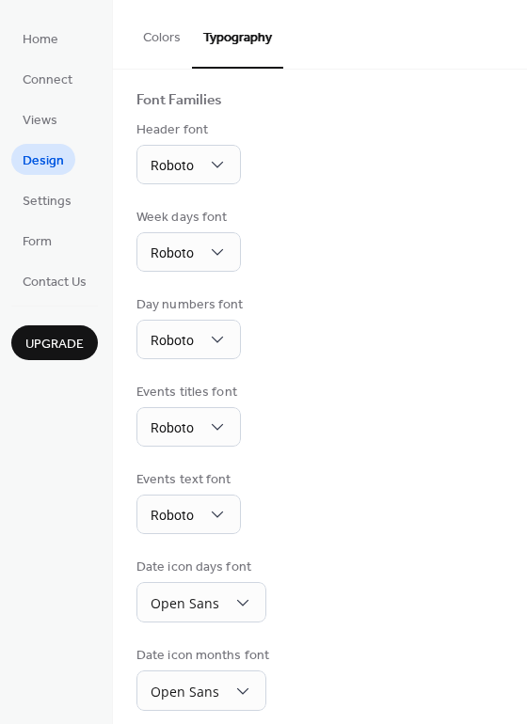
scroll to position [132, 0]
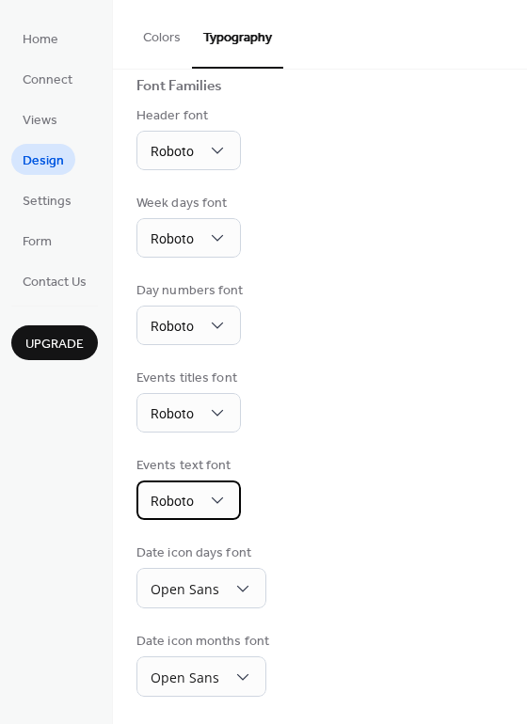
click at [189, 490] on span "Roboto" at bounding box center [172, 502] width 43 height 25
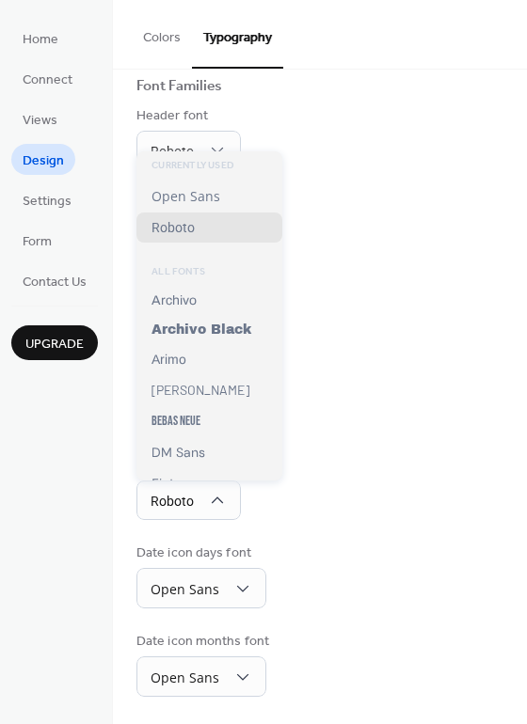
click at [382, 525] on div "Base Font Size * px Font Families Header font Roboto Week days font Roboto Day …" at bounding box center [319, 331] width 367 height 731
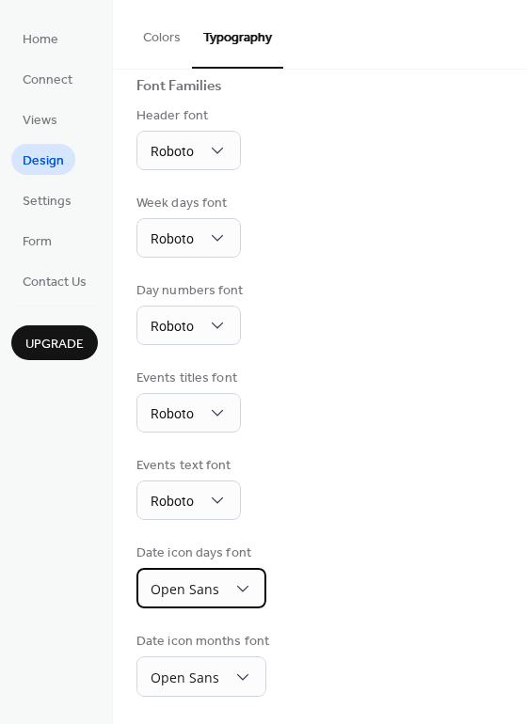
click at [190, 582] on span "Open Sans" at bounding box center [185, 589] width 69 height 18
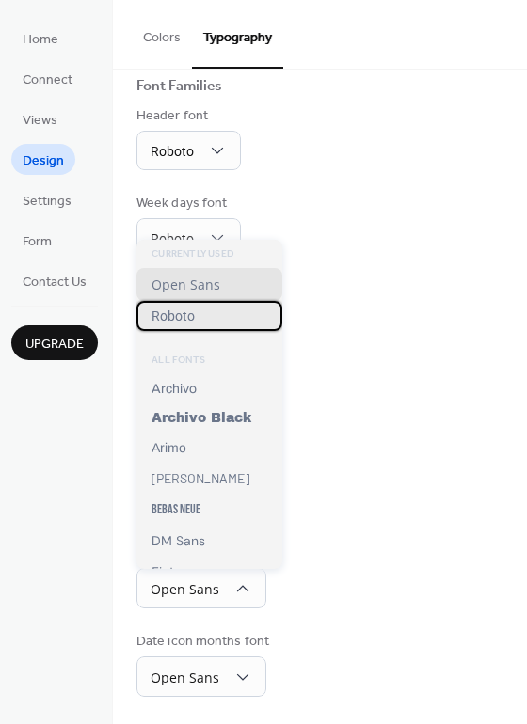
click at [225, 324] on div "Roboto" at bounding box center [209, 316] width 146 height 30
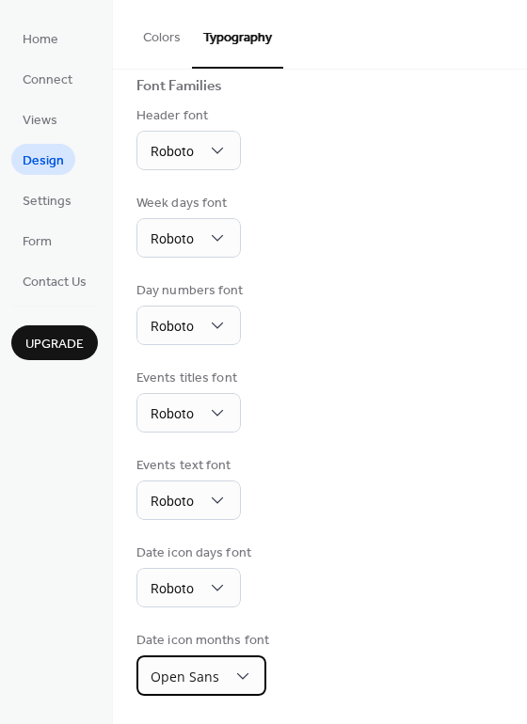
click at [189, 672] on span "Open Sans" at bounding box center [185, 677] width 69 height 18
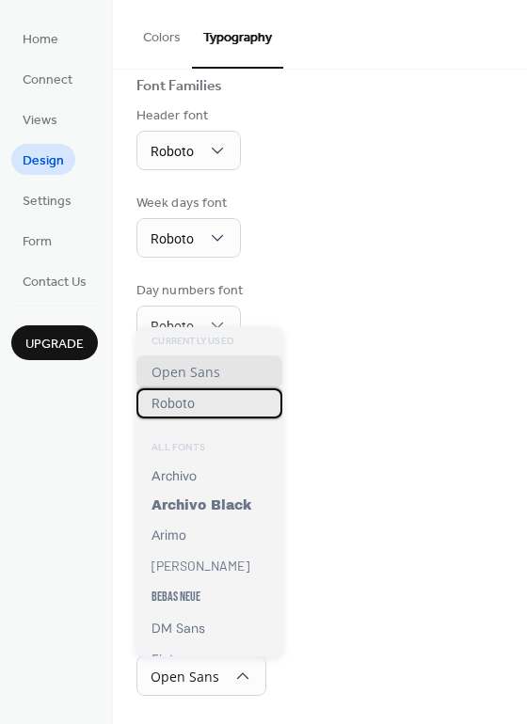
click at [208, 402] on div "Roboto" at bounding box center [209, 404] width 146 height 30
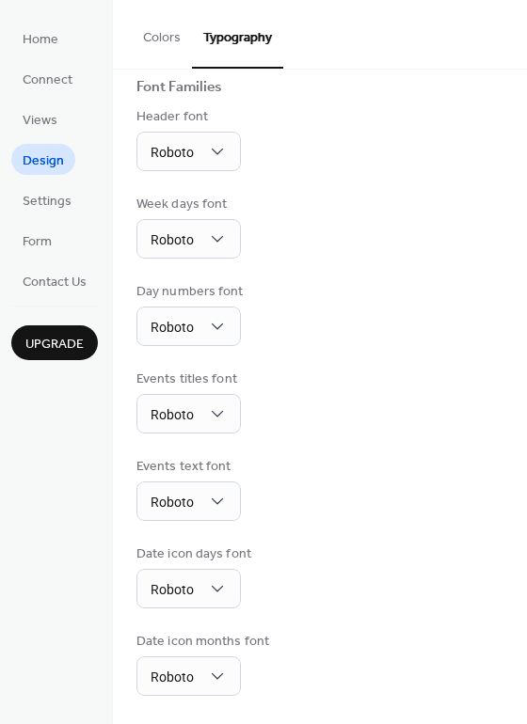
click at [462, 302] on div "Day numbers font Roboto" at bounding box center [319, 314] width 367 height 64
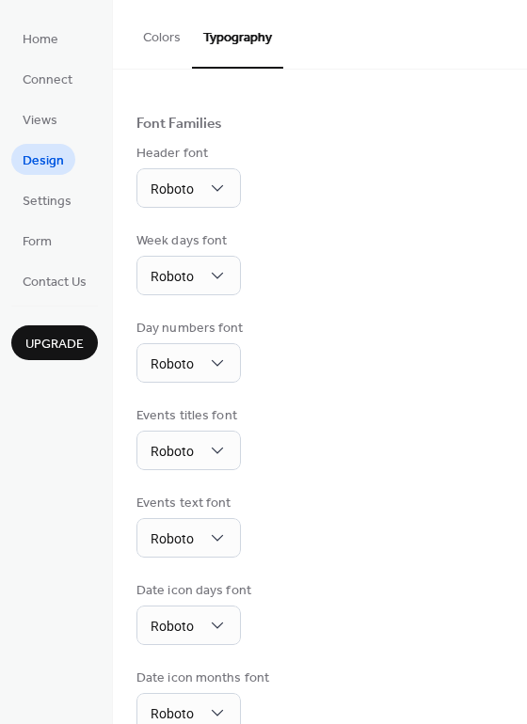
scroll to position [0, 0]
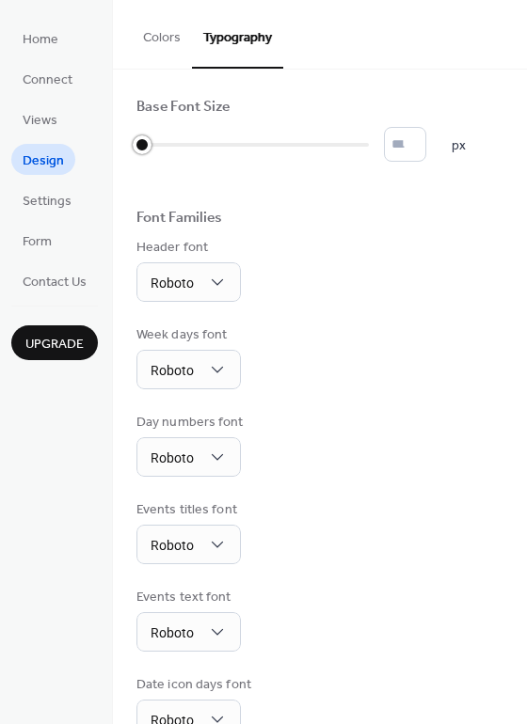
click at [148, 141] on div at bounding box center [142, 144] width 19 height 19
click at [156, 142] on div at bounding box center [152, 145] width 33 height 30
click at [235, 147] on div at bounding box center [252, 145] width 232 height 30
click at [418, 151] on input "**" at bounding box center [405, 144] width 42 height 35
type input "**"
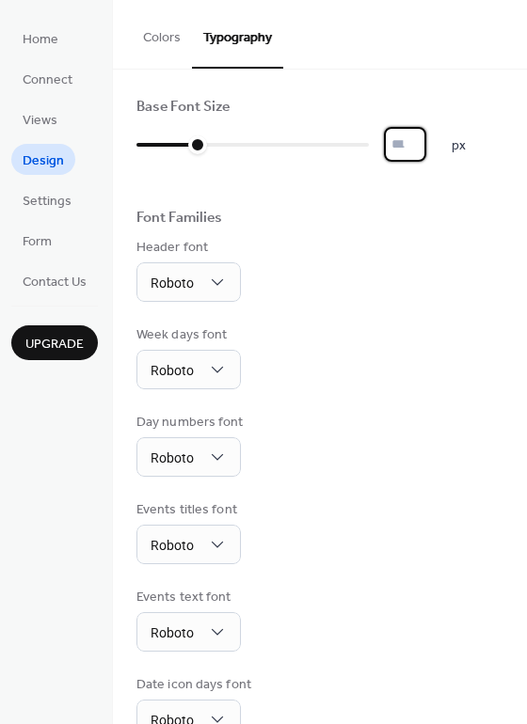
click at [426, 136] on input "**" at bounding box center [405, 144] width 42 height 35
click at [58, 43] on link "Home" at bounding box center [40, 38] width 58 height 31
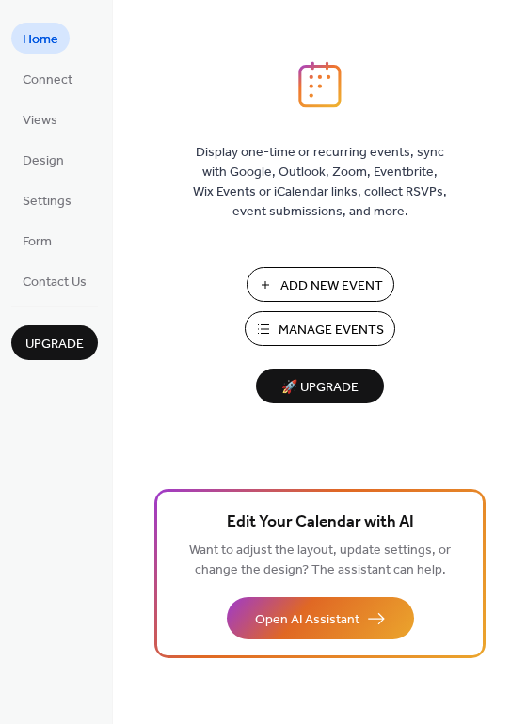
click at [30, 56] on ul "Home Connect Views Design Settings Form Contact Us" at bounding box center [54, 160] width 87 height 274
click at [41, 71] on span "Connect" at bounding box center [48, 81] width 50 height 20
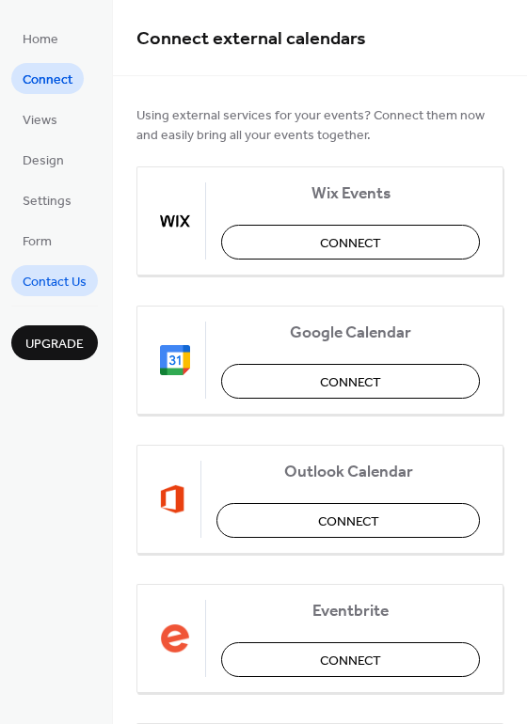
click at [28, 278] on span "Contact Us" at bounding box center [55, 283] width 64 height 20
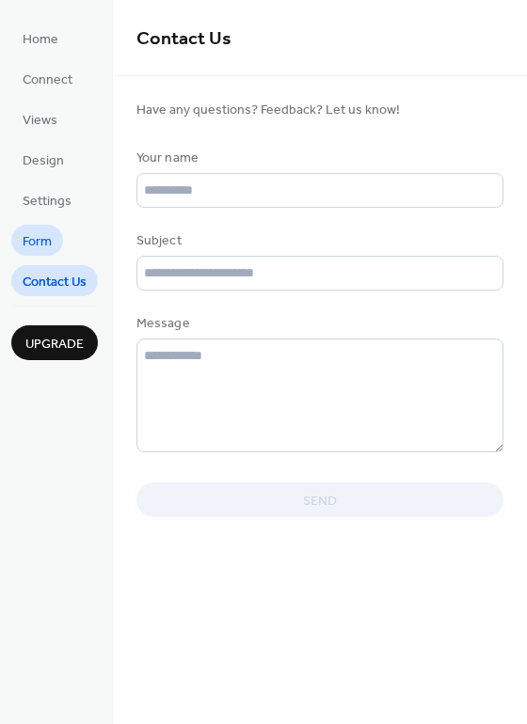
click at [44, 239] on span "Form" at bounding box center [37, 242] width 29 height 20
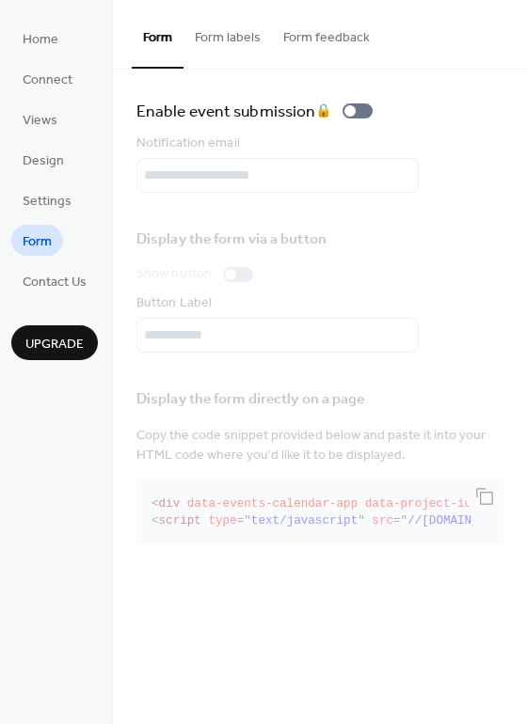
click at [226, 51] on button "Form labels" at bounding box center [227, 33] width 88 height 67
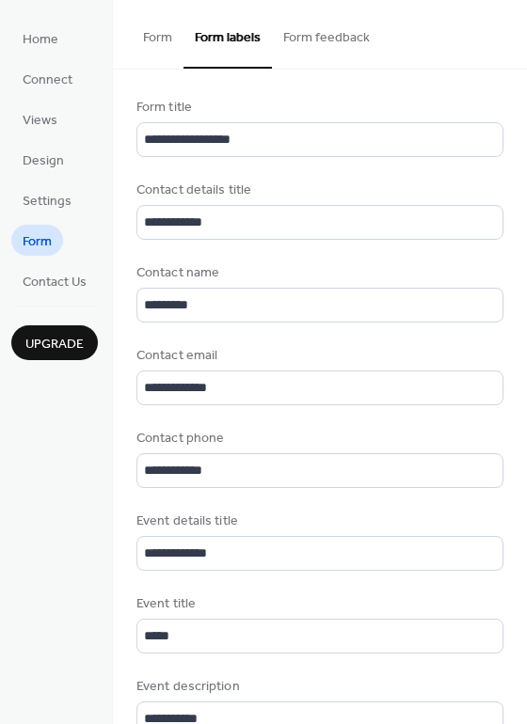
click at [331, 48] on button "Form feedback" at bounding box center [326, 33] width 109 height 67
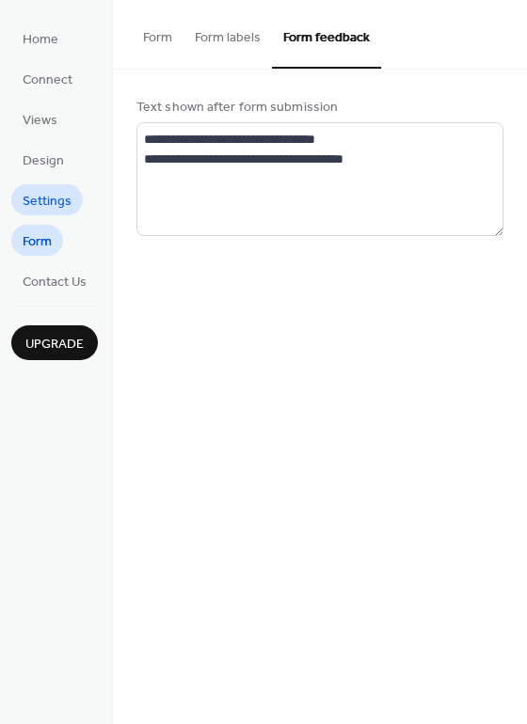
click at [48, 194] on span "Settings" at bounding box center [47, 202] width 49 height 20
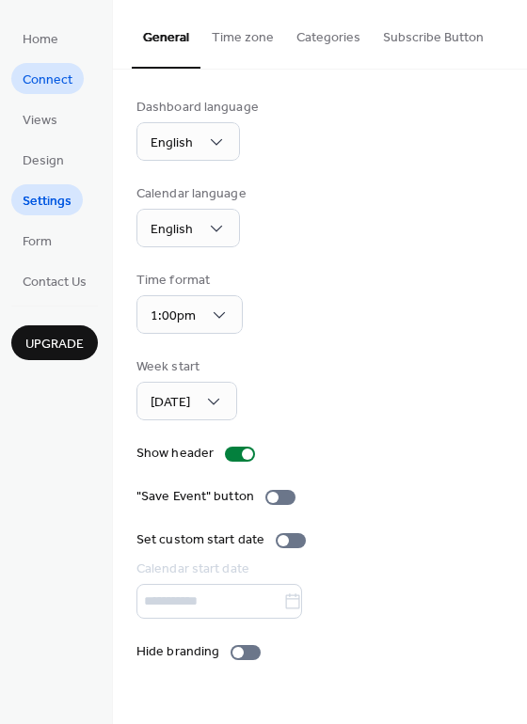
click at [60, 88] on span "Connect" at bounding box center [48, 81] width 50 height 20
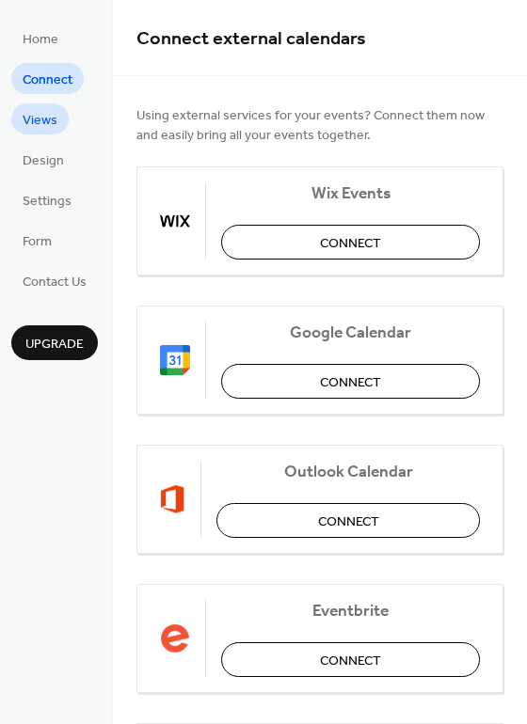
click at [37, 118] on span "Views" at bounding box center [40, 121] width 35 height 20
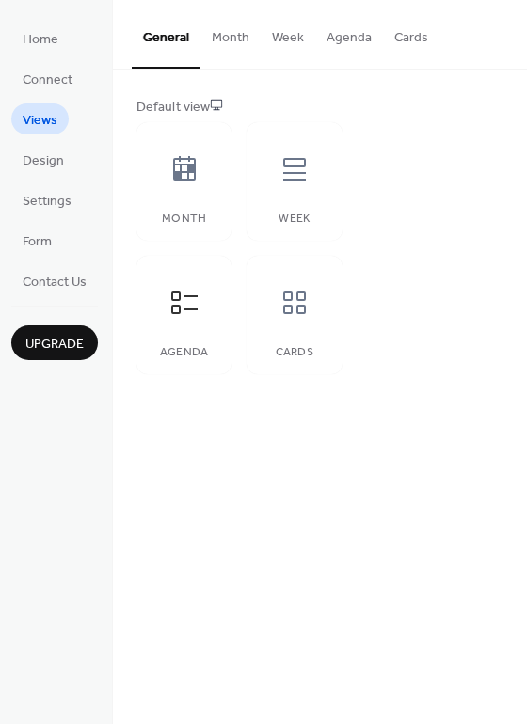
click at [239, 35] on button "Month" at bounding box center [230, 33] width 60 height 67
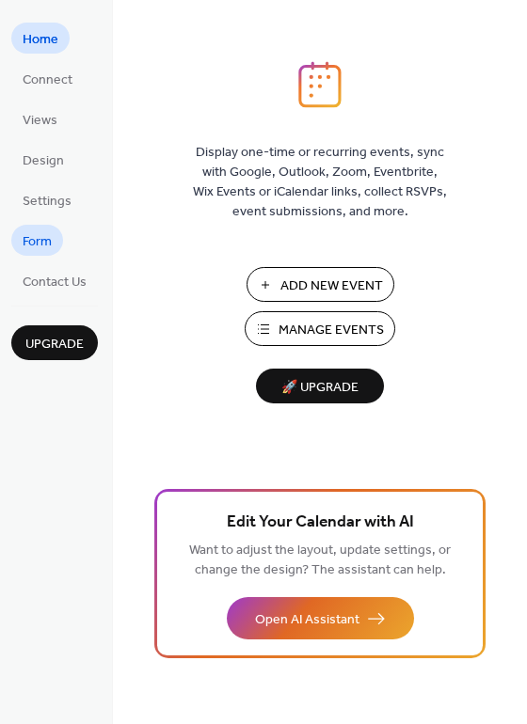
click at [37, 242] on span "Form" at bounding box center [37, 242] width 29 height 20
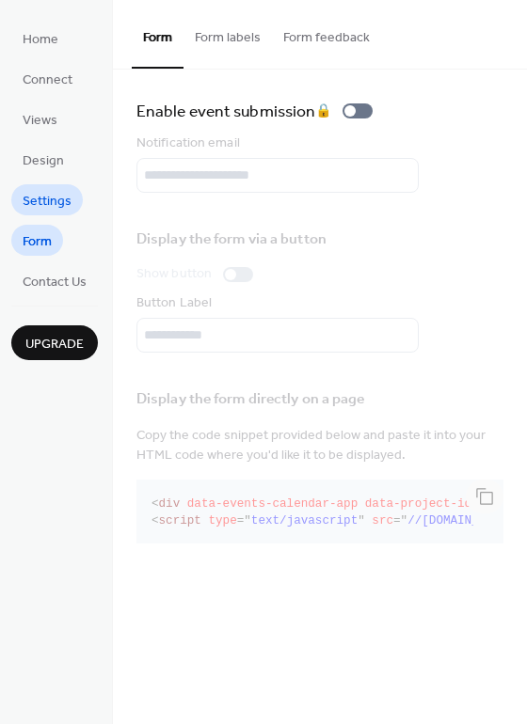
click at [40, 208] on span "Settings" at bounding box center [47, 202] width 49 height 20
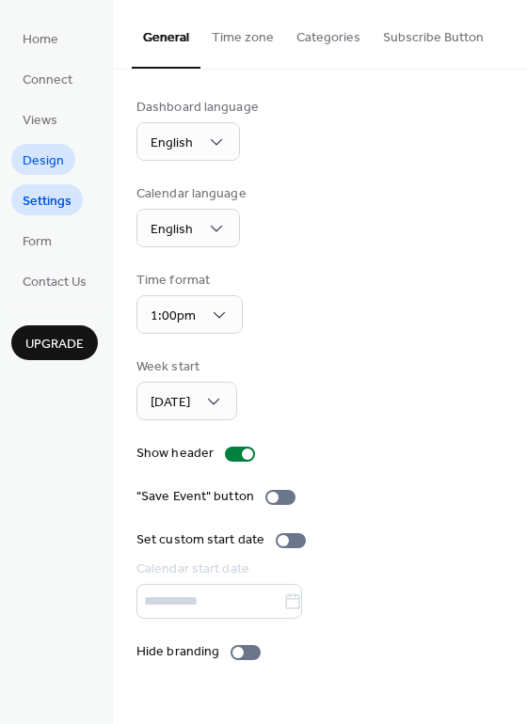
click at [40, 156] on span "Design" at bounding box center [43, 161] width 41 height 20
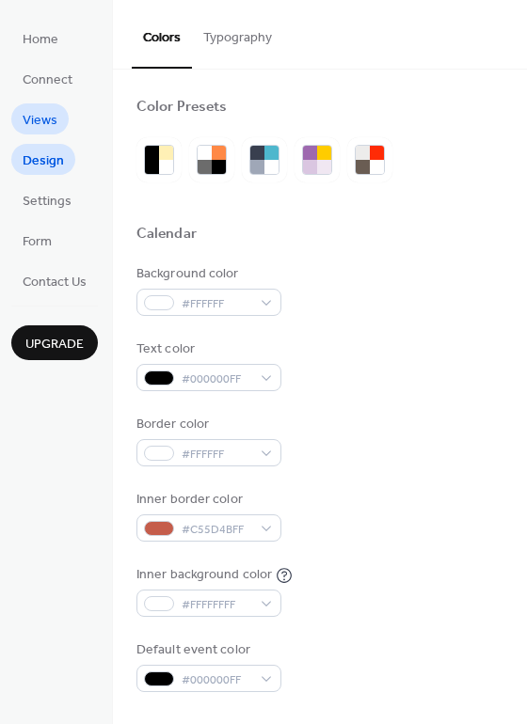
click at [43, 127] on span "Views" at bounding box center [40, 121] width 35 height 20
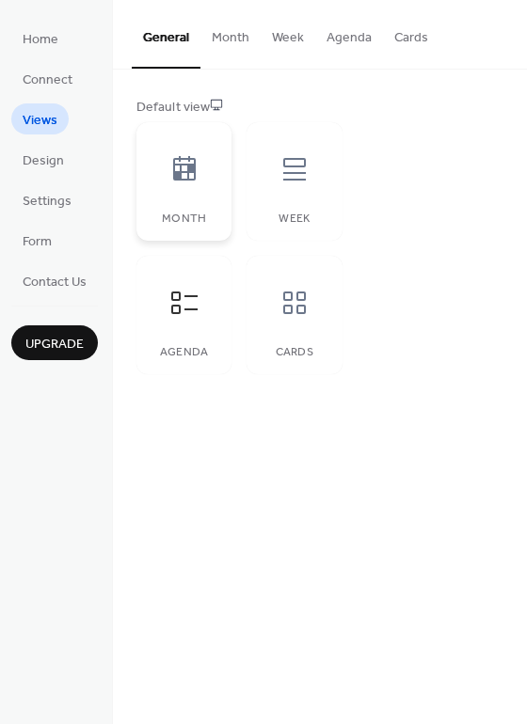
click at [167, 135] on div "Month" at bounding box center [183, 181] width 95 height 119
click at [167, 159] on div at bounding box center [184, 169] width 56 height 56
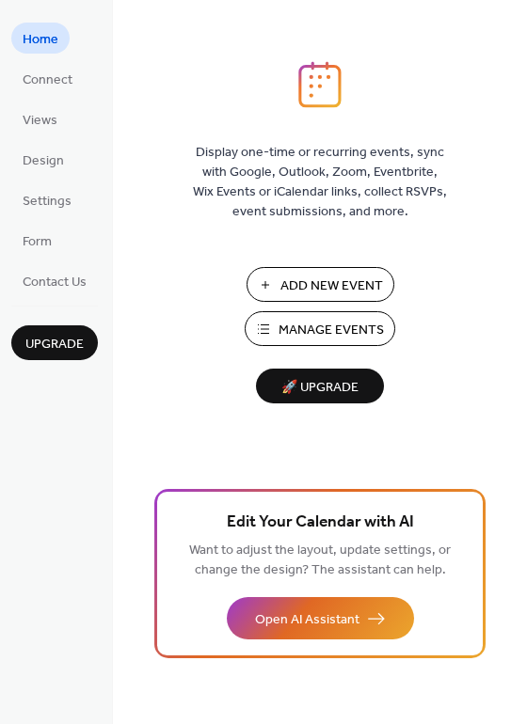
click at [291, 324] on span "Manage Events" at bounding box center [330, 331] width 105 height 20
click at [48, 111] on span "Views" at bounding box center [40, 121] width 35 height 20
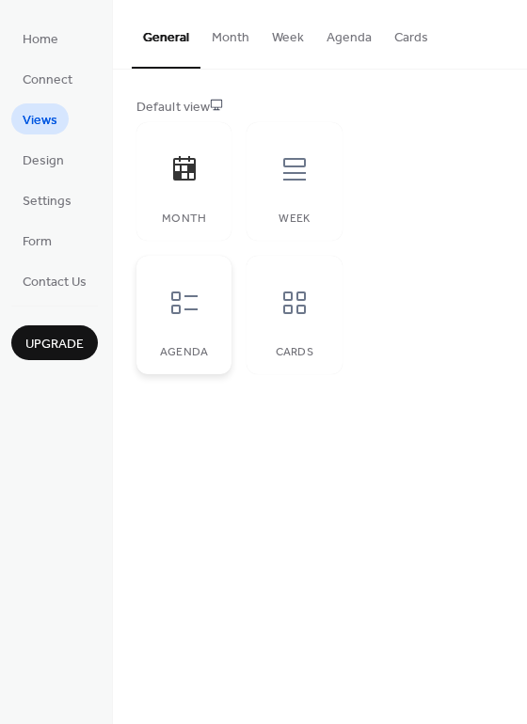
click at [173, 278] on div at bounding box center [184, 303] width 56 height 56
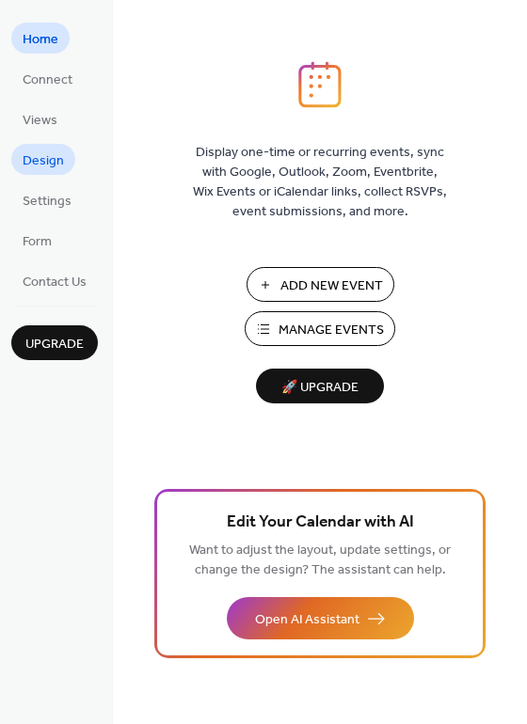
click at [46, 167] on span "Design" at bounding box center [43, 161] width 41 height 20
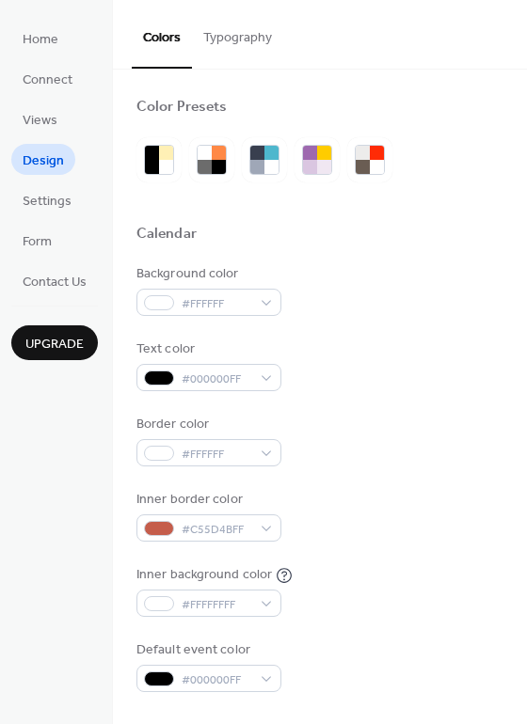
click at [258, 47] on button "Typography" at bounding box center [237, 33] width 91 height 67
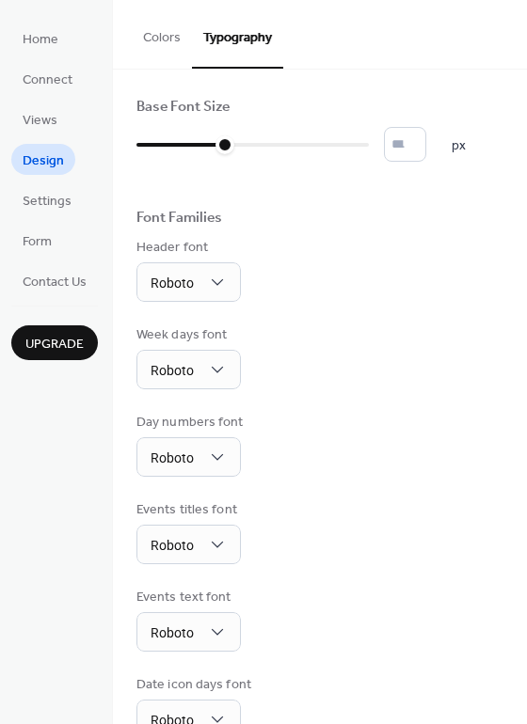
click at [161, 32] on button "Colors" at bounding box center [162, 33] width 60 height 67
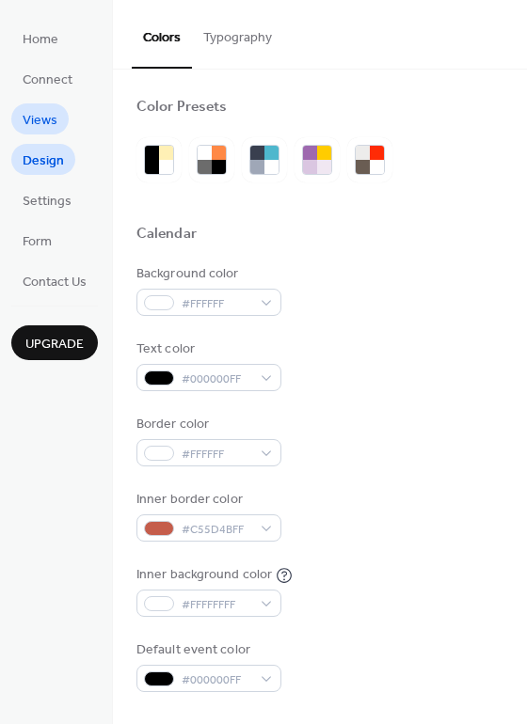
click at [42, 128] on span "Views" at bounding box center [40, 121] width 35 height 20
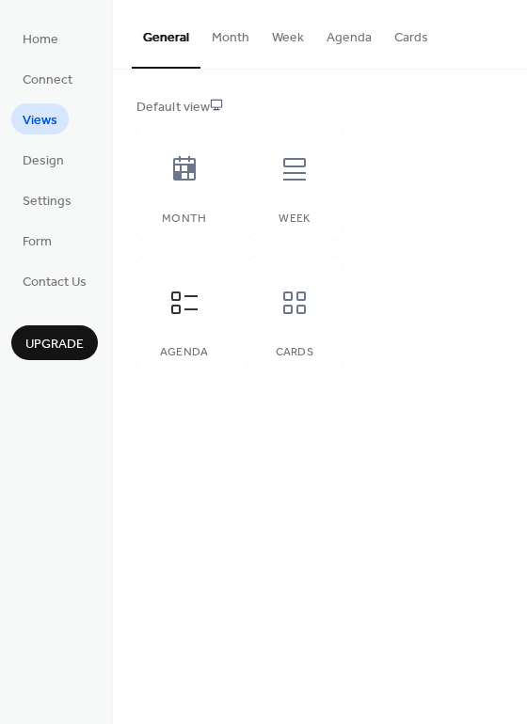
click at [362, 39] on button "Agenda" at bounding box center [349, 33] width 68 height 67
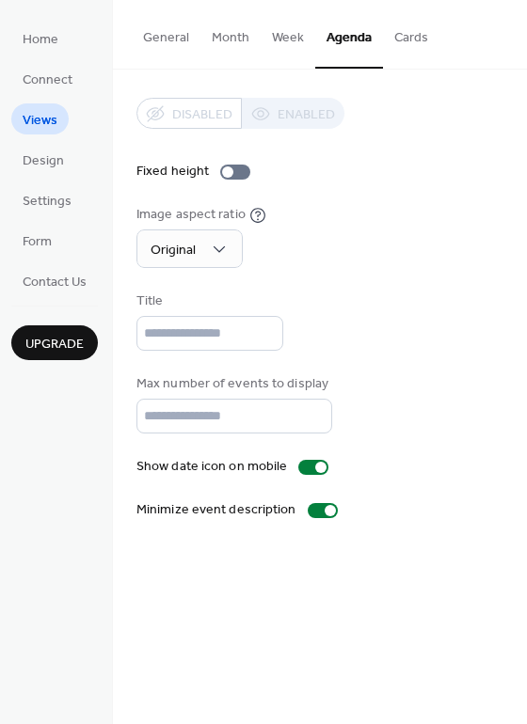
click at [267, 41] on button "Week" at bounding box center [288, 33] width 55 height 67
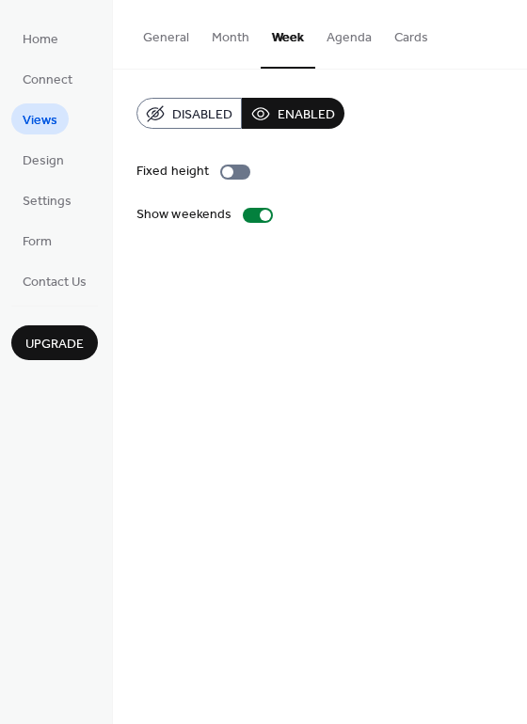
click at [226, 41] on button "Month" at bounding box center [230, 33] width 60 height 67
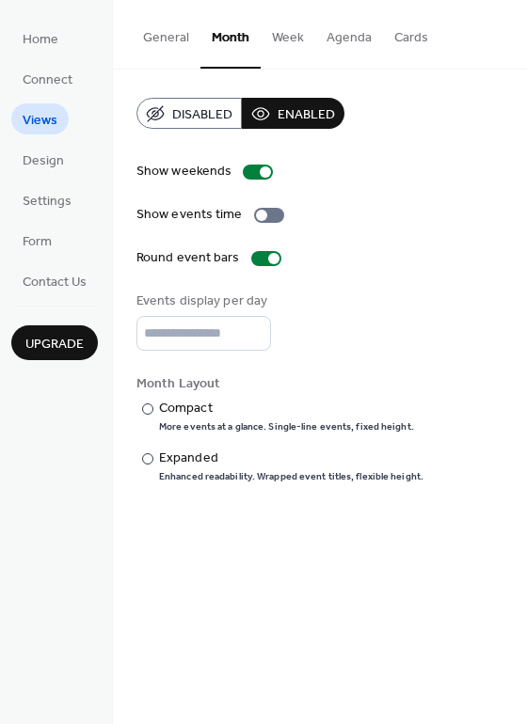
click at [415, 49] on button "Cards" at bounding box center [411, 33] width 56 height 67
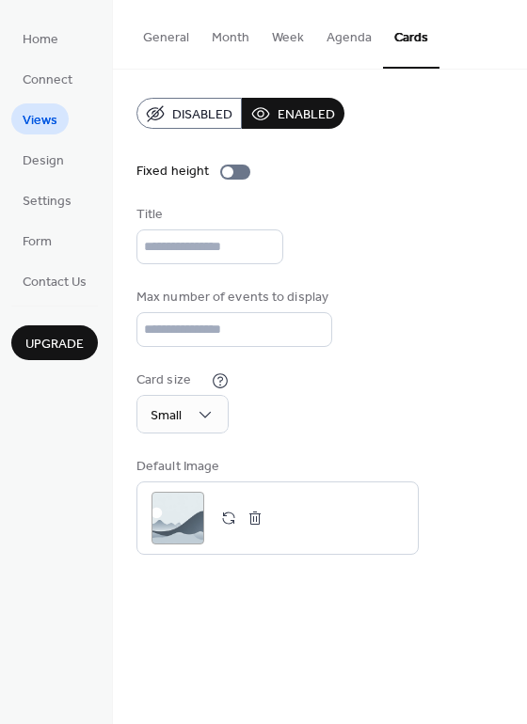
click at [165, 44] on button "General" at bounding box center [166, 33] width 69 height 67
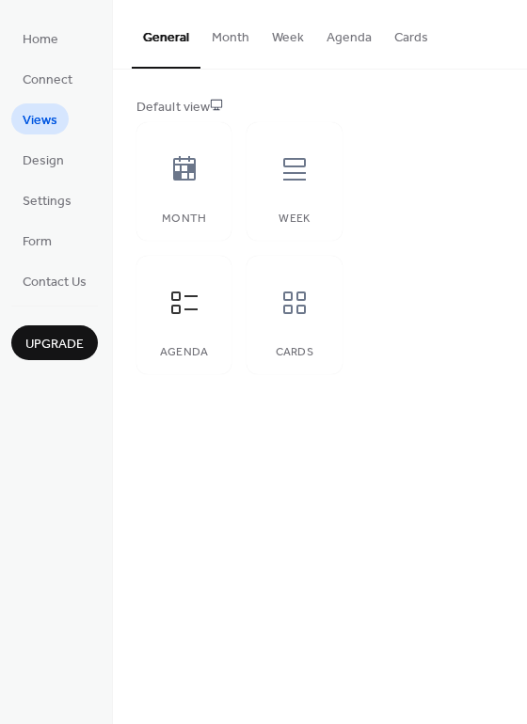
click at [215, 32] on button "Month" at bounding box center [230, 33] width 60 height 67
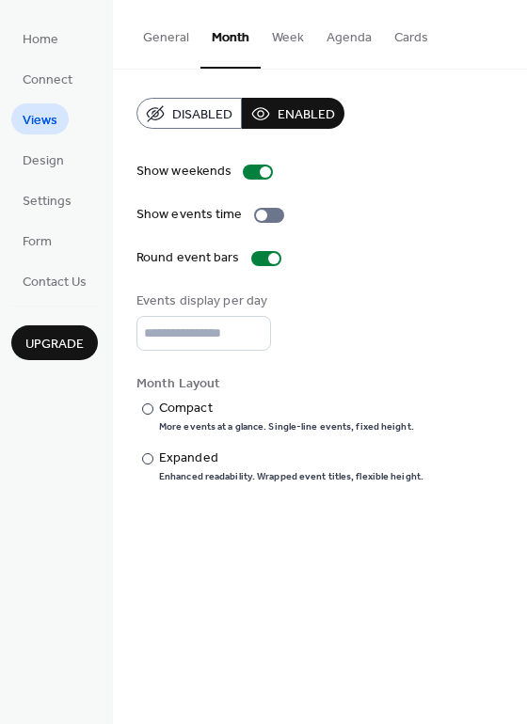
click at [177, 38] on button "General" at bounding box center [166, 33] width 69 height 67
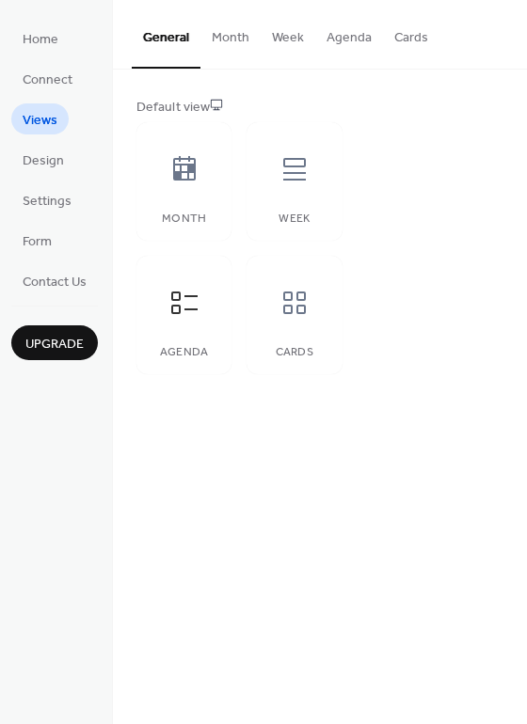
click at [231, 41] on button "Month" at bounding box center [230, 33] width 60 height 67
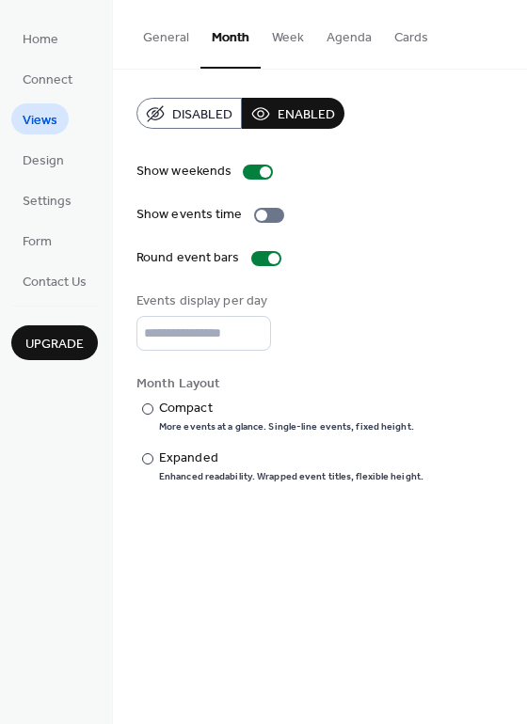
click at [287, 43] on button "Week" at bounding box center [288, 33] width 55 height 67
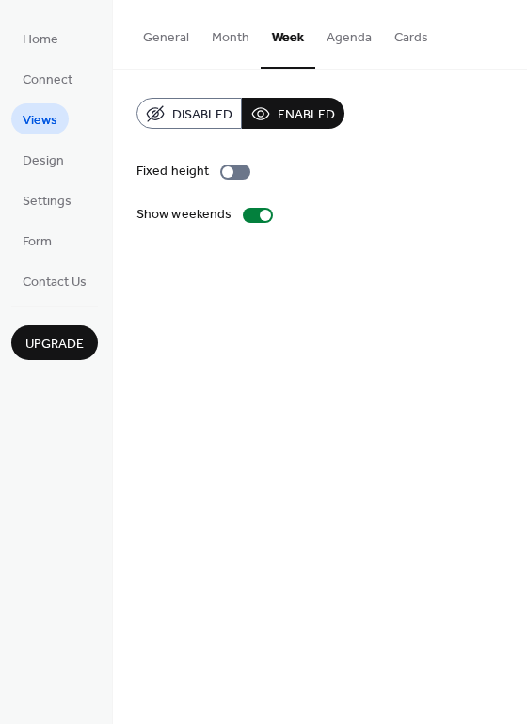
click at [353, 41] on button "Agenda" at bounding box center [349, 33] width 68 height 67
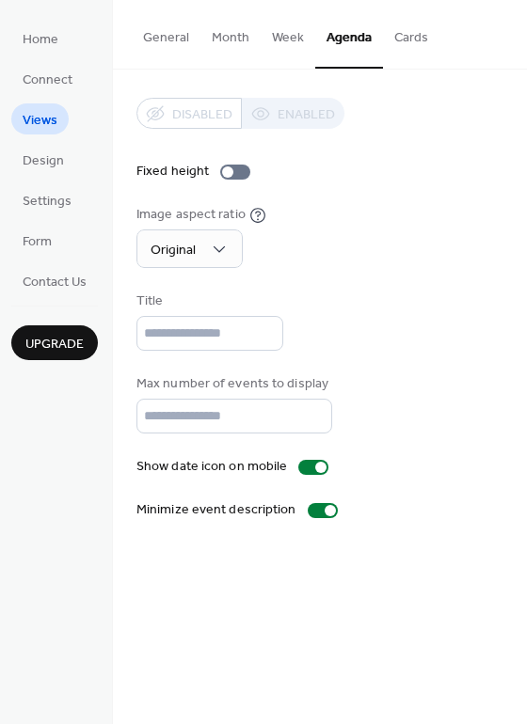
click at [165, 37] on button "General" at bounding box center [166, 33] width 69 height 67
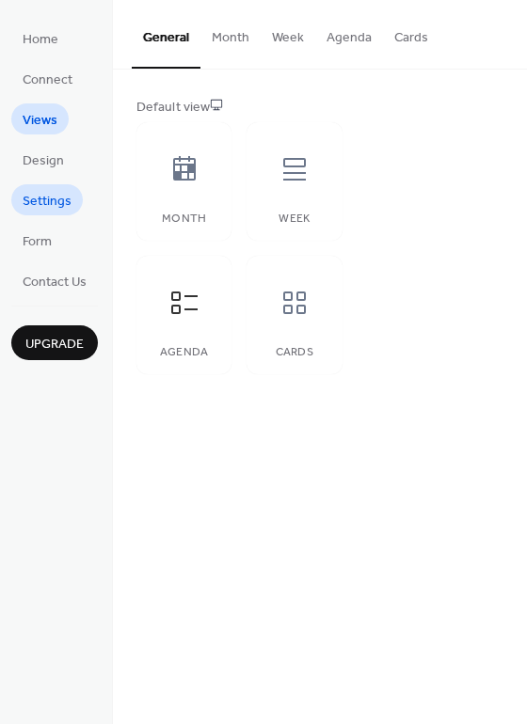
click at [25, 202] on span "Settings" at bounding box center [47, 202] width 49 height 20
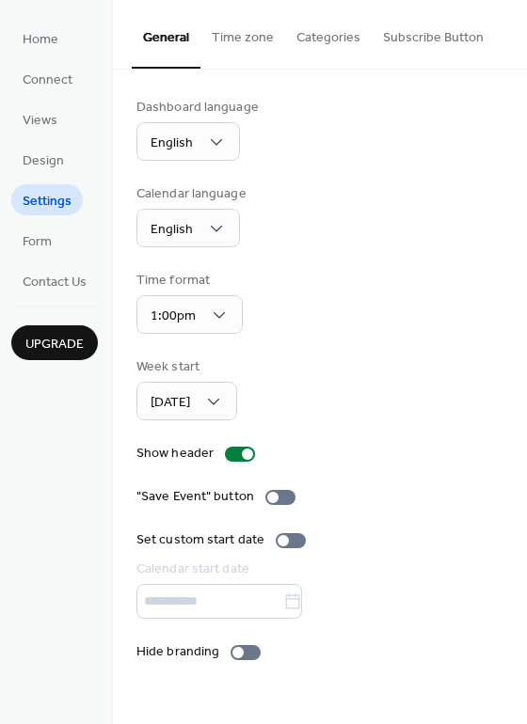
click at [449, 43] on button "Subscribe Button" at bounding box center [433, 33] width 123 height 67
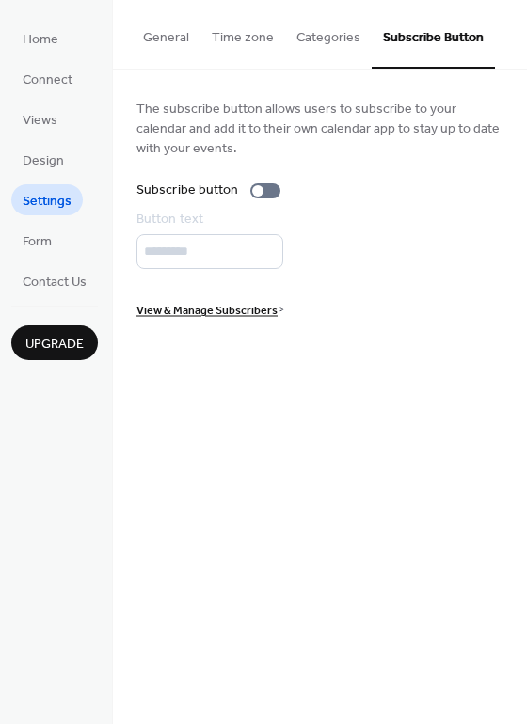
click at [289, 26] on button "Categories" at bounding box center [328, 33] width 87 height 67
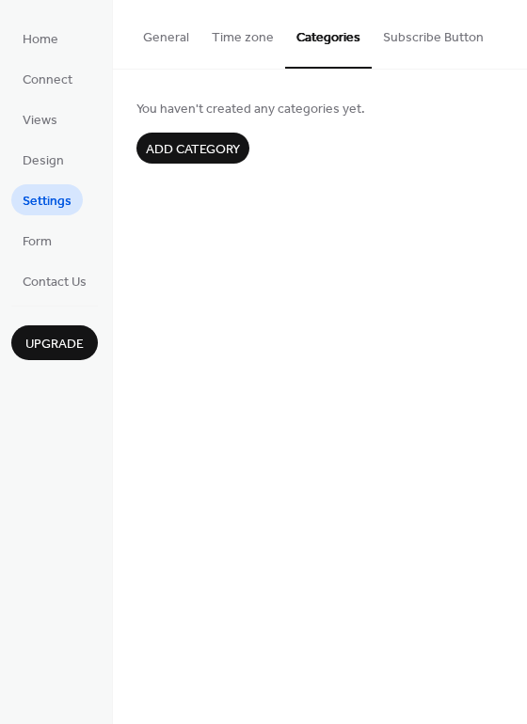
click at [230, 41] on button "Time zone" at bounding box center [242, 33] width 85 height 67
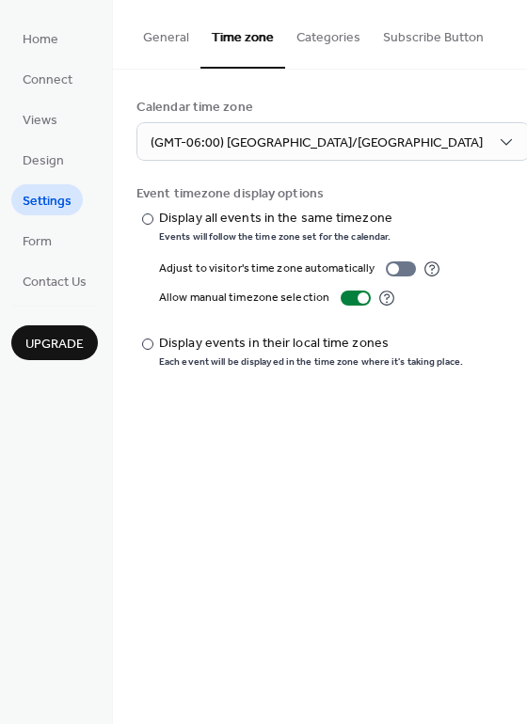
click at [171, 42] on button "General" at bounding box center [166, 33] width 69 height 67
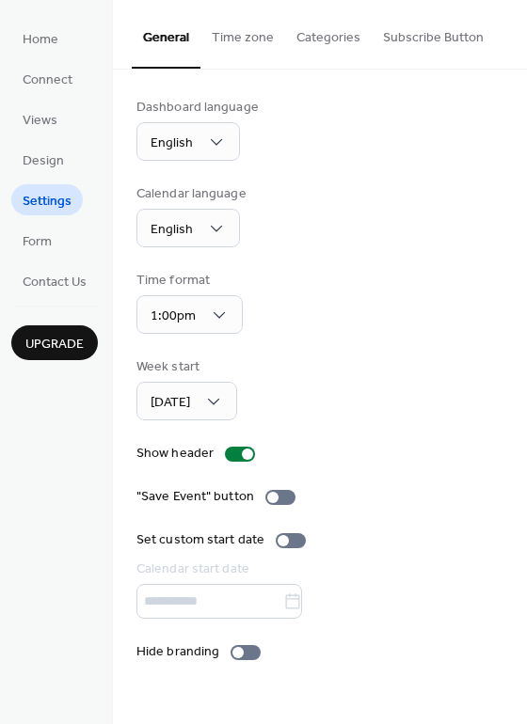
click at [63, 261] on ul "Home Connect Views Design Settings Form Contact Us" at bounding box center [54, 160] width 87 height 274
click at [70, 273] on span "Contact Us" at bounding box center [55, 283] width 64 height 20
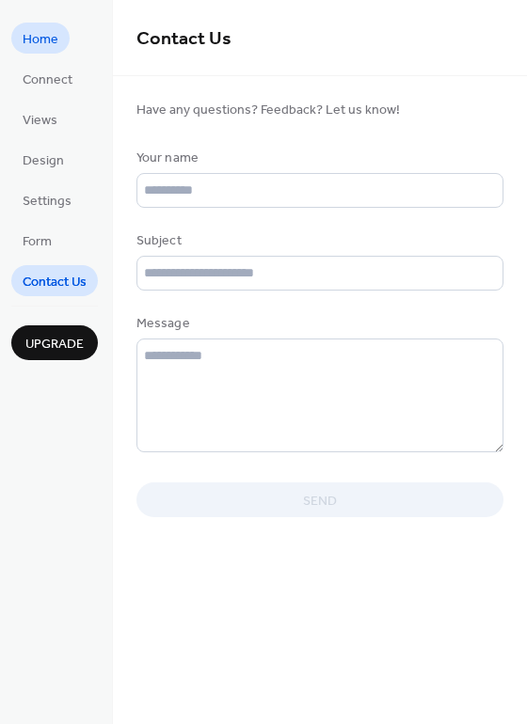
click at [37, 38] on span "Home" at bounding box center [41, 40] width 36 height 20
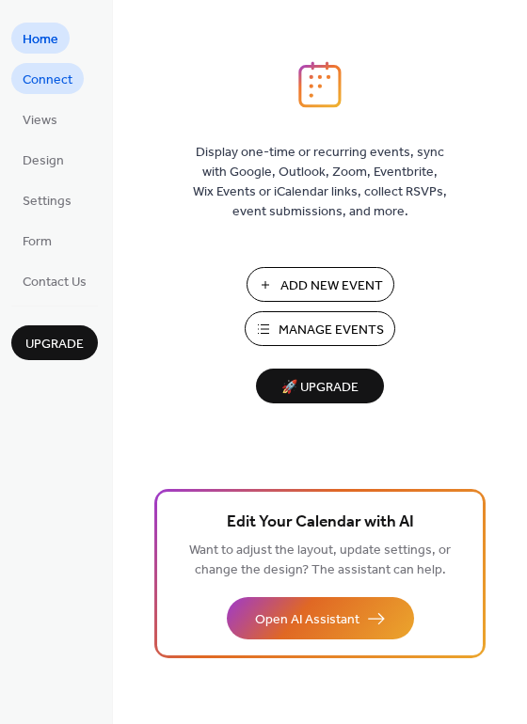
click at [60, 86] on span "Connect" at bounding box center [48, 81] width 50 height 20
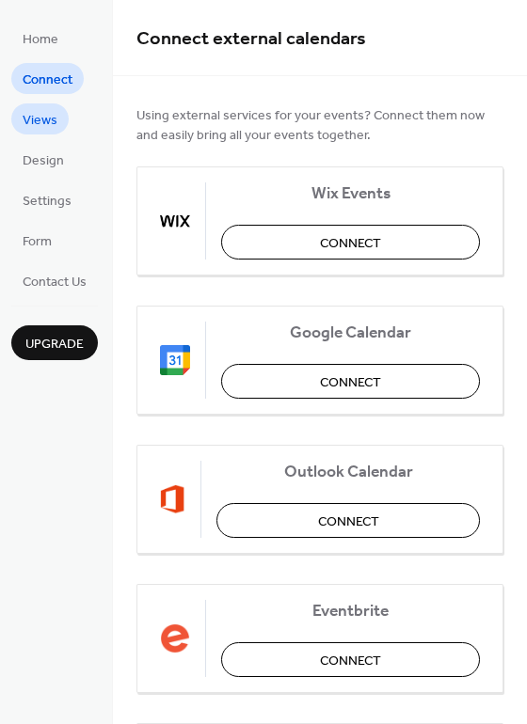
click at [49, 113] on span "Views" at bounding box center [40, 121] width 35 height 20
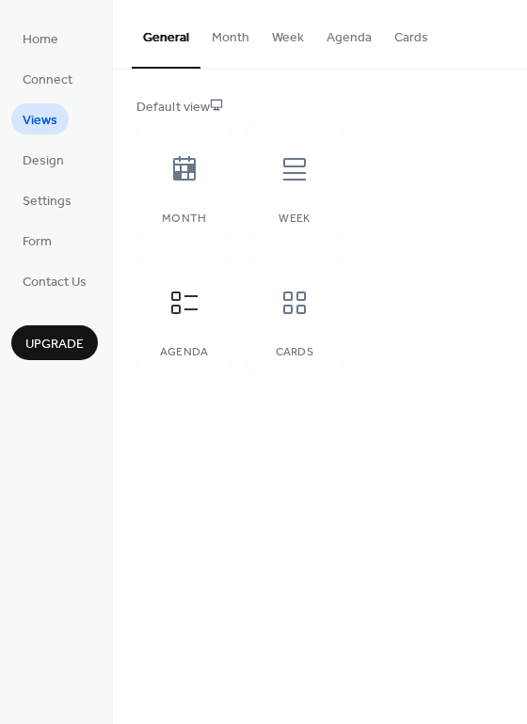
click at [223, 27] on button "Month" at bounding box center [230, 33] width 60 height 67
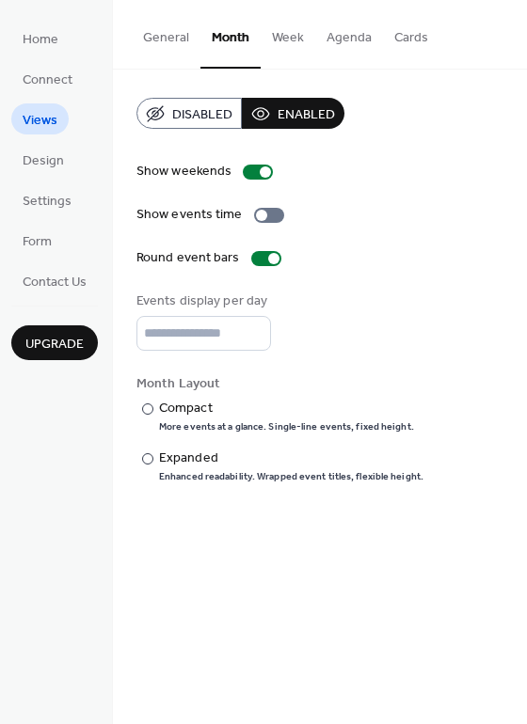
click at [289, 41] on button "Week" at bounding box center [288, 33] width 55 height 67
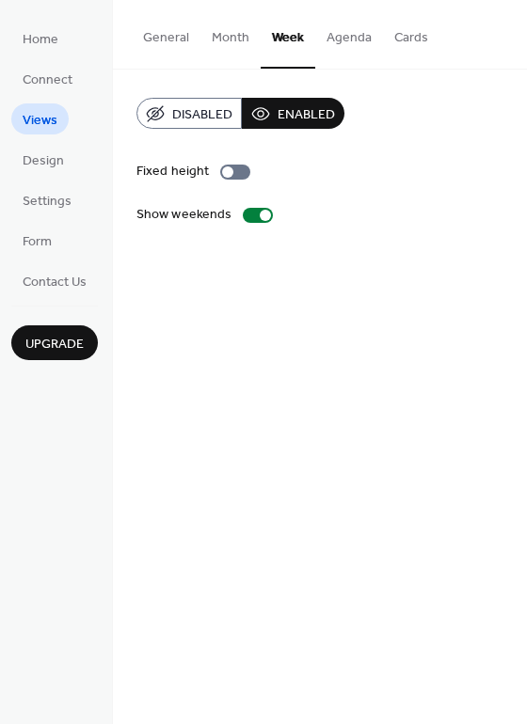
click at [356, 40] on button "Agenda" at bounding box center [349, 33] width 68 height 67
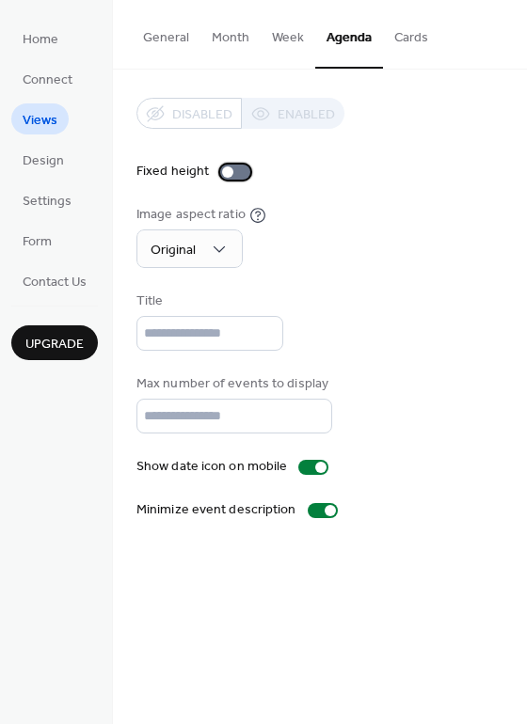
click at [227, 170] on div at bounding box center [227, 172] width 11 height 11
click at [227, 170] on div at bounding box center [235, 172] width 30 height 15
click at [44, 165] on span "Design" at bounding box center [43, 161] width 41 height 20
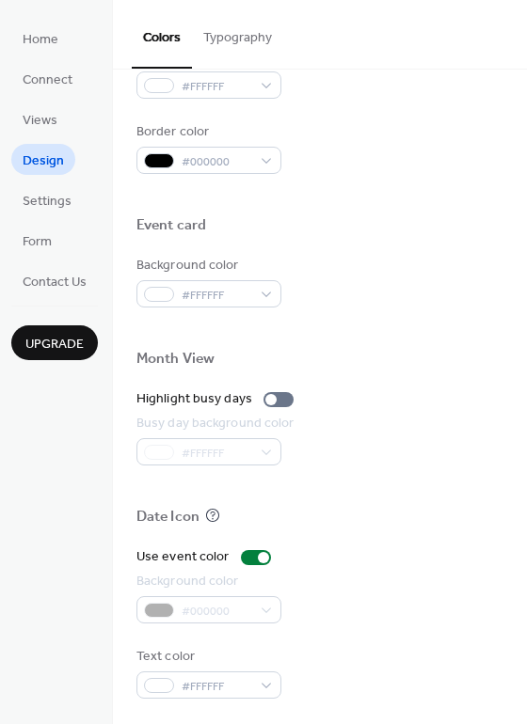
scroll to position [804, 0]
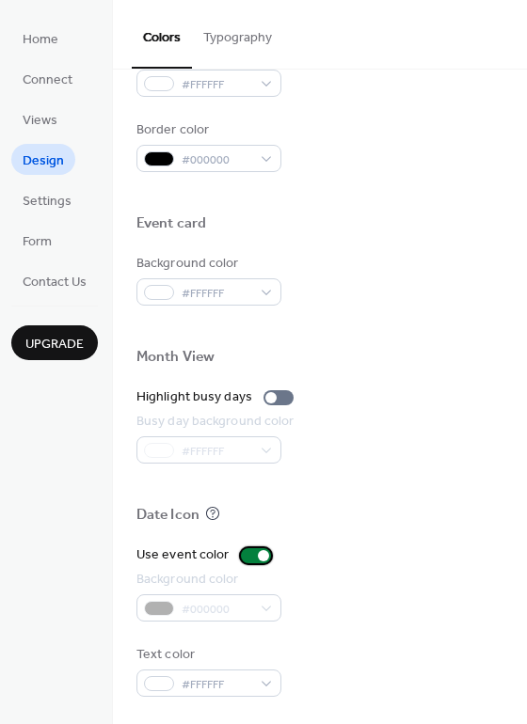
click at [246, 550] on div at bounding box center [256, 556] width 30 height 15
click at [246, 550] on div at bounding box center [248, 555] width 11 height 11
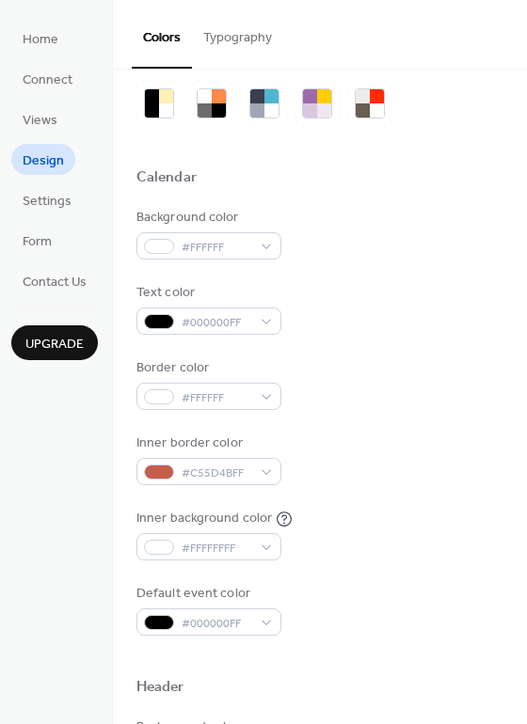
scroll to position [0, 0]
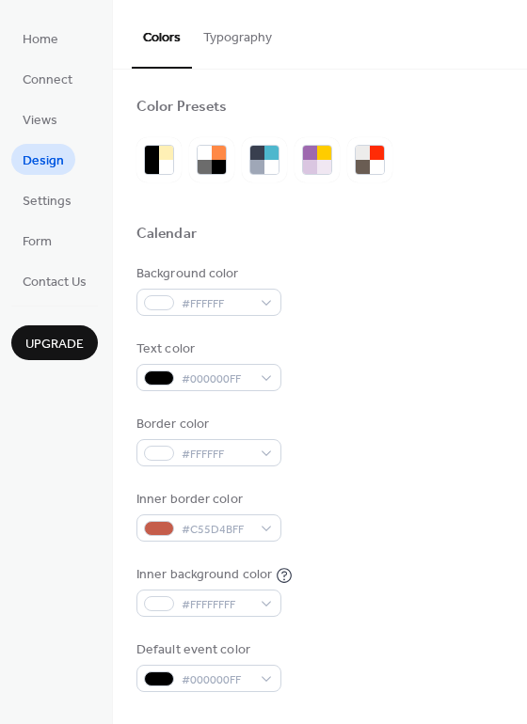
click at [246, 42] on button "Typography" at bounding box center [237, 33] width 91 height 67
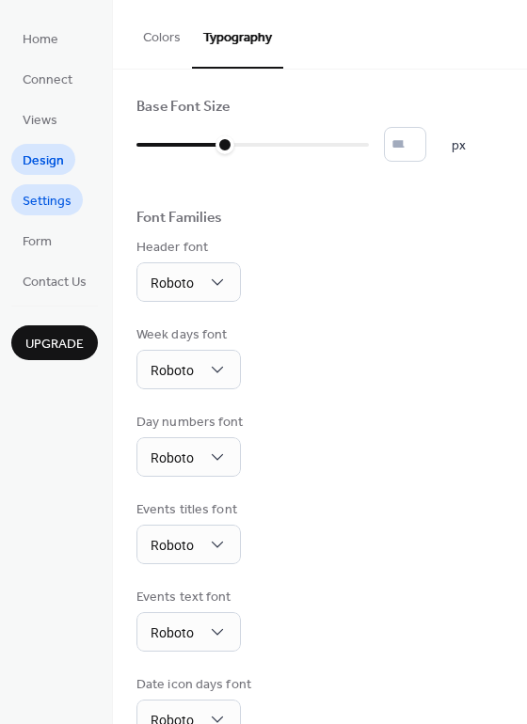
click at [43, 184] on link "Settings" at bounding box center [47, 199] width 72 height 31
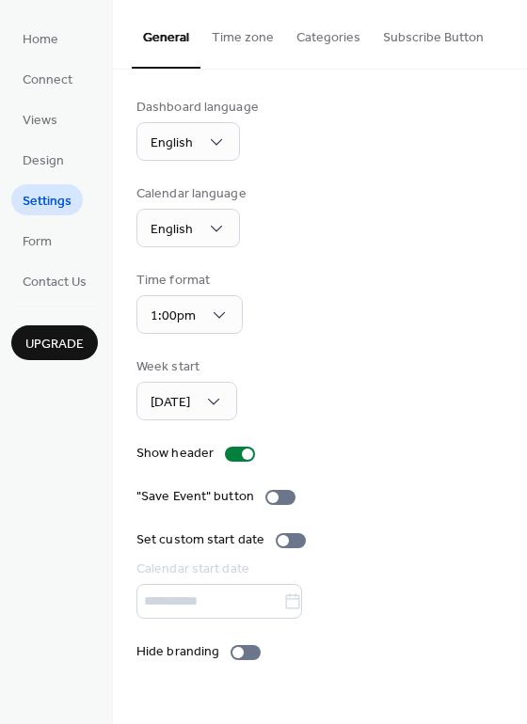
click at [246, 33] on button "Time zone" at bounding box center [242, 33] width 85 height 67
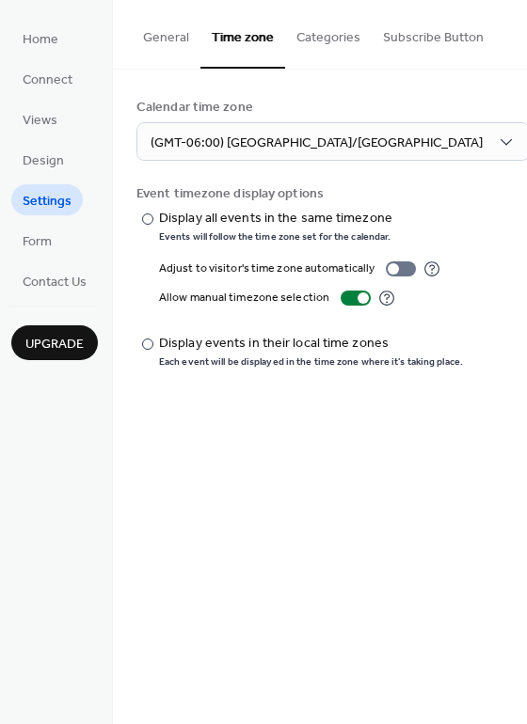
click at [344, 37] on button "Categories" at bounding box center [328, 33] width 87 height 67
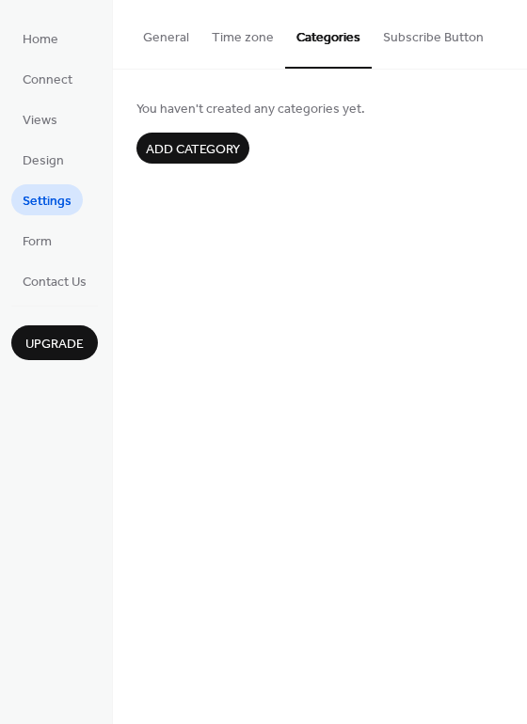
click at [456, 40] on button "Subscribe Button" at bounding box center [433, 33] width 123 height 67
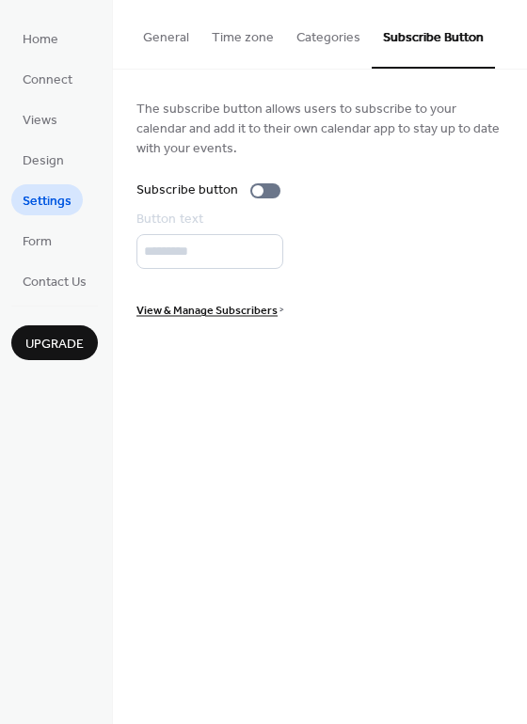
click at [218, 41] on button "Time zone" at bounding box center [242, 33] width 85 height 67
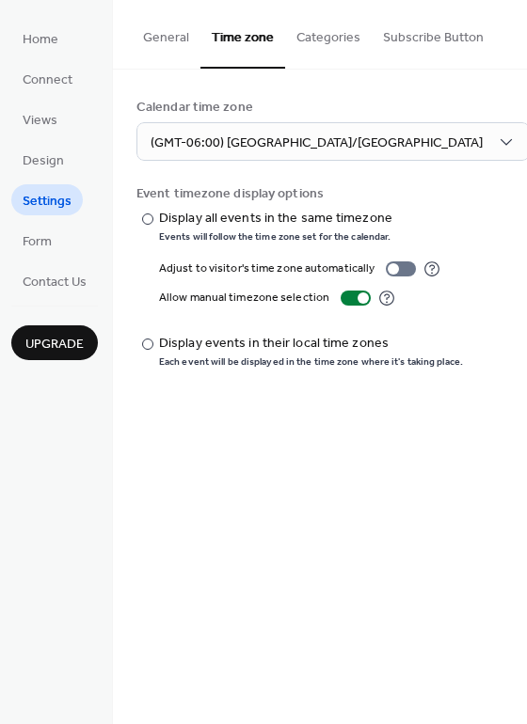
click at [151, 34] on button "General" at bounding box center [166, 33] width 69 height 67
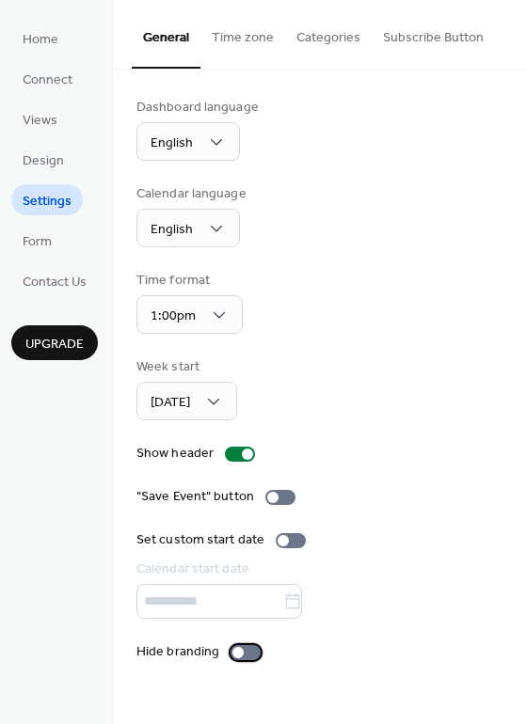
click at [222, 651] on label "Hide branding" at bounding box center [202, 653] width 132 height 20
click at [315, 658] on div "Hide branding" at bounding box center [319, 653] width 367 height 20
click at [245, 453] on div at bounding box center [247, 454] width 11 height 11
